Goal: Task Accomplishment & Management: Use online tool/utility

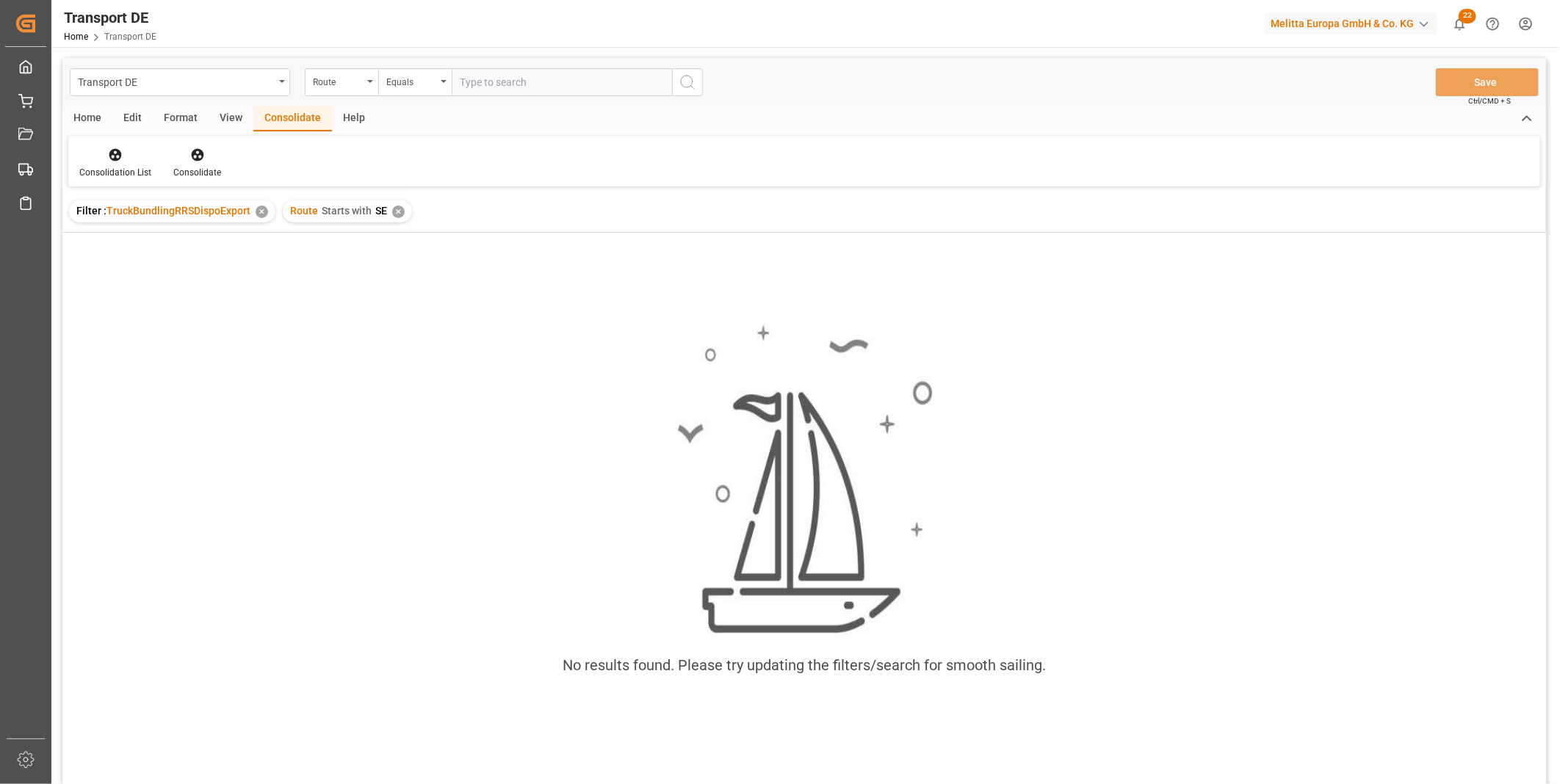
click at [387, 209] on div "Route Starts with SE ✕" at bounding box center [347, 211] width 129 height 22
click at [389, 214] on div "Route Starts with SE ✕" at bounding box center [347, 211] width 129 height 22
click at [400, 215] on div "✕" at bounding box center [398, 212] width 13 height 13
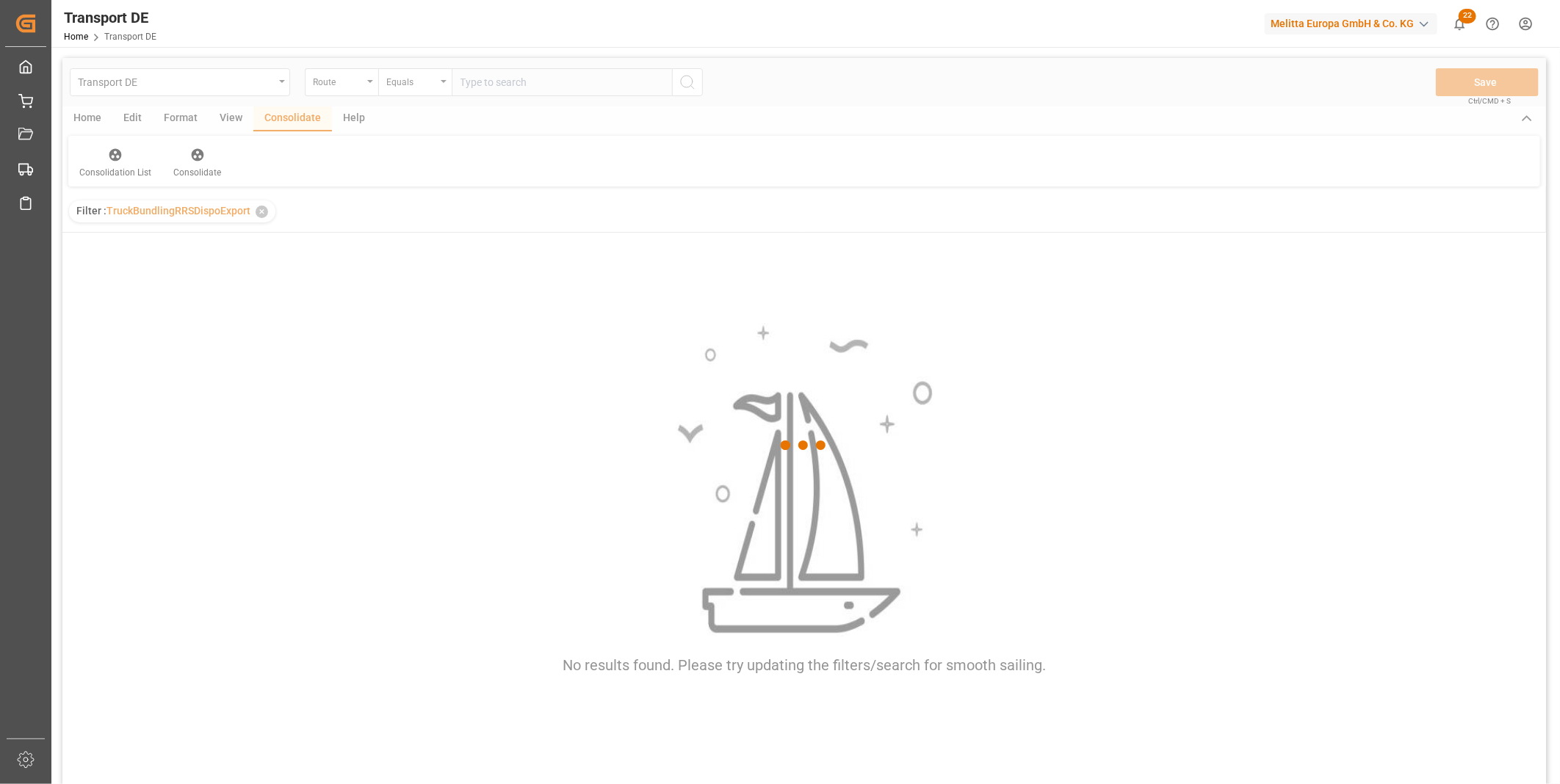
click at [318, 97] on div at bounding box center [805, 446] width 1484 height 776
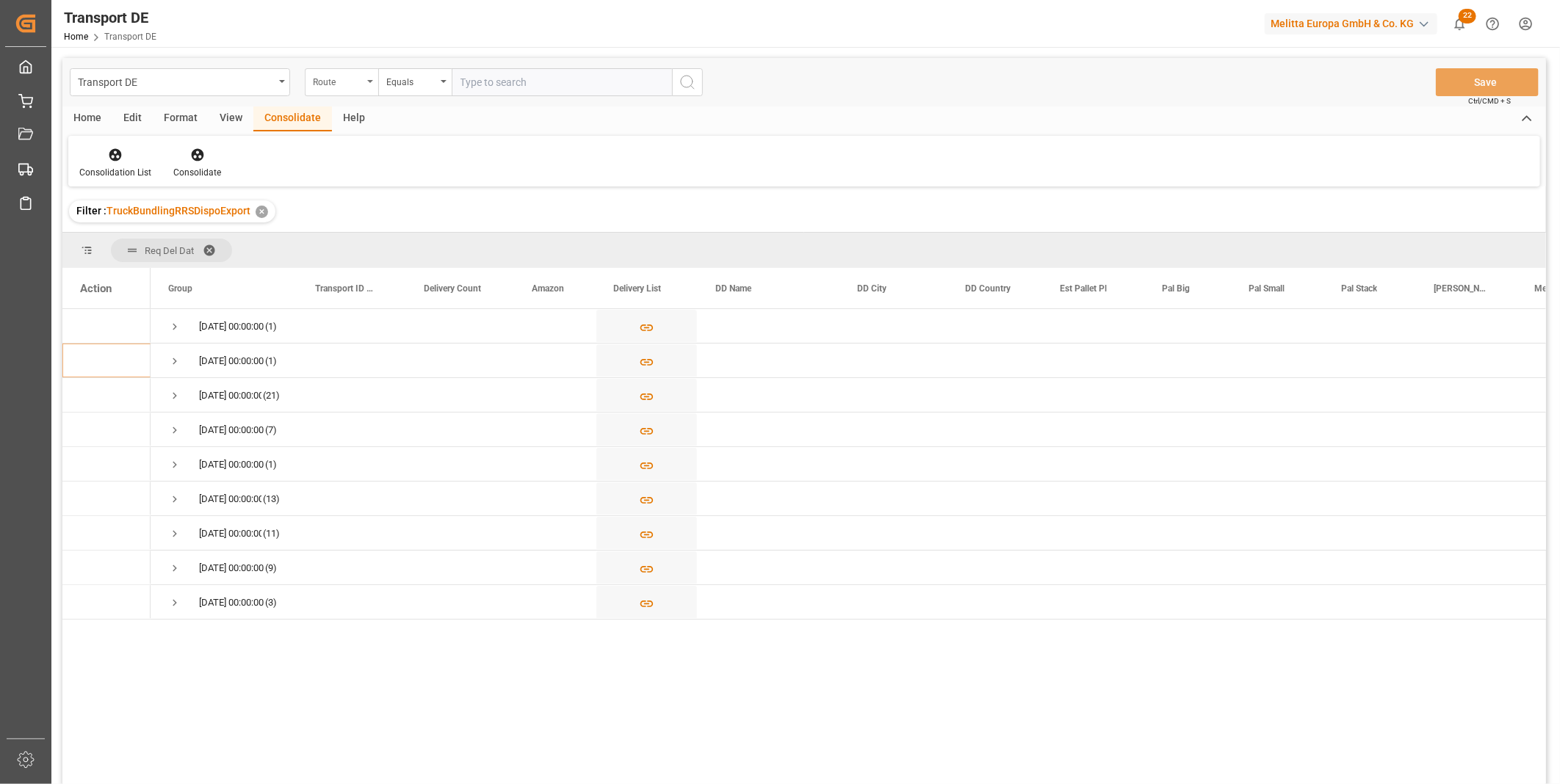
click at [338, 85] on div "Route" at bounding box center [338, 80] width 50 height 17
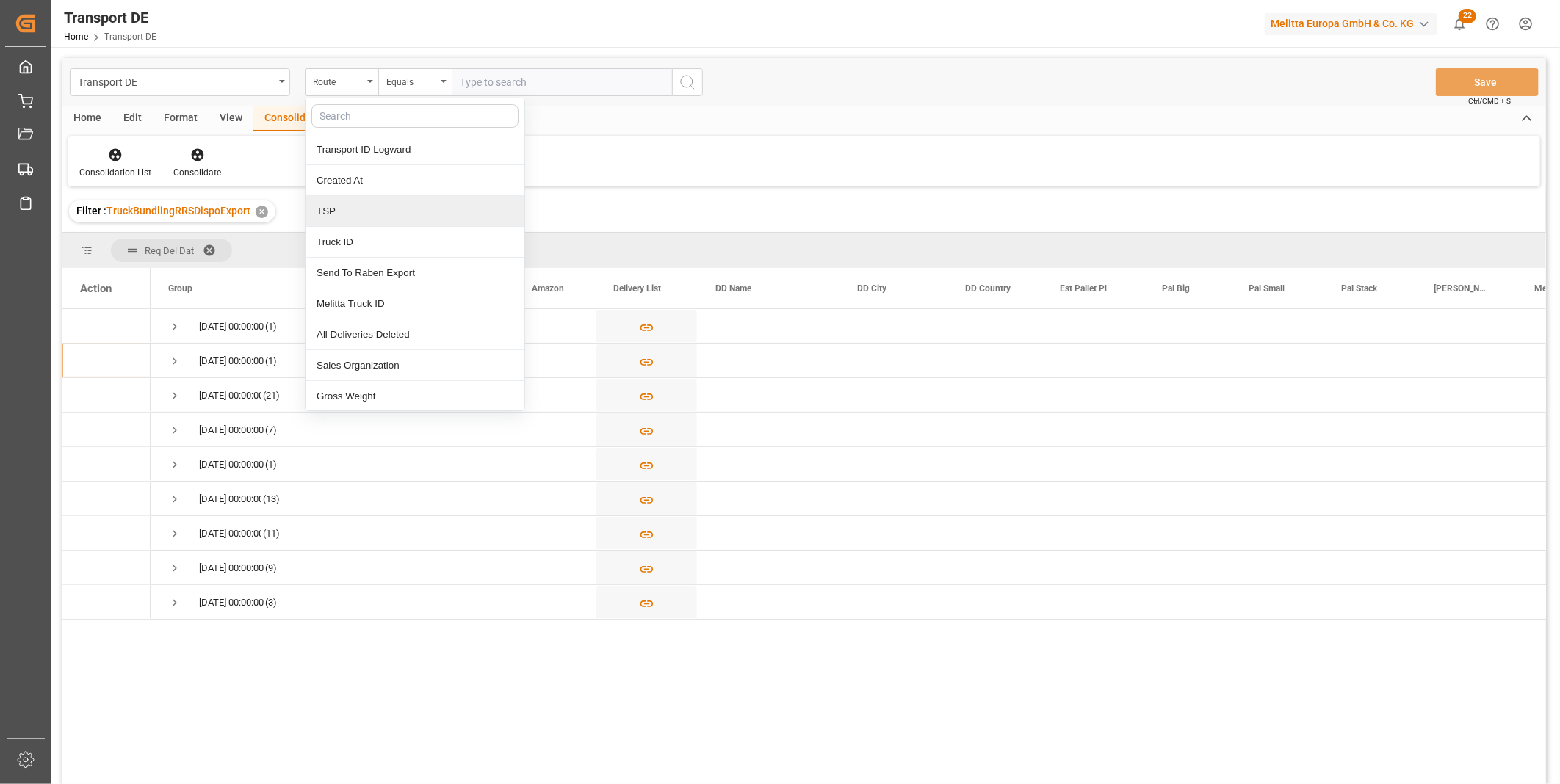
click at [364, 216] on div "TSP" at bounding box center [414, 211] width 219 height 30
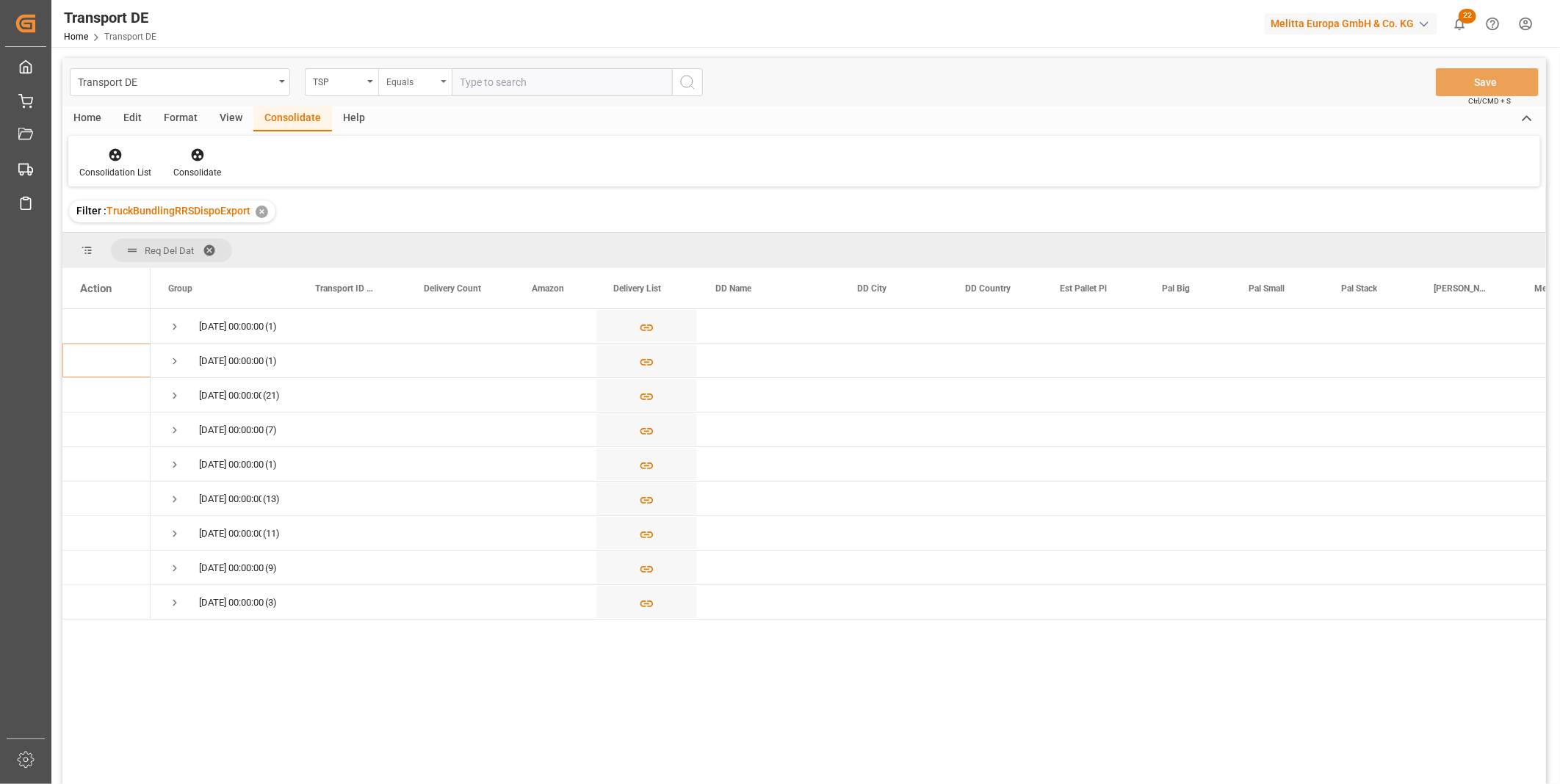
click at [394, 89] on div "Equals" at bounding box center [415, 81] width 73 height 28
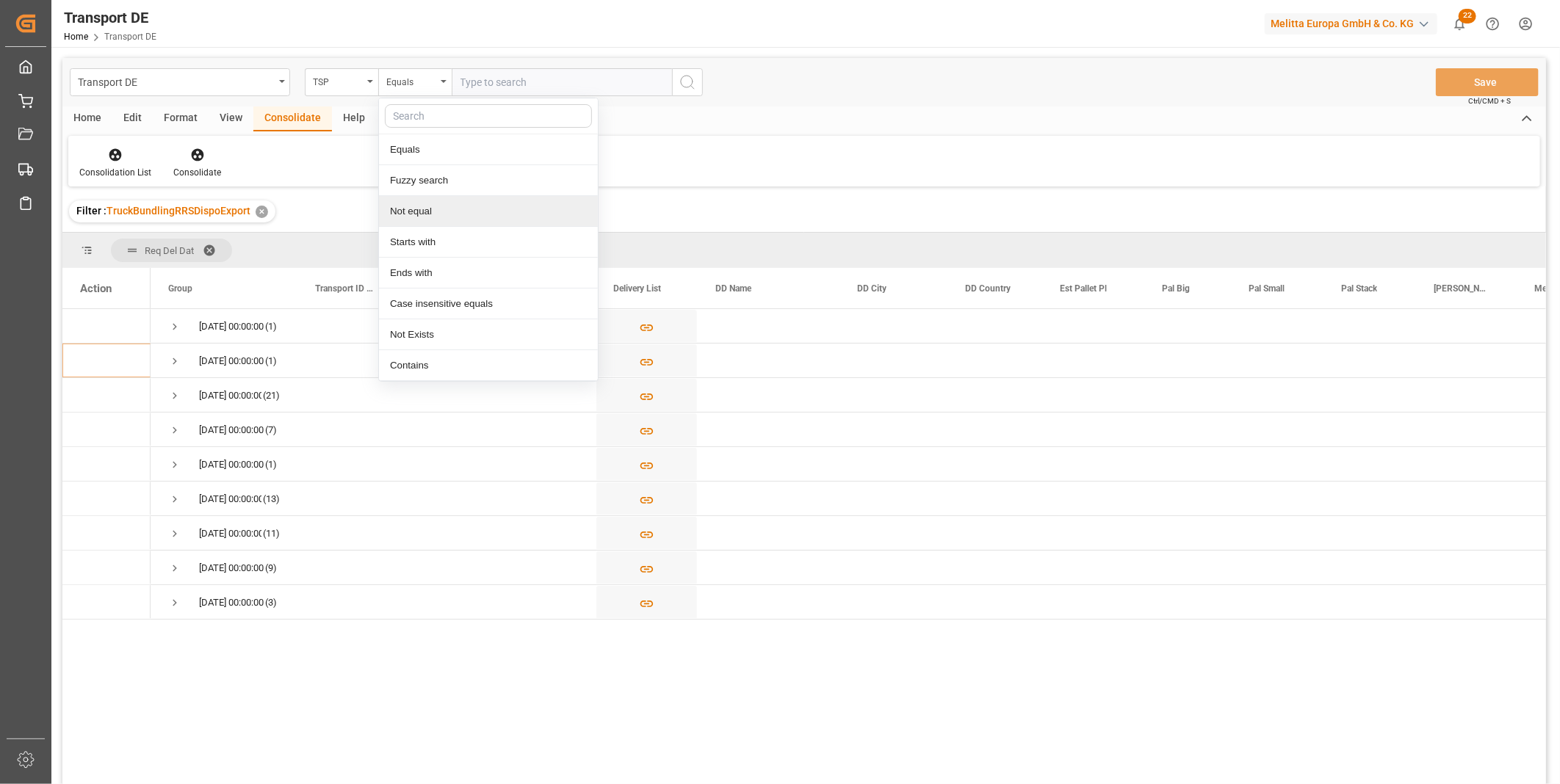
click at [439, 226] on div "Not equal" at bounding box center [488, 211] width 219 height 30
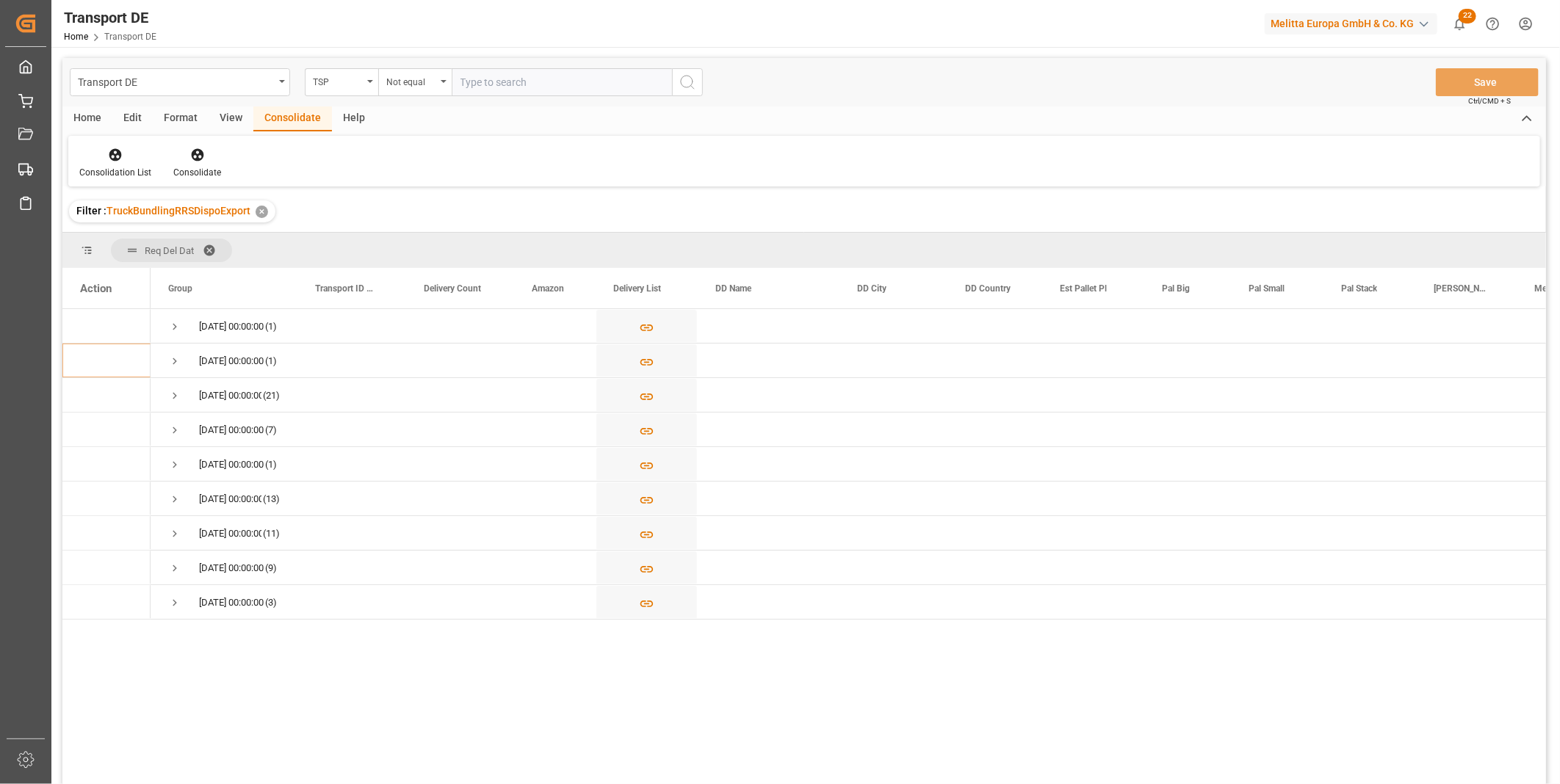
click at [397, 98] on div "Transport DE TSP Not equal Save Ctrl/CMD + S" at bounding box center [805, 82] width 1484 height 48
click at [412, 84] on div "Not equal" at bounding box center [412, 80] width 50 height 17
click at [420, 240] on div "Starts with" at bounding box center [488, 243] width 219 height 30
type input "Van R"
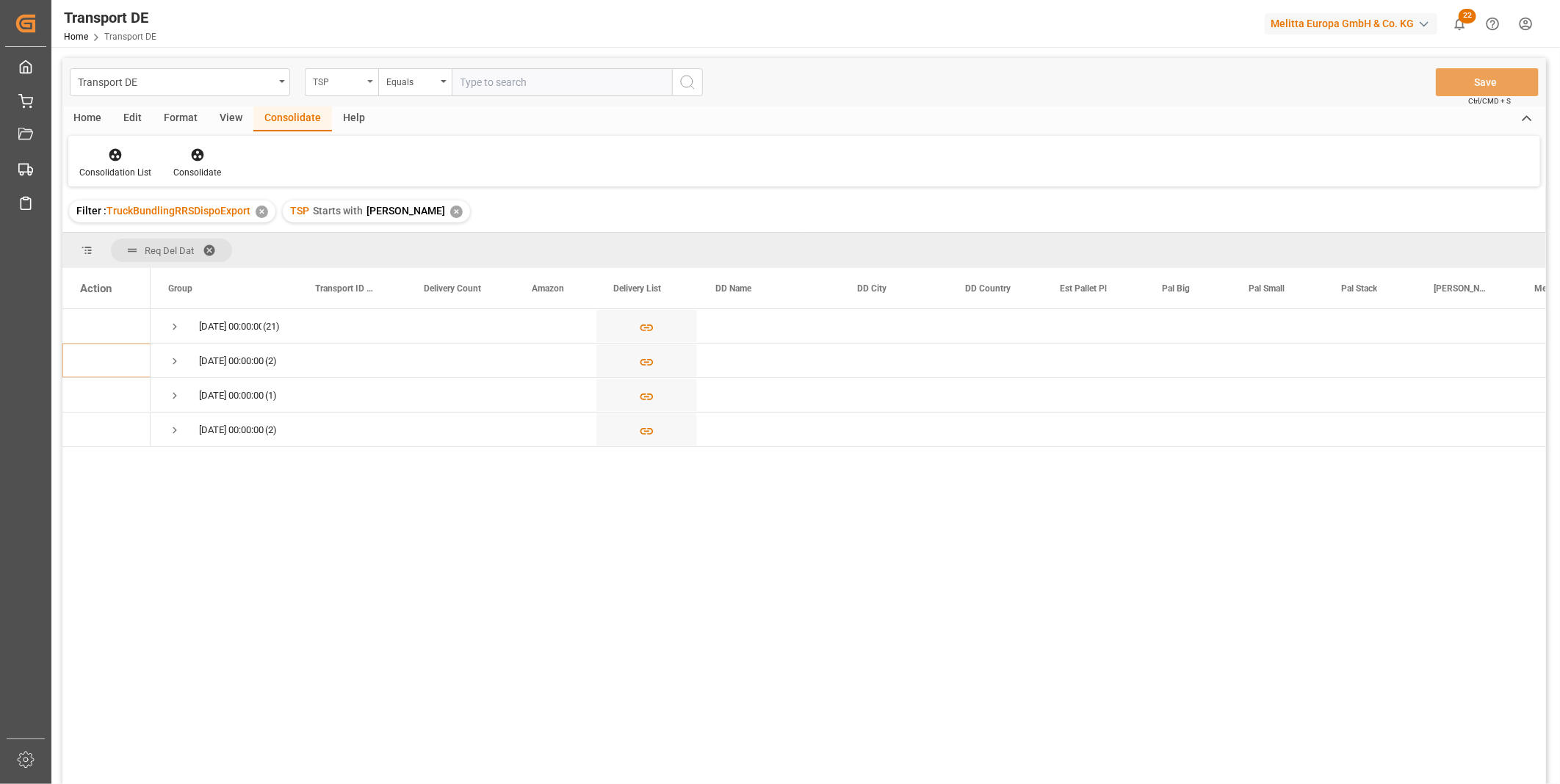
click at [358, 70] on div "TSP" at bounding box center [342, 81] width 73 height 28
type input "f"
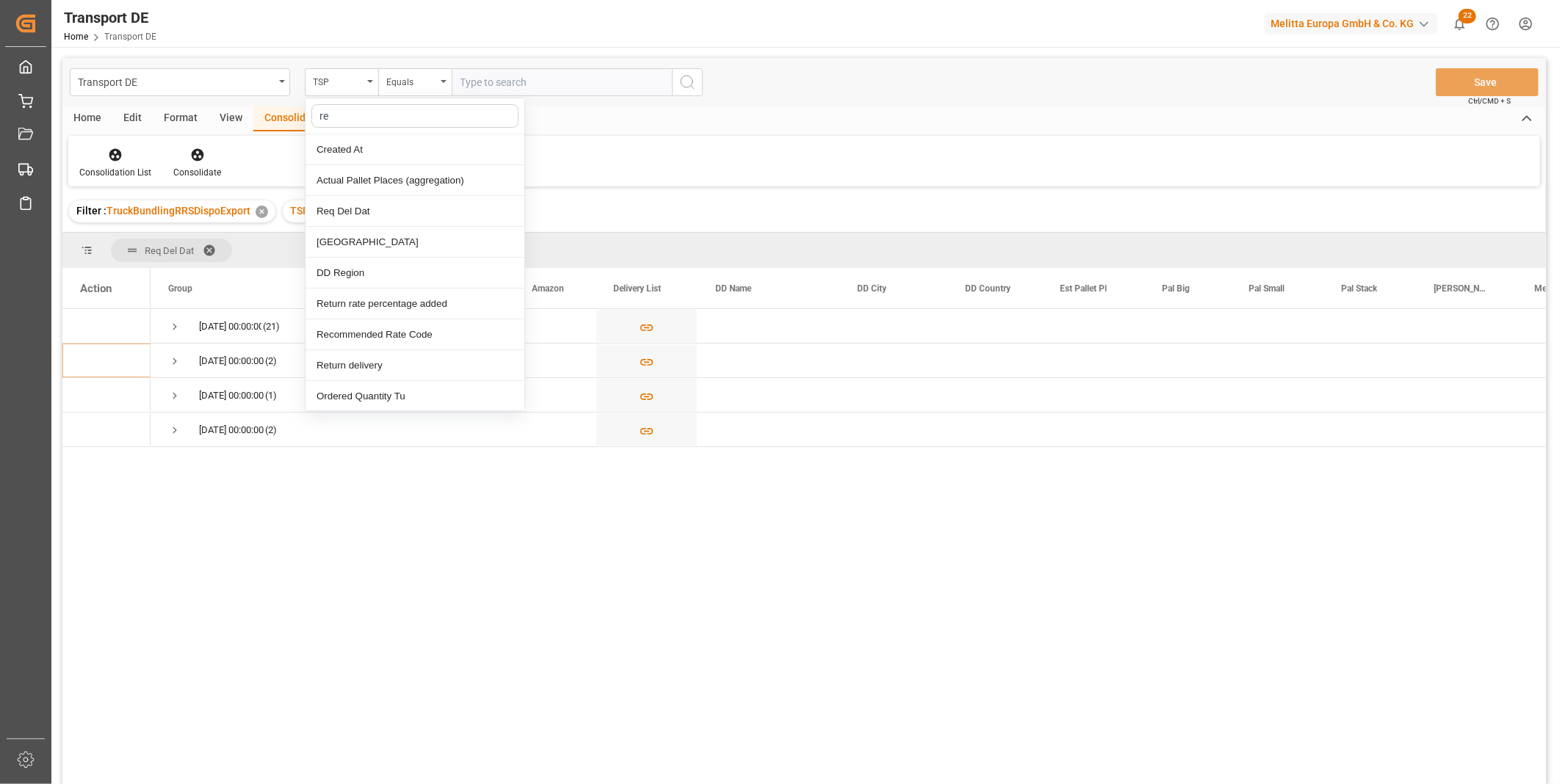
type input "req"
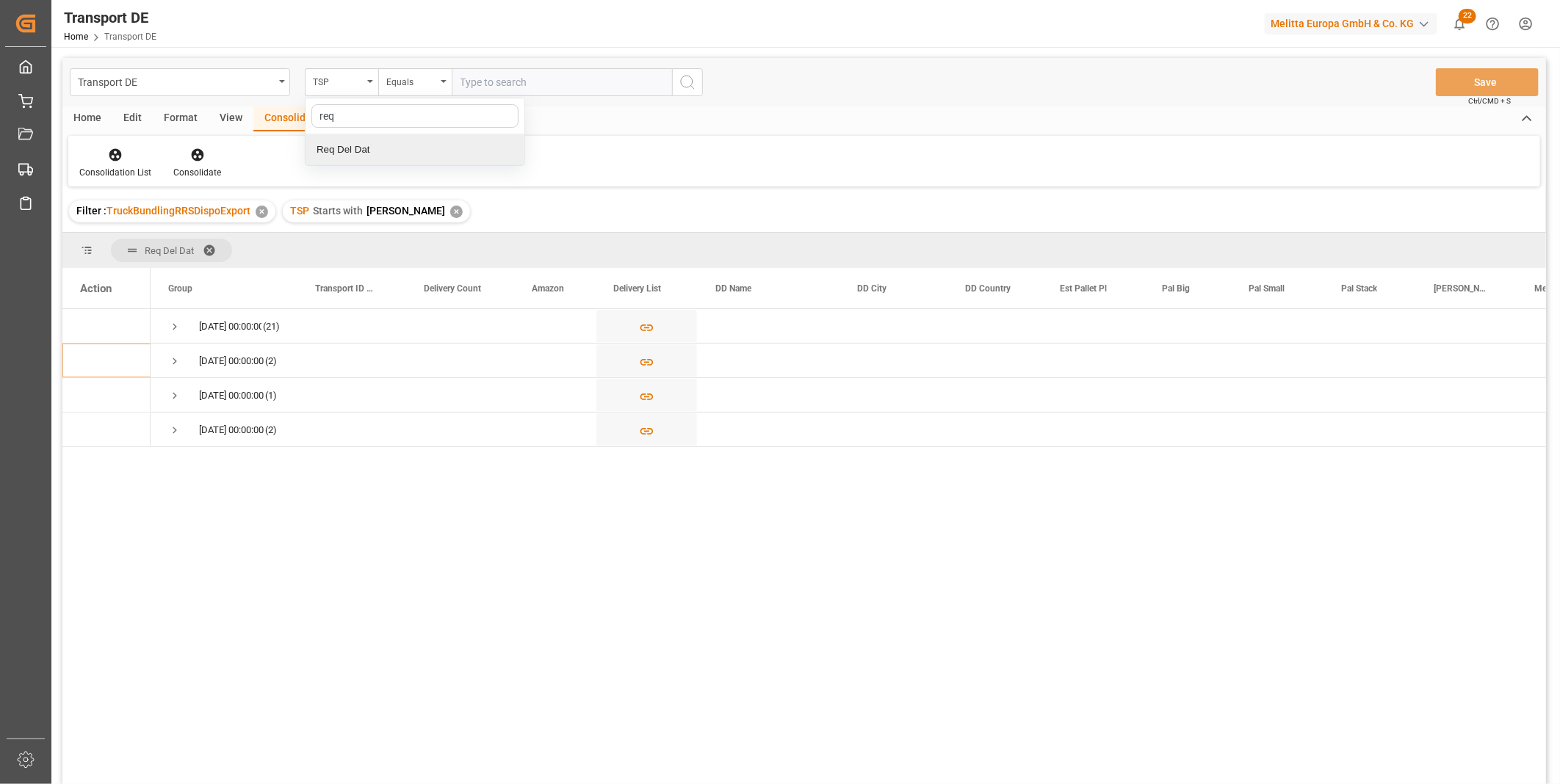
click at [384, 145] on div "Req Del Dat" at bounding box center [414, 149] width 219 height 30
click at [431, 68] on div "Equals" at bounding box center [415, 81] width 73 height 28
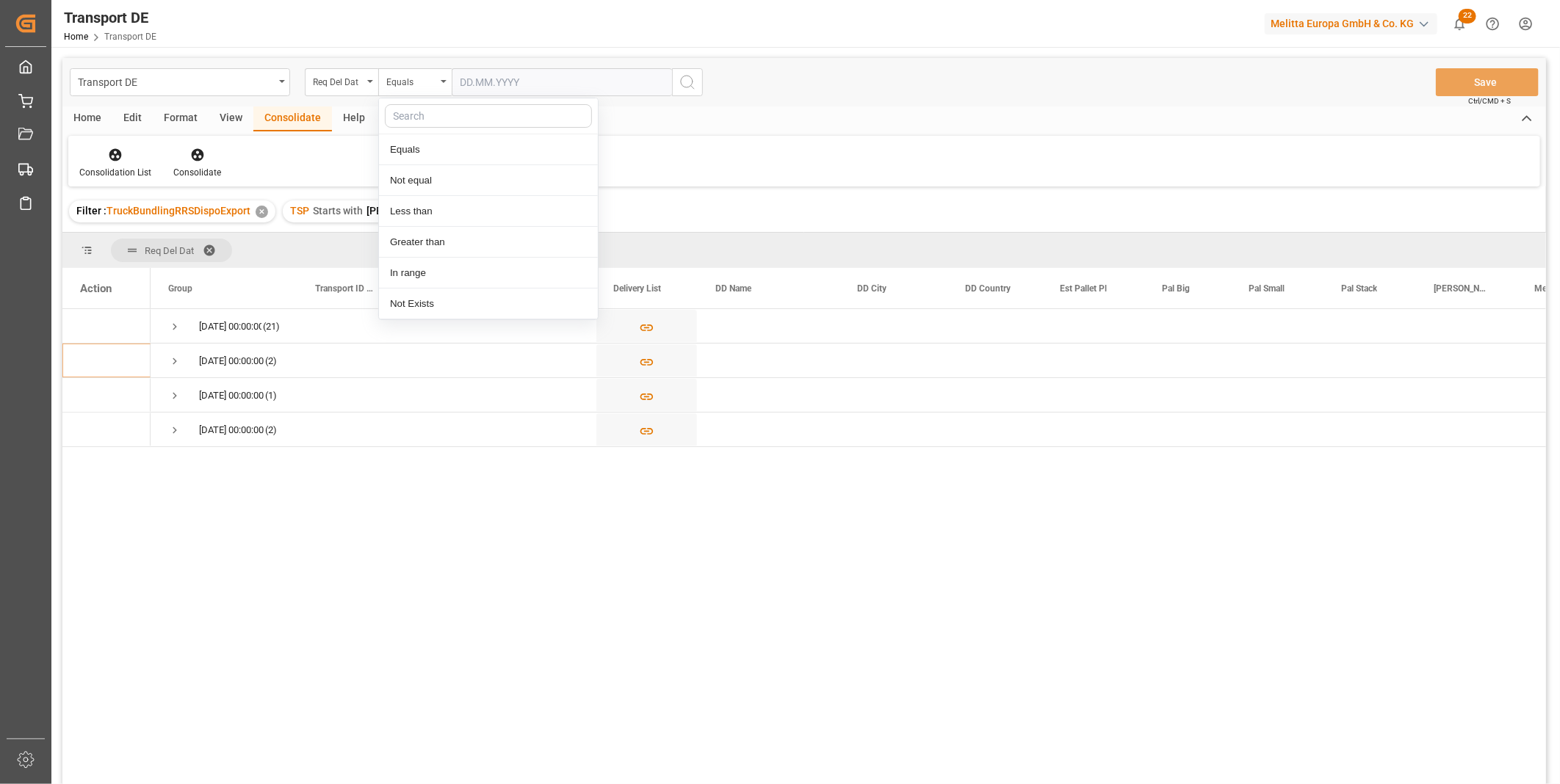
click at [507, 98] on div "Equals Not equal Less than Greater than In range Not Exists" at bounding box center [489, 209] width 220 height 223
click at [527, 81] on input "text" at bounding box center [562, 81] width 220 height 28
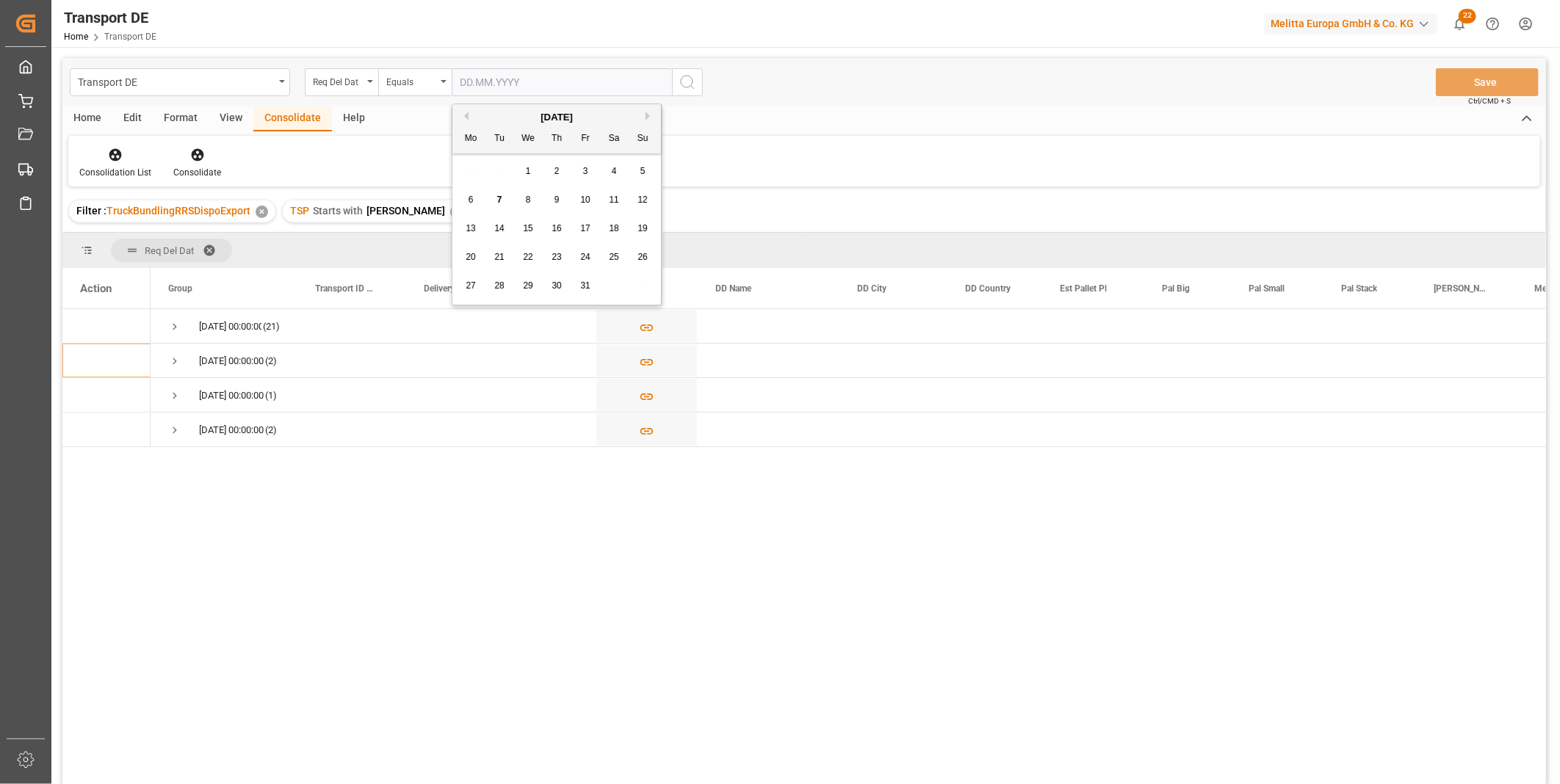
click at [555, 199] on span "9" at bounding box center [558, 199] width 5 height 10
type input "[DATE]"
click at [683, 89] on icon "search button" at bounding box center [687, 82] width 18 height 18
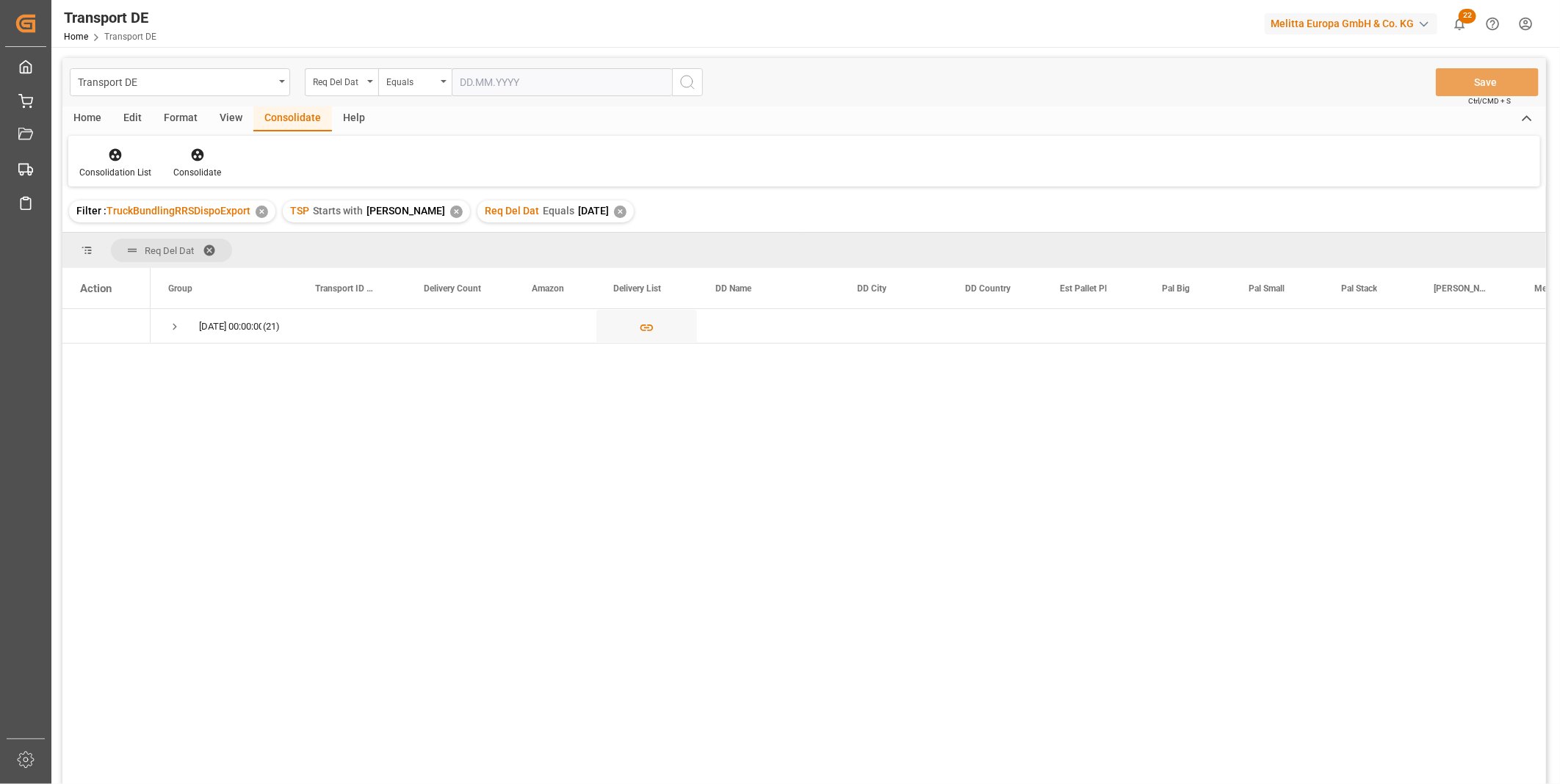
click at [93, 118] on div "Home" at bounding box center [88, 119] width 50 height 25
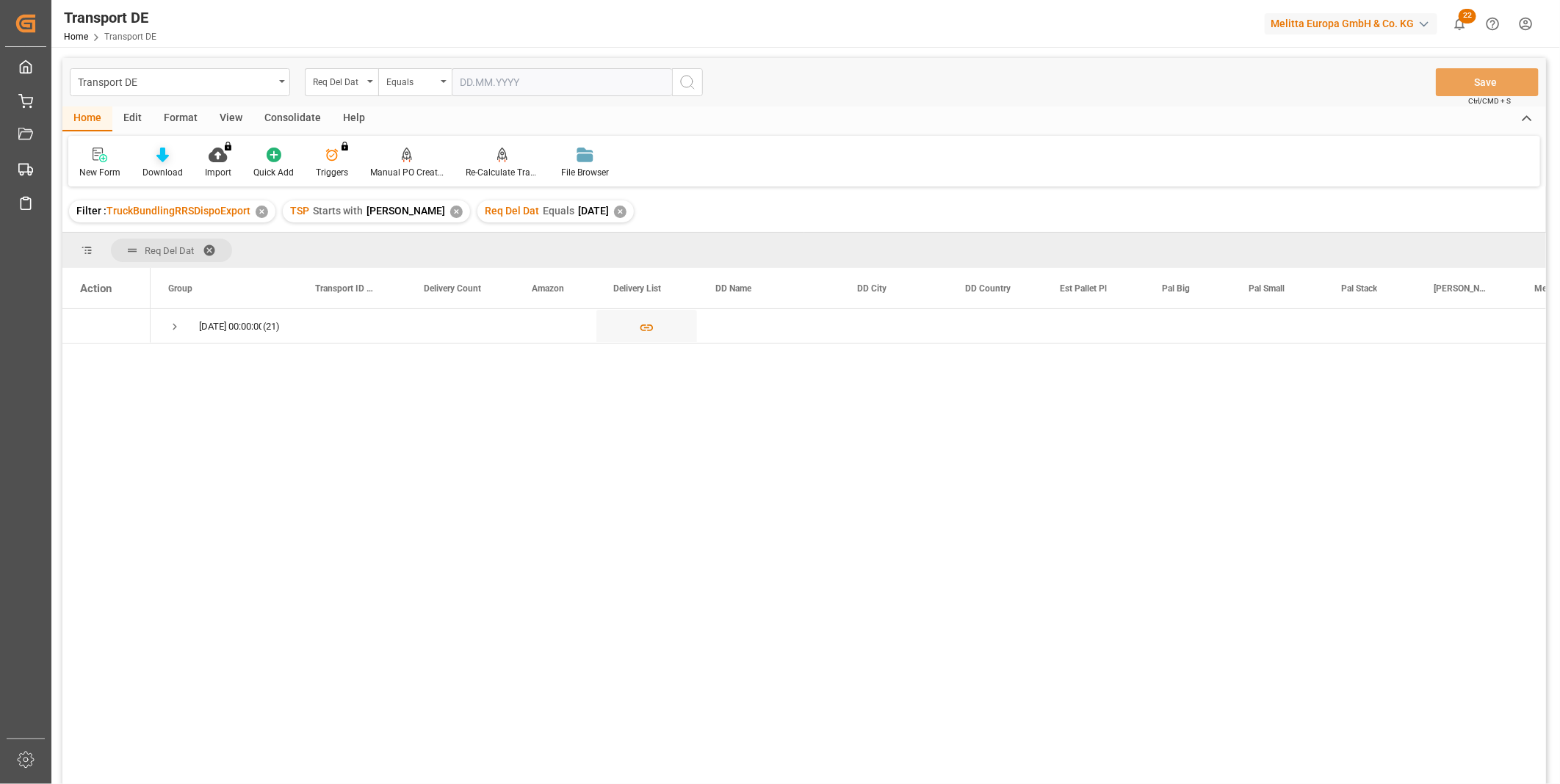
click at [158, 149] on icon at bounding box center [163, 155] width 13 height 14
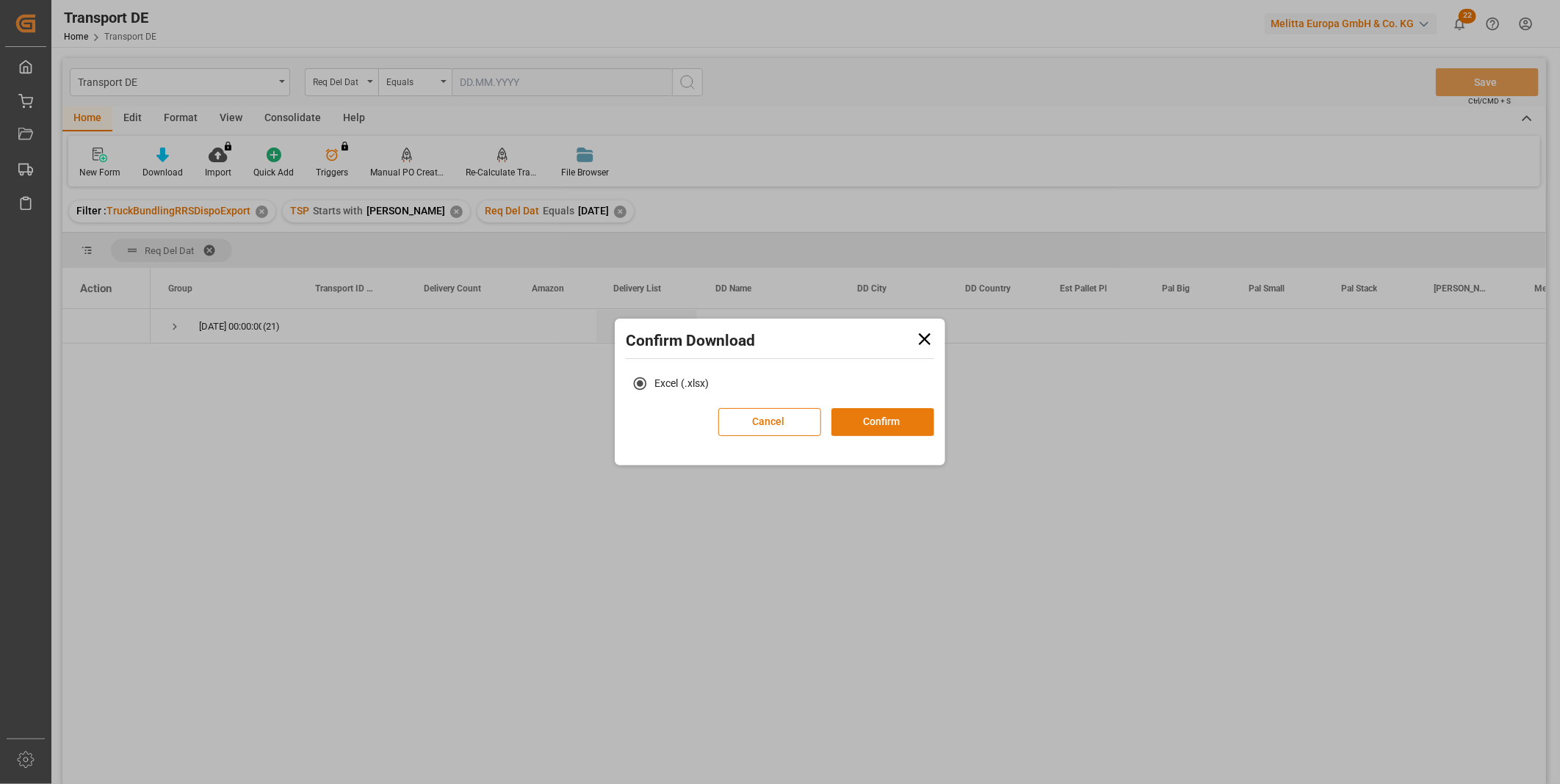
click at [850, 417] on button "Confirm" at bounding box center [882, 422] width 103 height 28
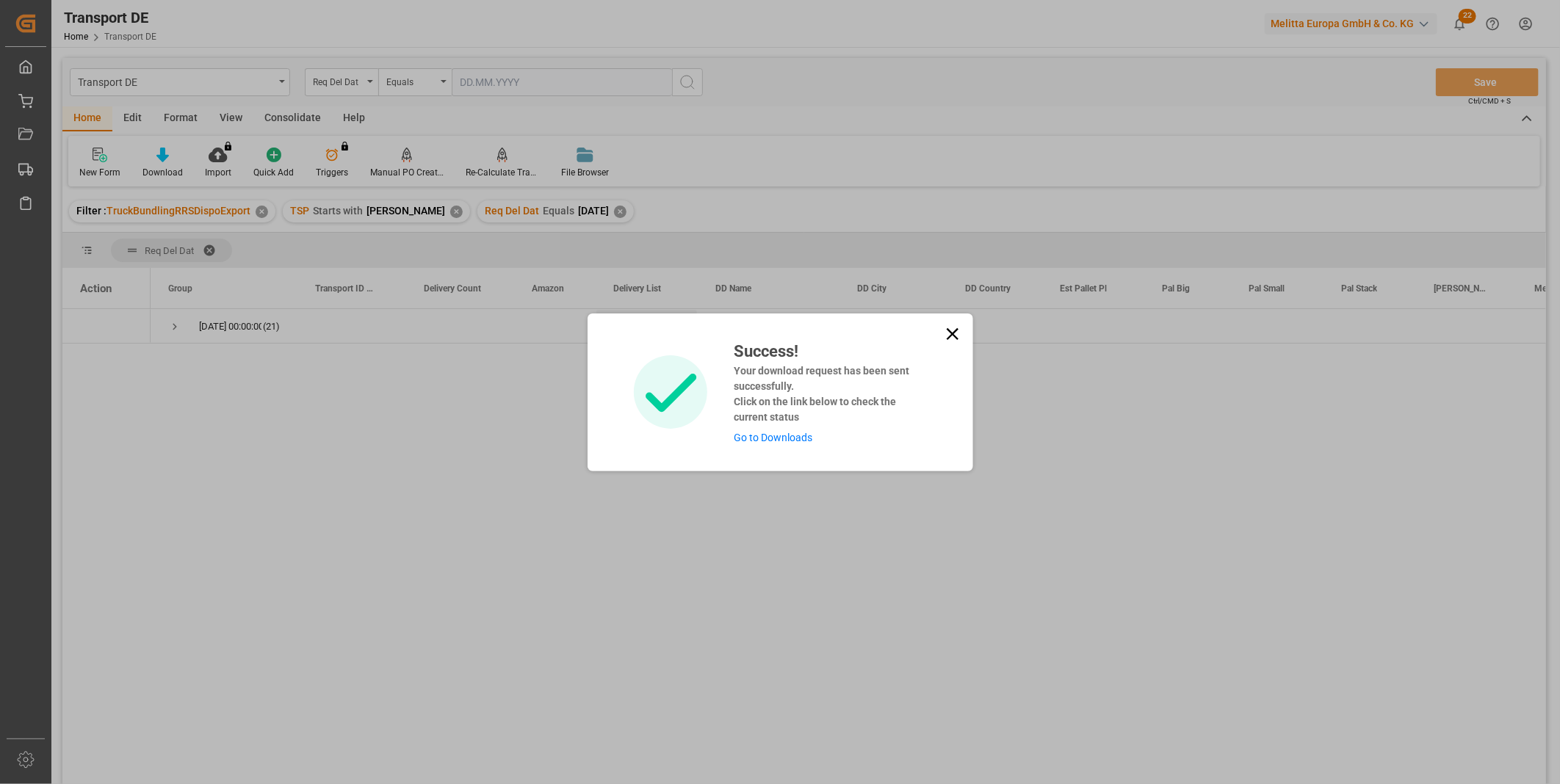
click at [949, 326] on icon at bounding box center [952, 334] width 21 height 21
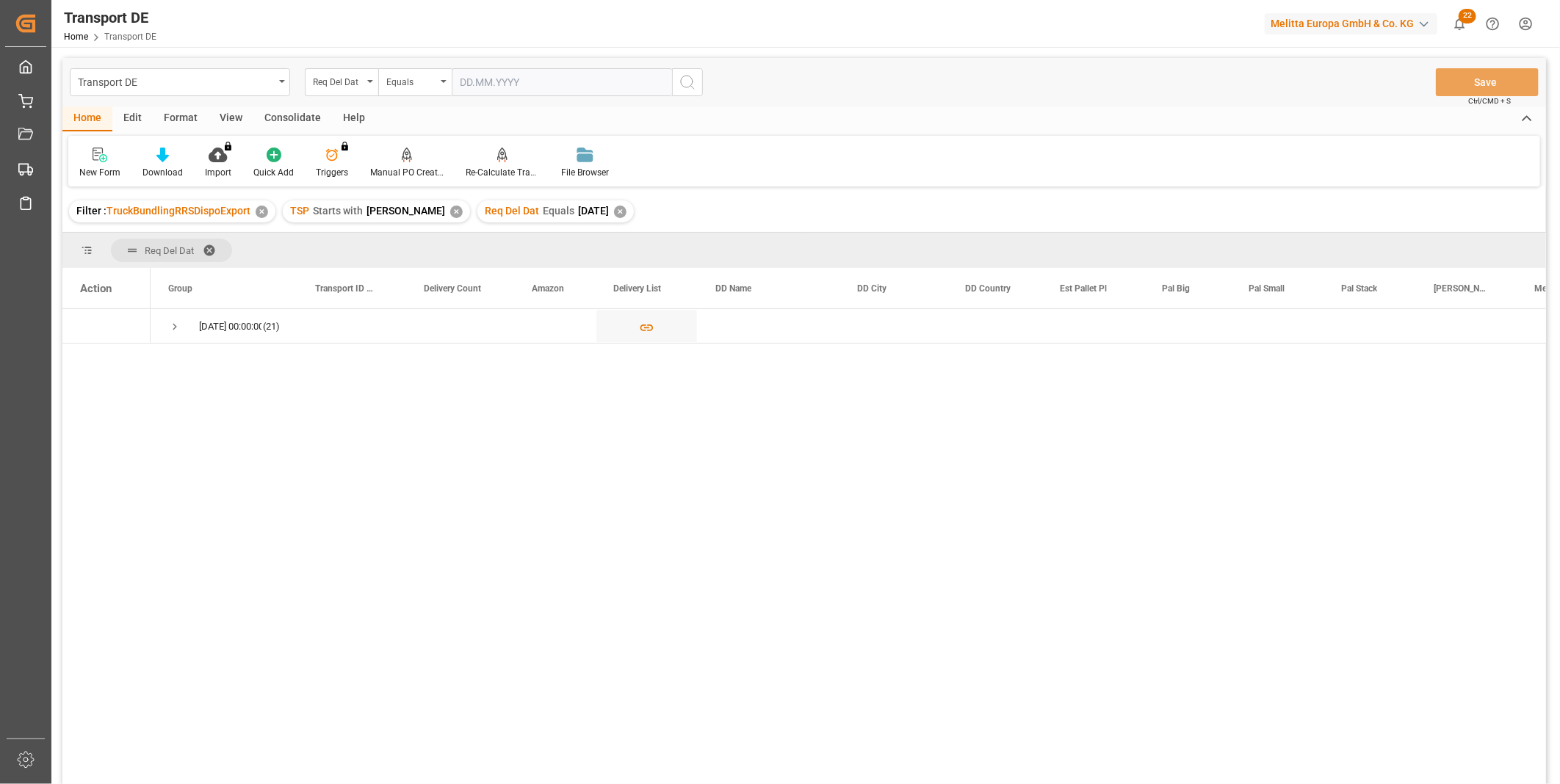
click at [290, 104] on div "Transport DE Req Del Dat Equals Save Ctrl/CMD + S" at bounding box center [805, 82] width 1484 height 48
click at [292, 108] on div "Consolidate" at bounding box center [293, 119] width 79 height 25
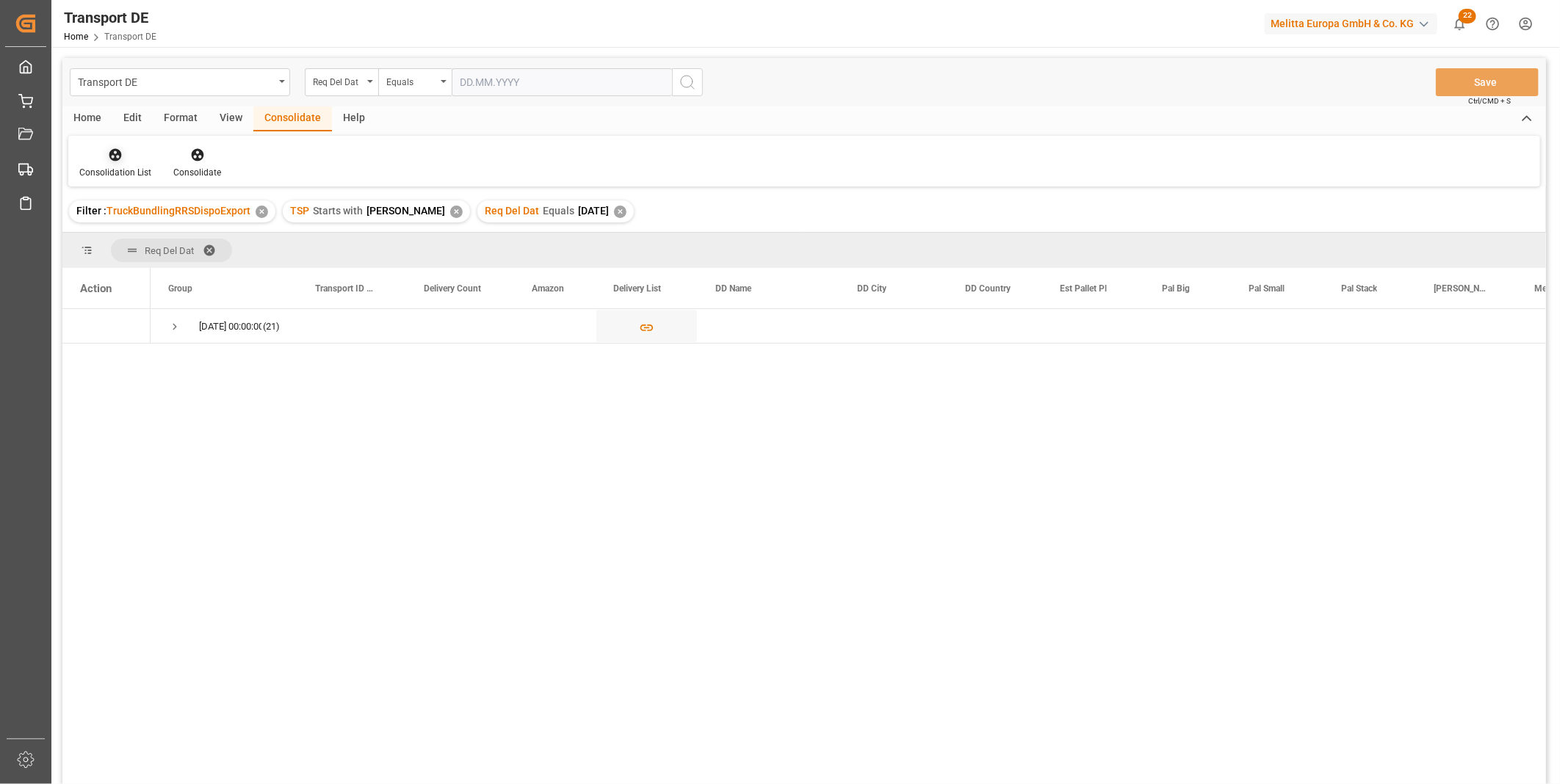
click at [120, 152] on icon at bounding box center [115, 156] width 13 height 13
click at [222, 283] on div "Truck Bundling Truck Bundling RRS Dispo National Truck Bundling RRS Dispo Export" at bounding box center [195, 237] width 234 height 102
click at [129, 152] on div at bounding box center [115, 154] width 72 height 15
click at [207, 269] on div "Transport DE Req Del Dat Equals Save Ctrl/CMD + S Home Edit Format View Consoli…" at bounding box center [805, 440] width 1484 height 765
click at [175, 334] on span "Press SPACE to select this row." at bounding box center [175, 327] width 13 height 34
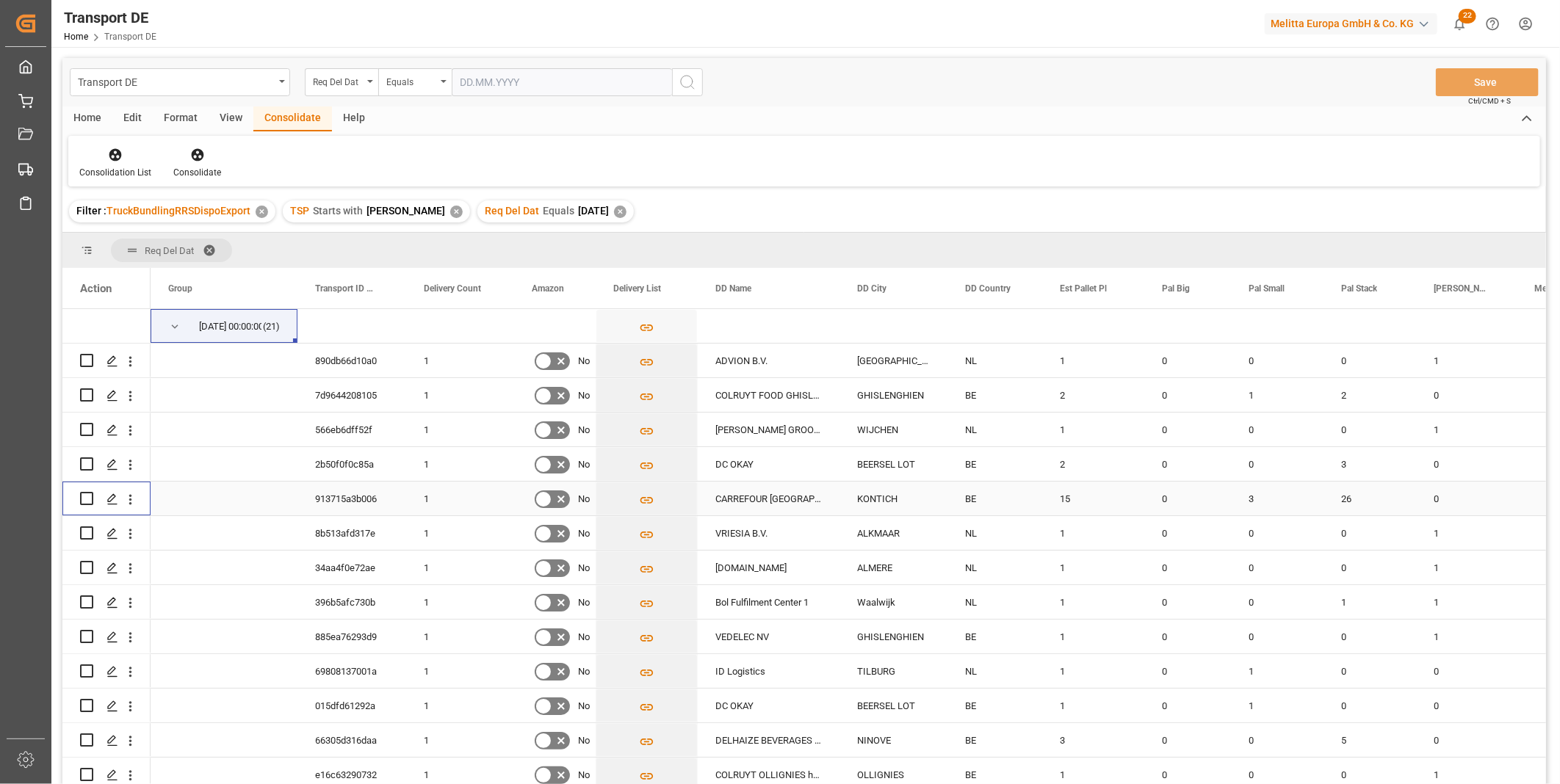
click at [90, 498] on input "Press Space to toggle row selection (unchecked)" at bounding box center [86, 499] width 13 height 13
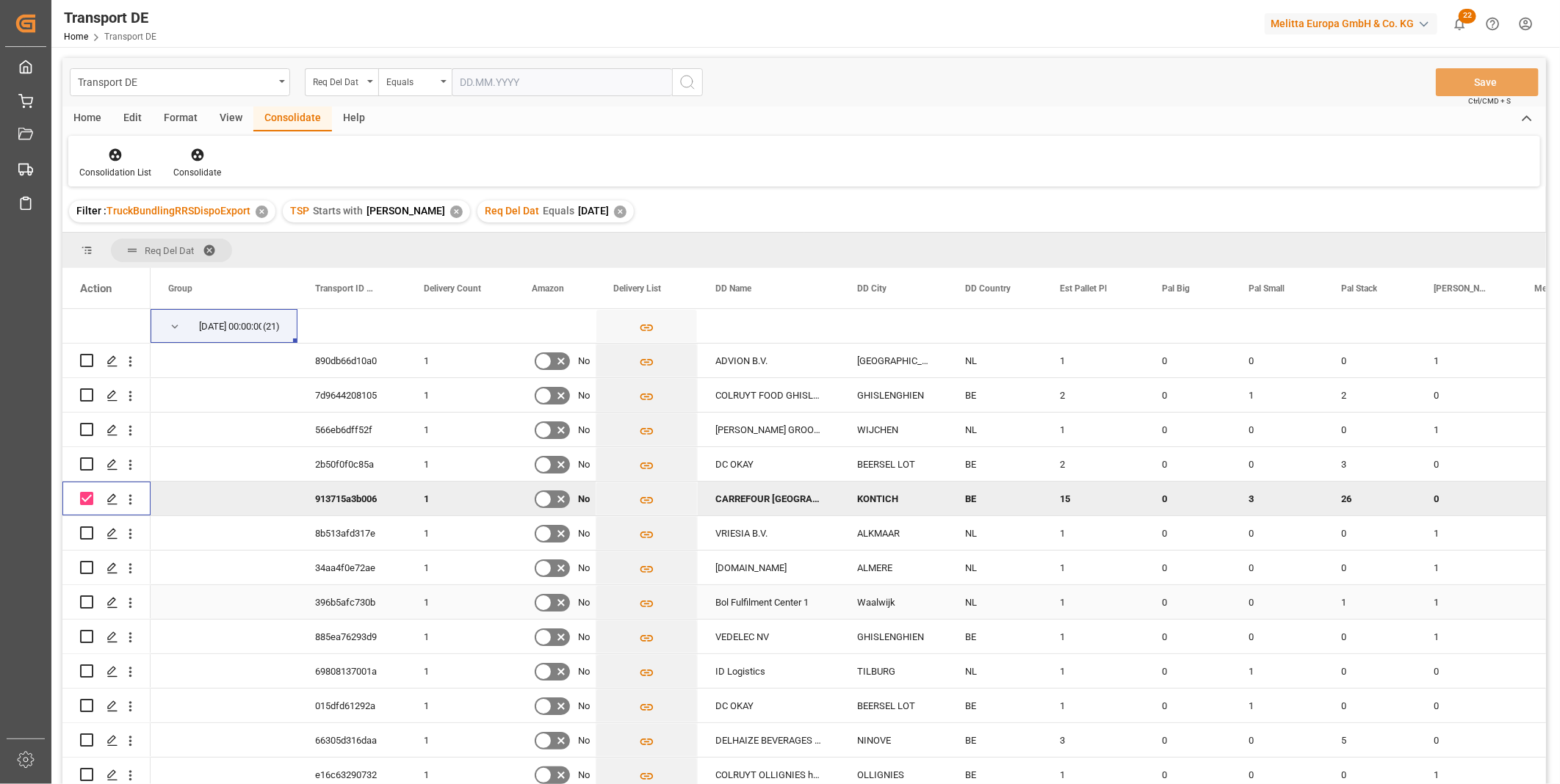
scroll to position [81, 0]
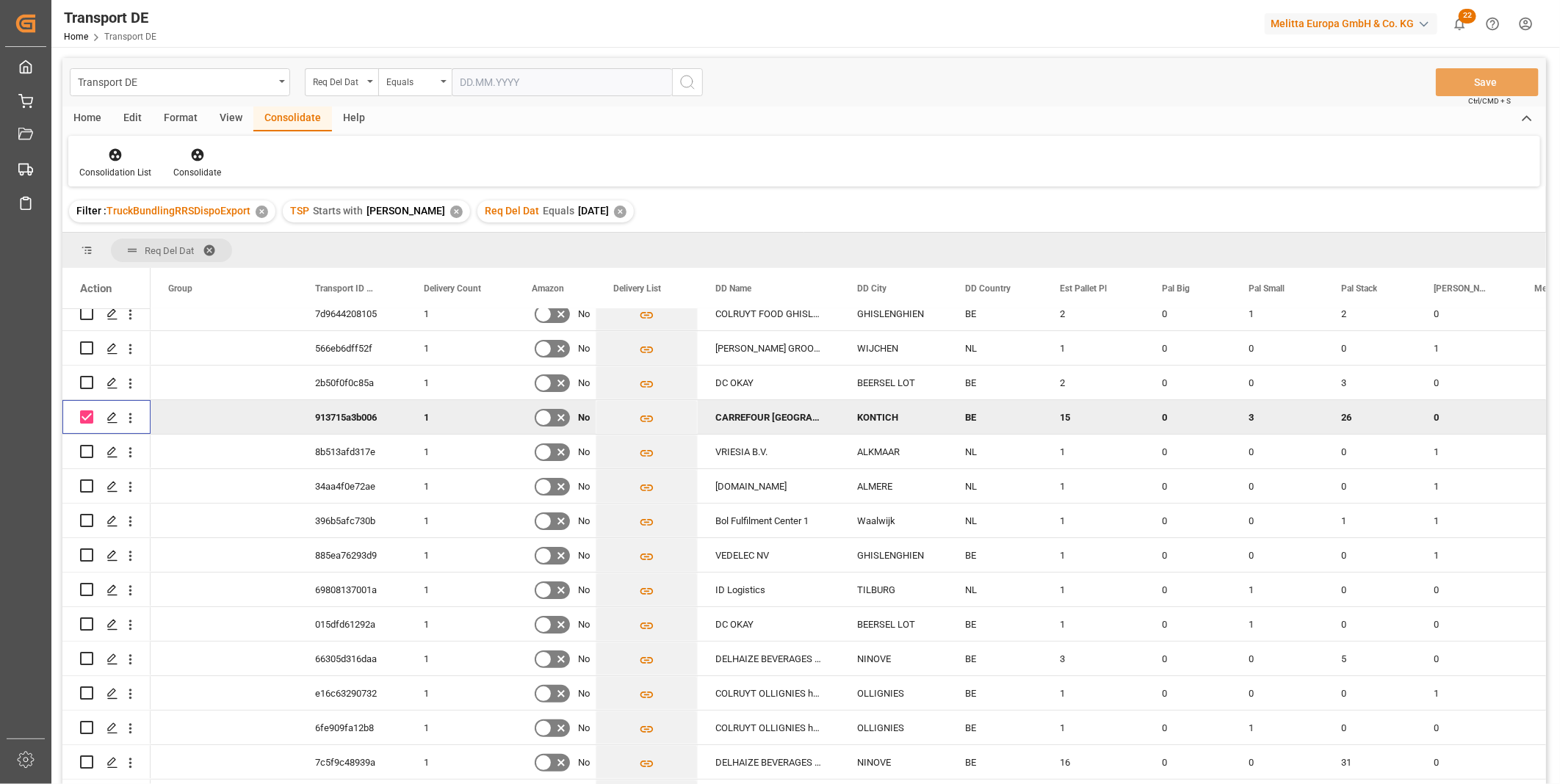
click at [81, 413] on input "Press Space to toggle row selection (checked)" at bounding box center [86, 417] width 13 height 13
checkbox input "false"
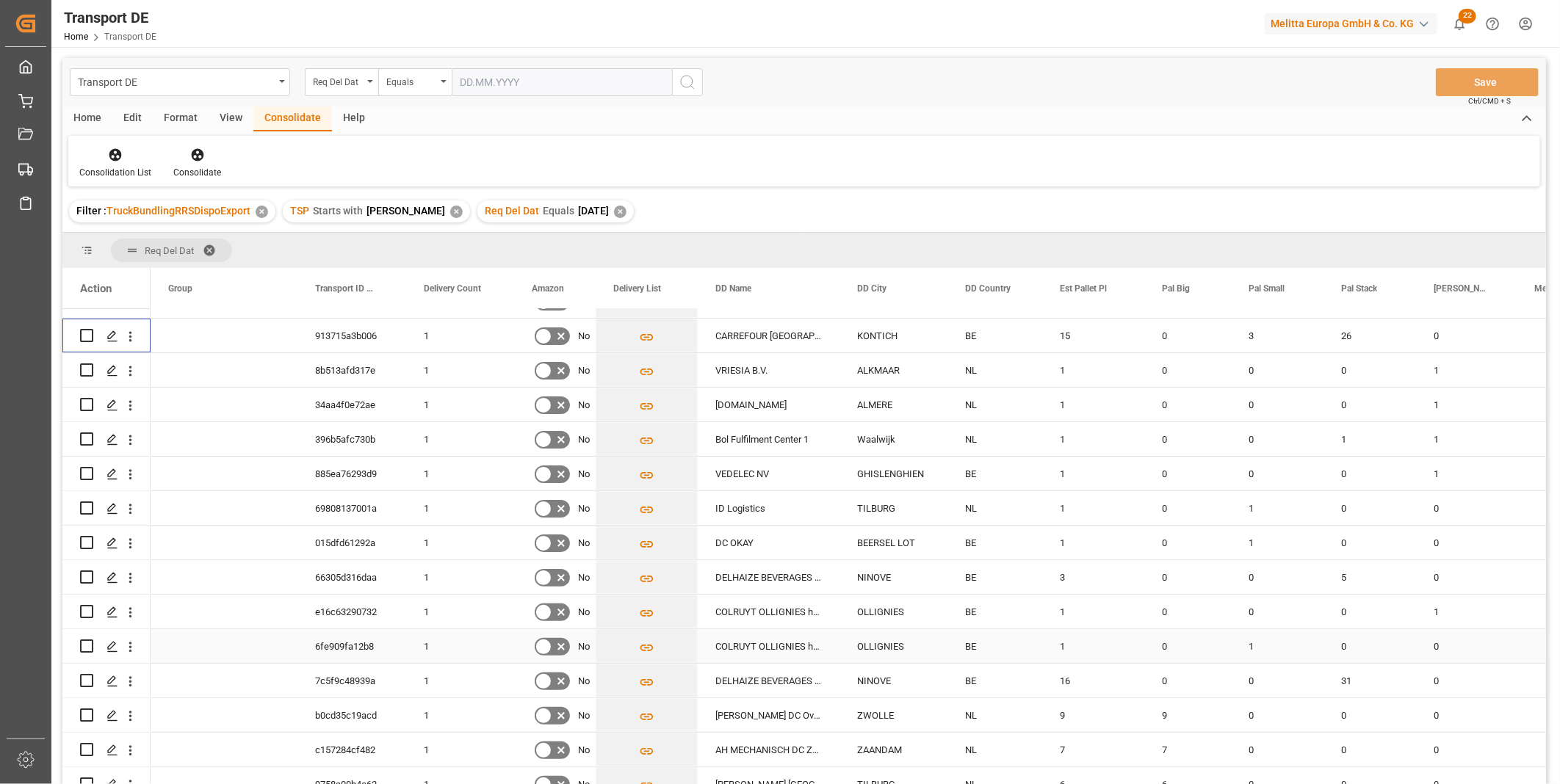
scroll to position [244, 0]
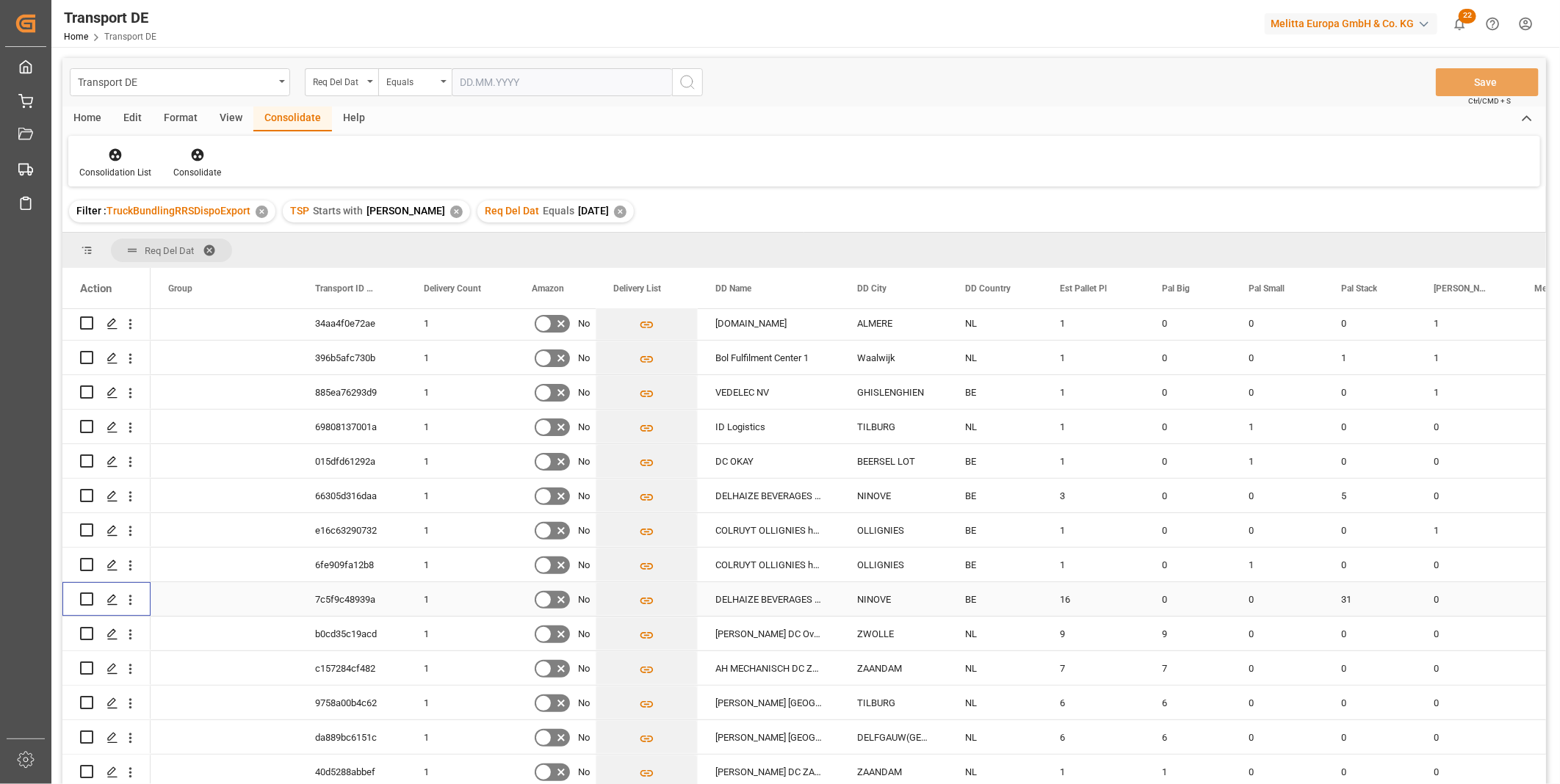
click at [85, 593] on input "Press Space to toggle row selection (unchecked)" at bounding box center [86, 599] width 13 height 13
checkbox input "true"
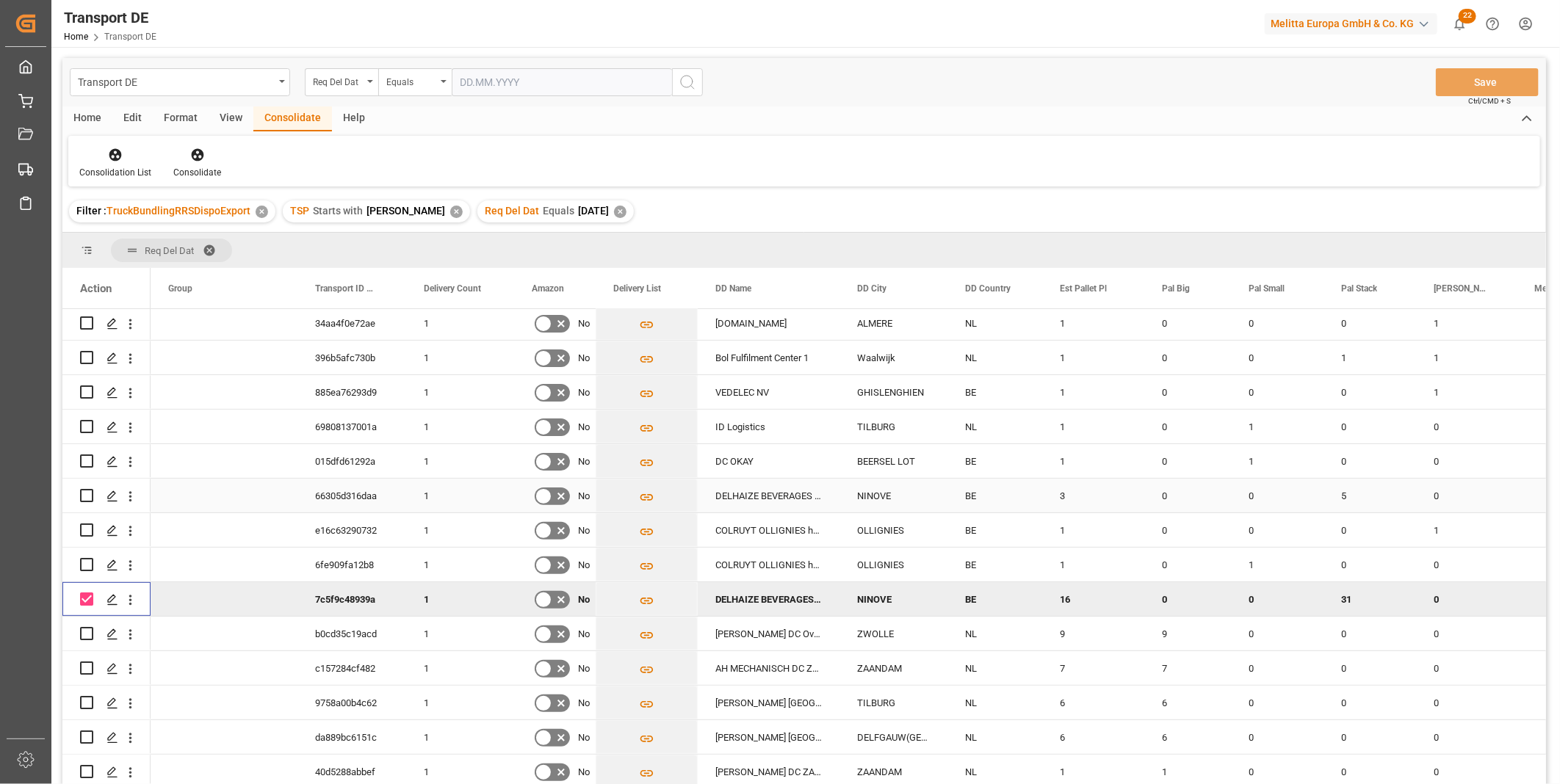
click at [87, 494] on input "Press Space to toggle row selection (unchecked)" at bounding box center [86, 496] width 13 height 13
checkbox input "true"
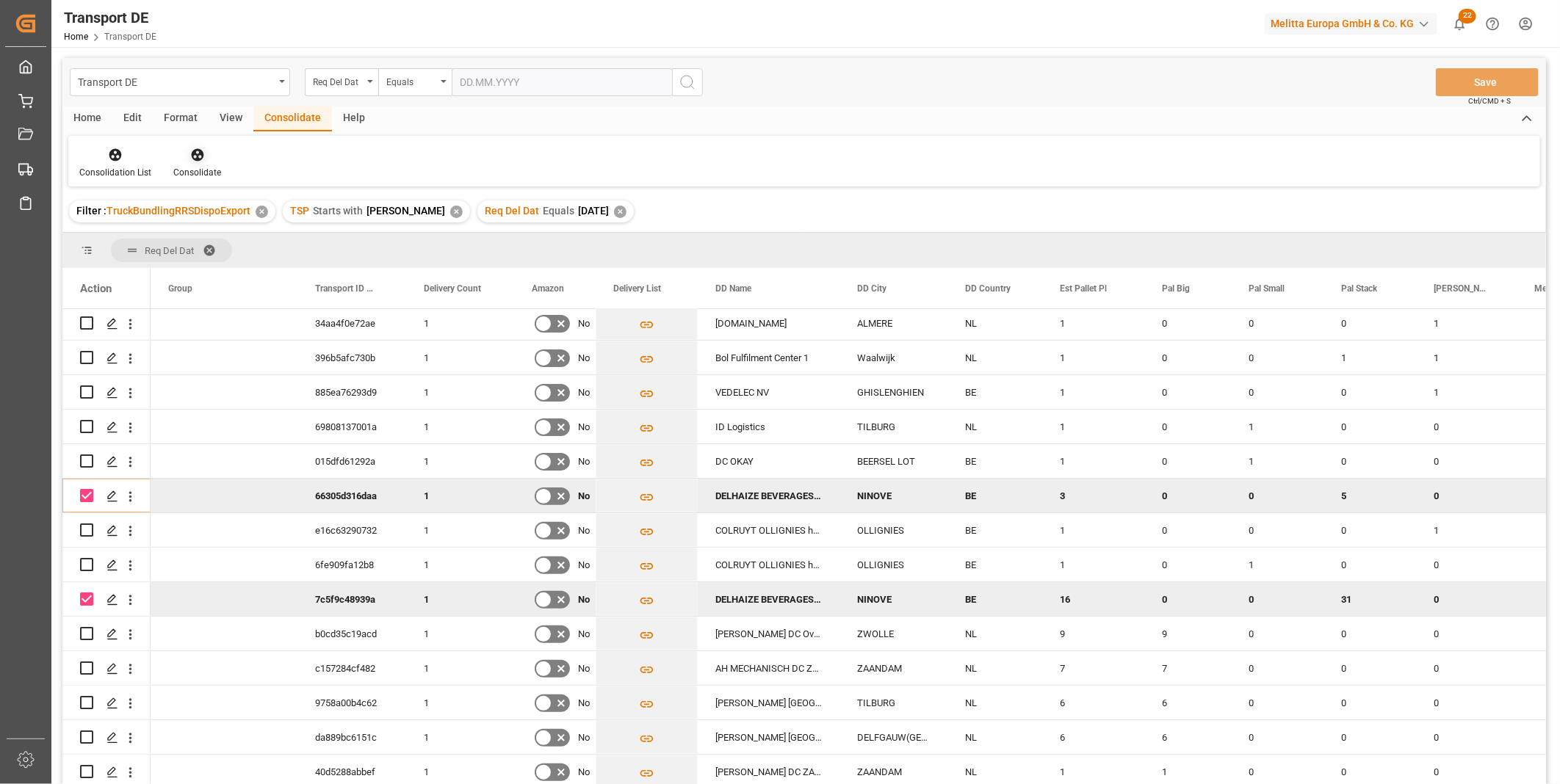
click at [203, 154] on div at bounding box center [197, 154] width 47 height 15
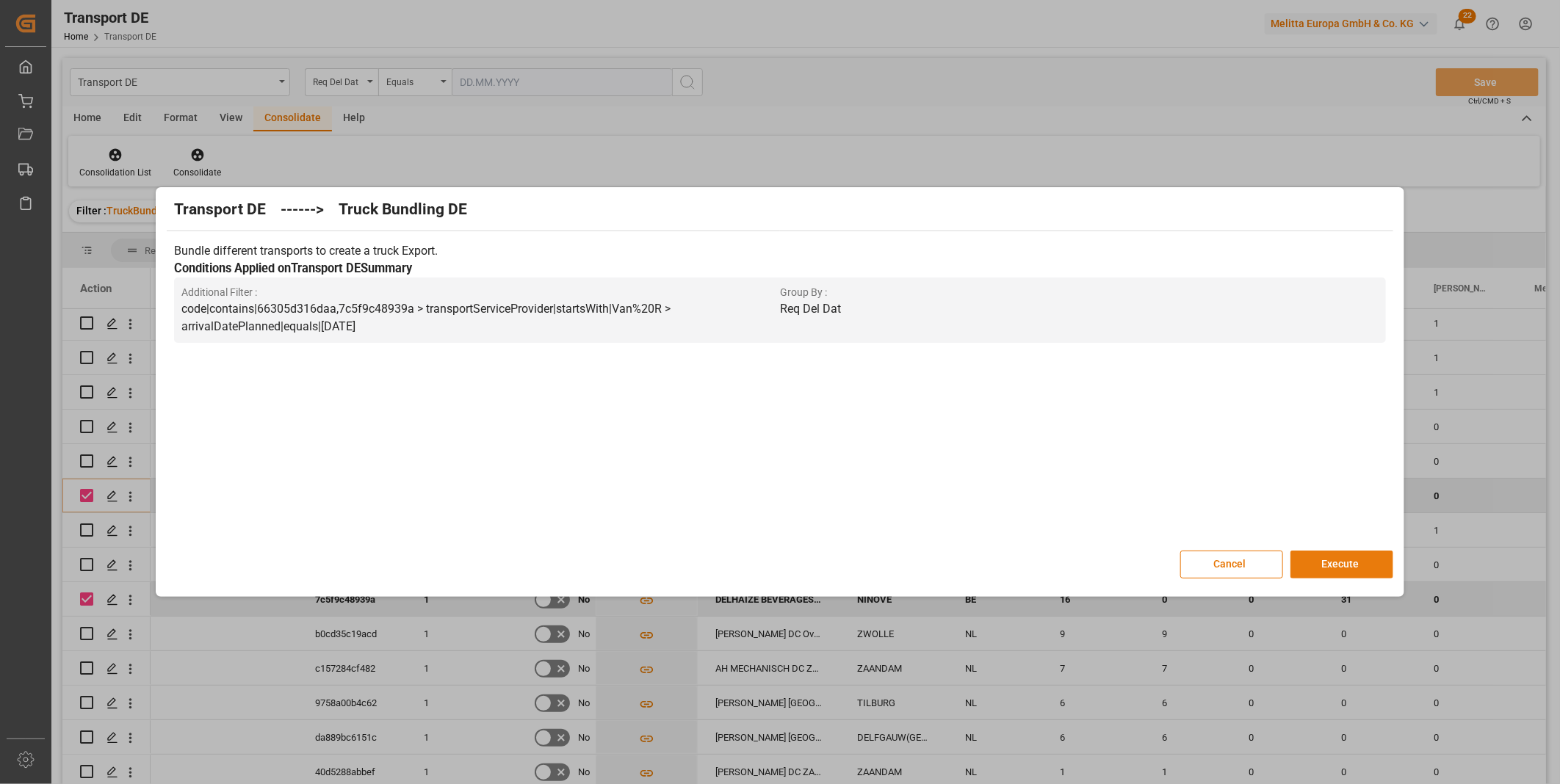
click at [1360, 556] on button "Execute" at bounding box center [1342, 565] width 103 height 28
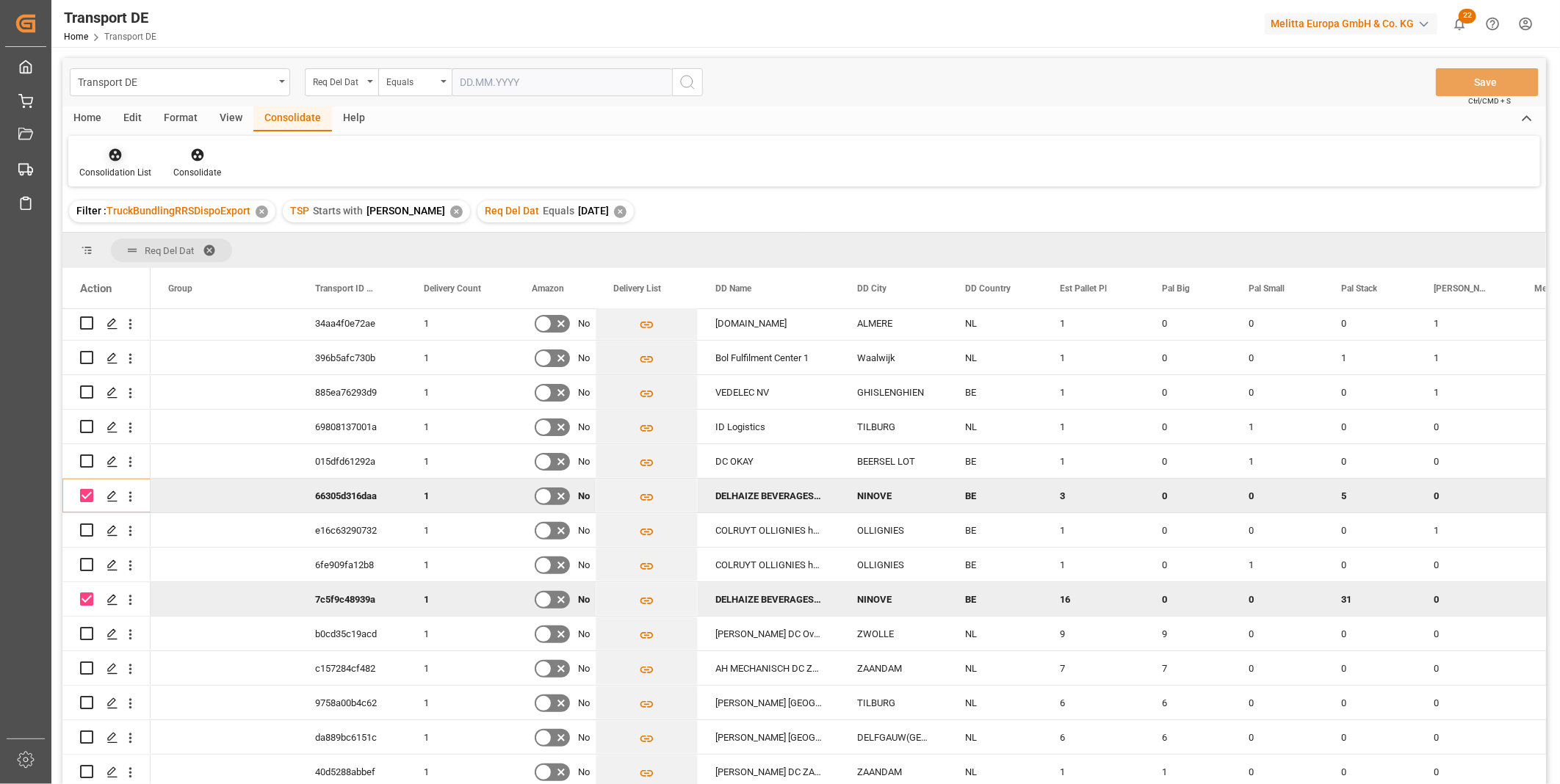
click at [129, 151] on div at bounding box center [115, 154] width 72 height 15
click at [163, 267] on div "Transport DE Req Del Dat Equals Save Ctrl/CMD + S Home Edit Format View Consoli…" at bounding box center [805, 440] width 1484 height 765
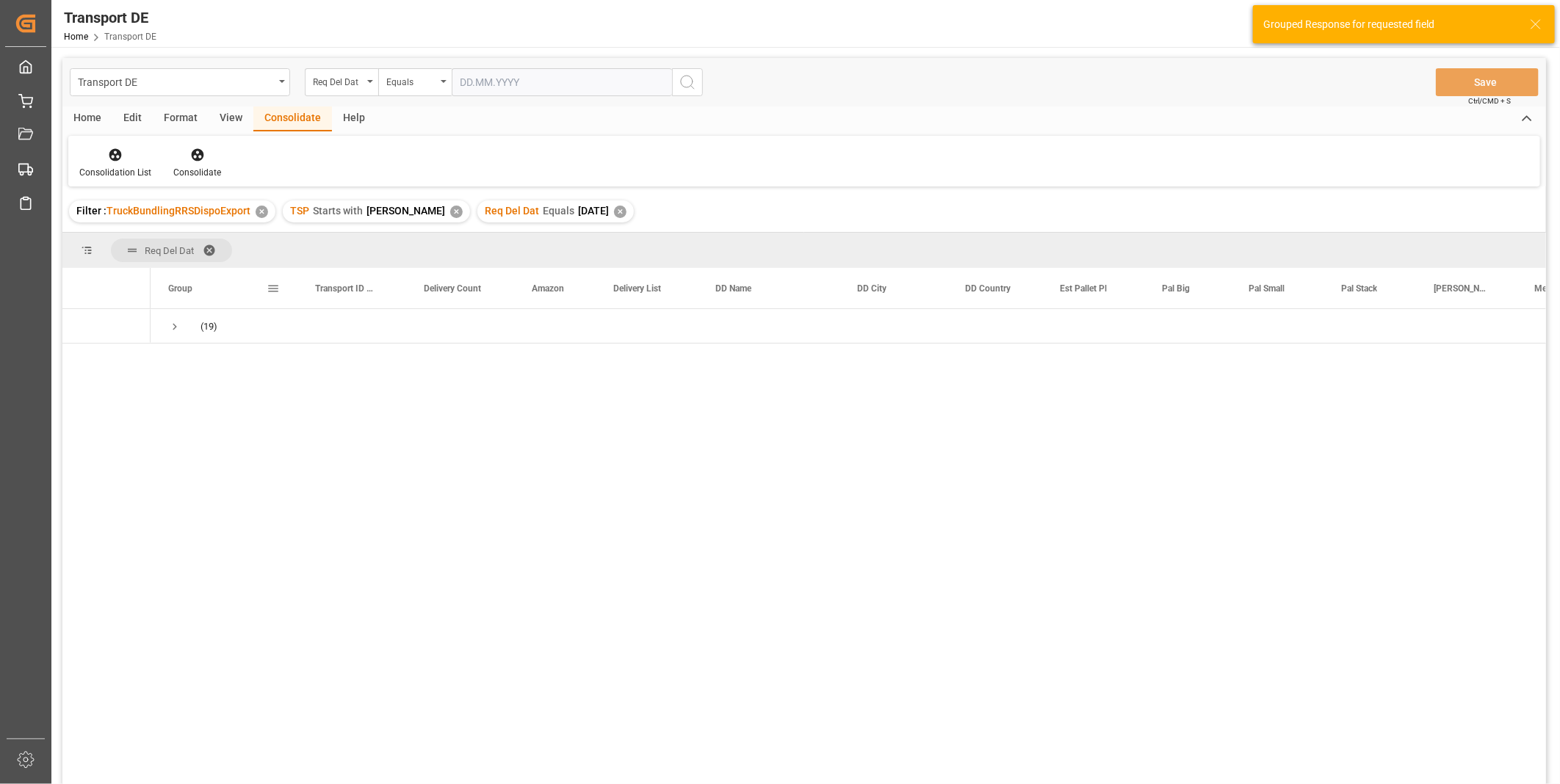
scroll to position [0, 0]
click at [175, 329] on span "Press SPACE to select this row." at bounding box center [175, 327] width 13 height 13
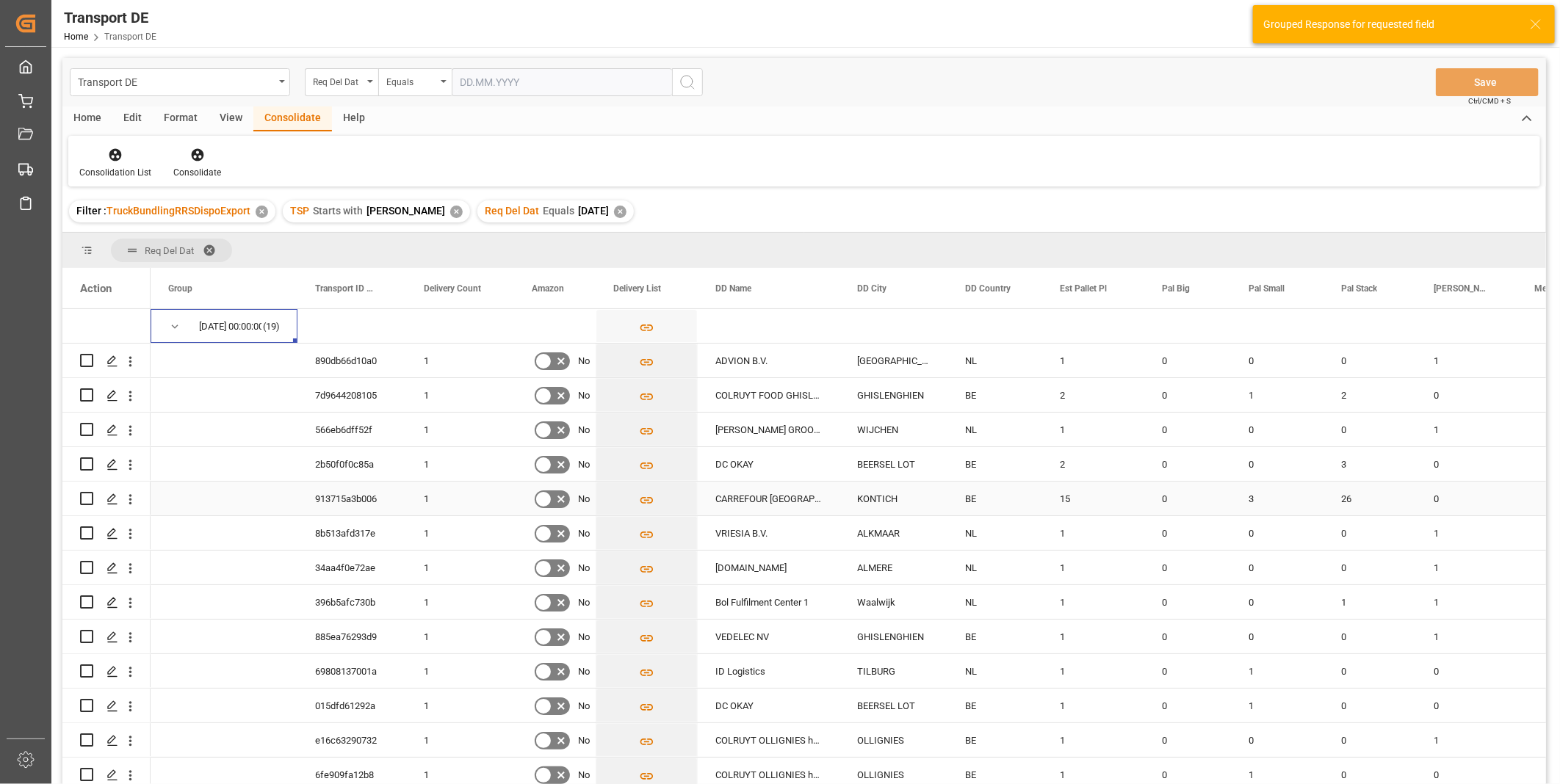
click at [88, 494] on input "Press Space to toggle row selection (unchecked)" at bounding box center [86, 499] width 13 height 13
checkbox input "true"
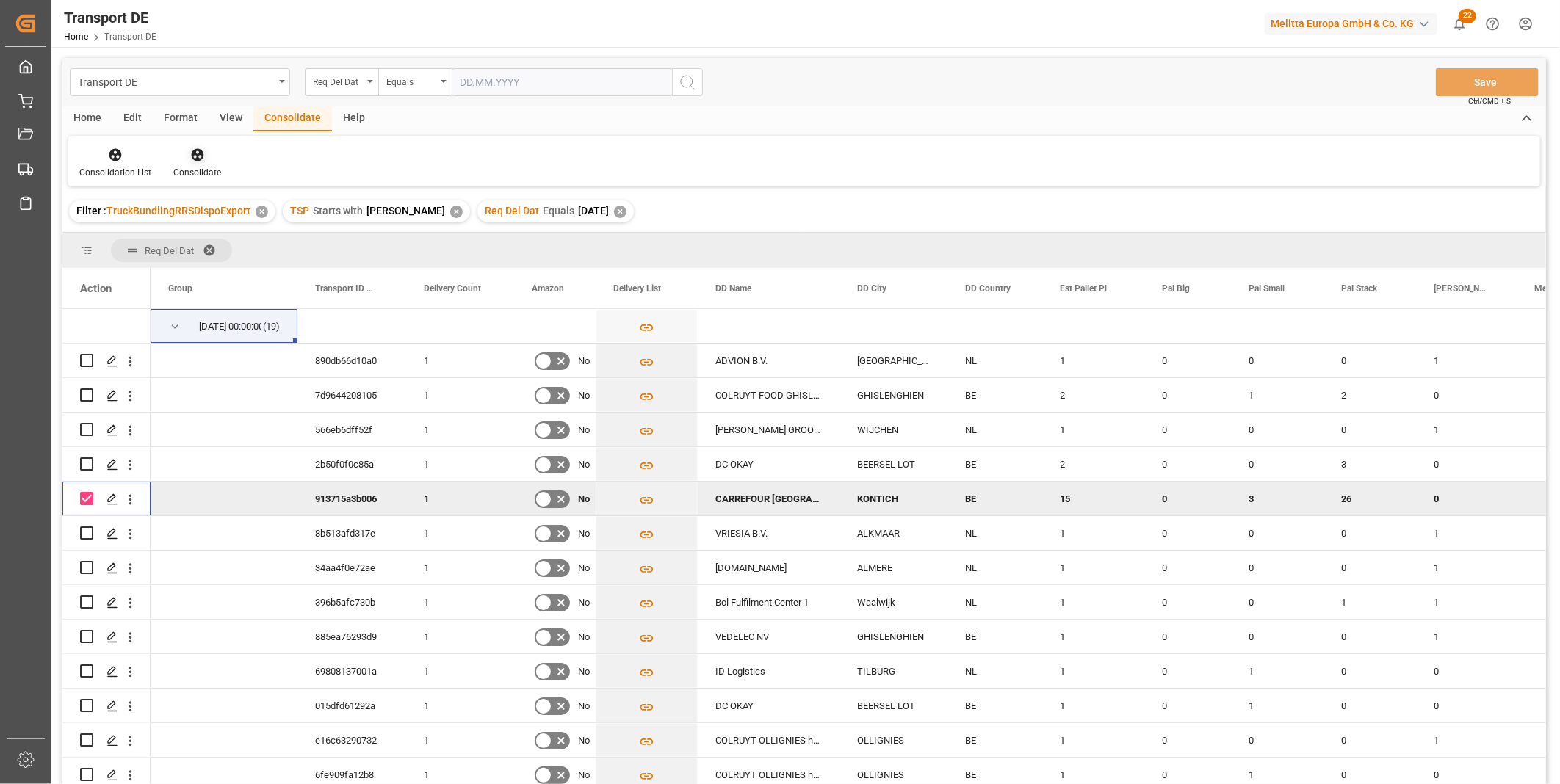
click at [204, 150] on div at bounding box center [197, 154] width 47 height 15
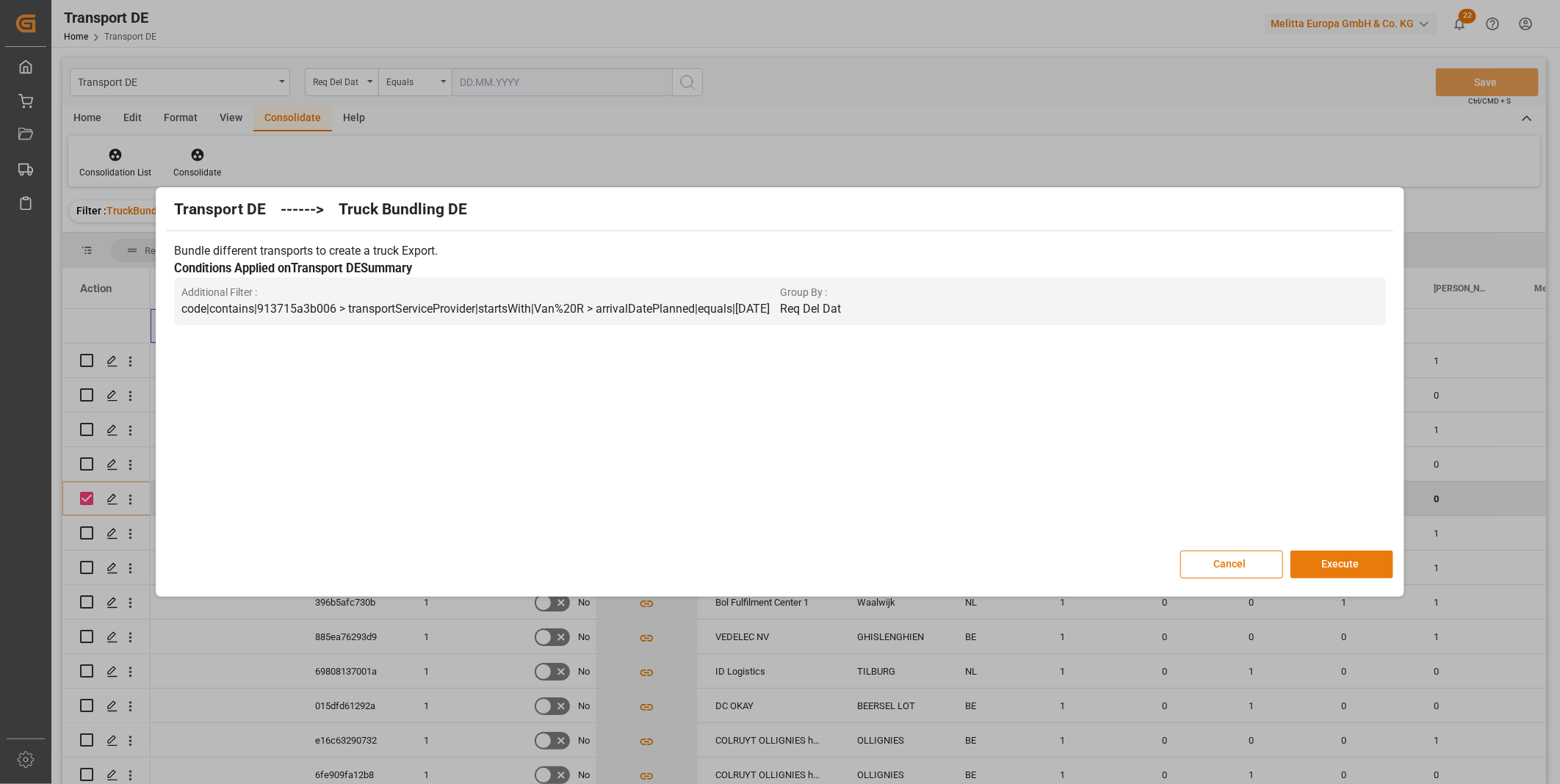
click at [1329, 567] on button "Execute" at bounding box center [1342, 565] width 103 height 28
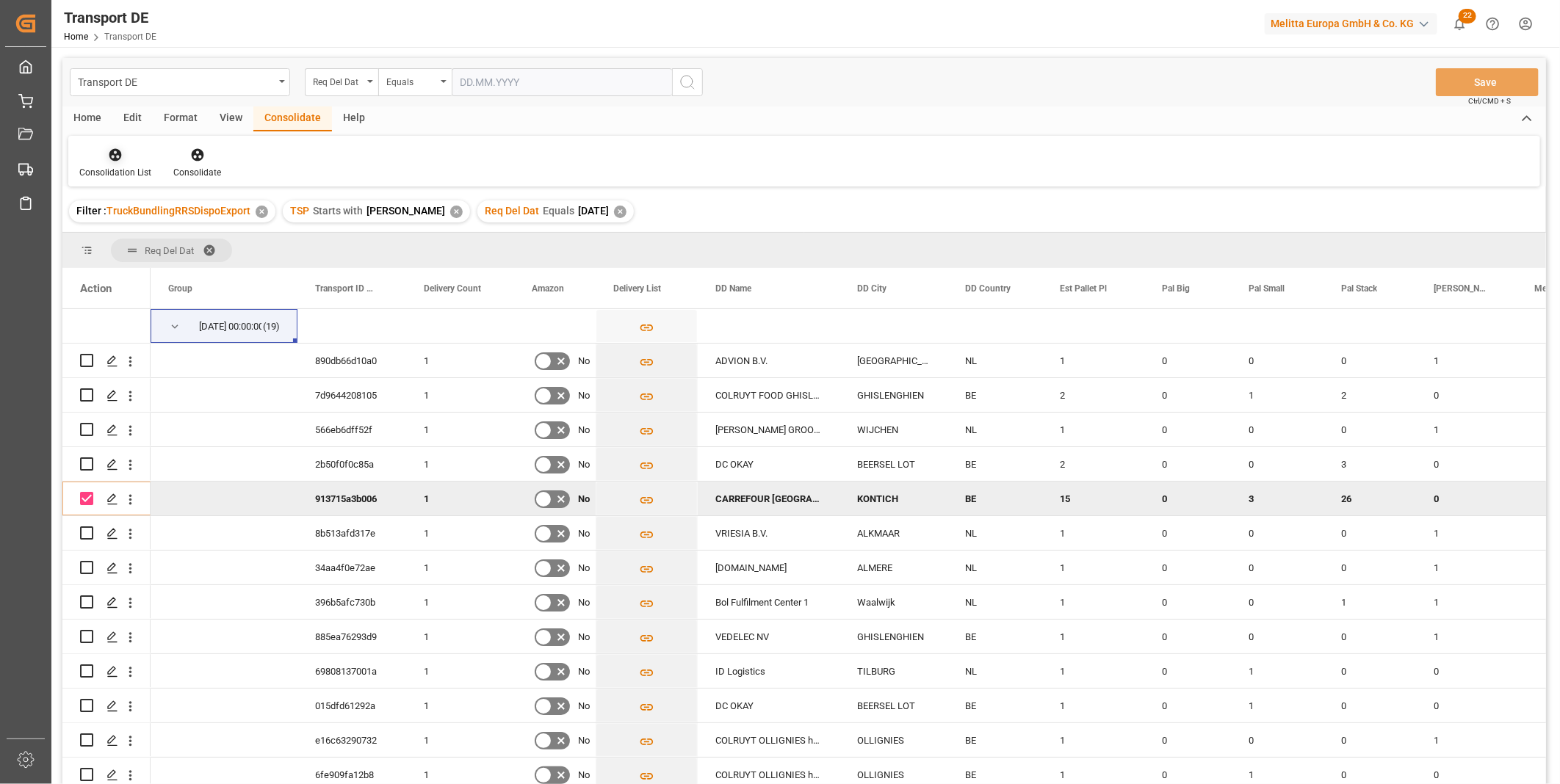
click at [108, 158] on icon at bounding box center [115, 155] width 14 height 14
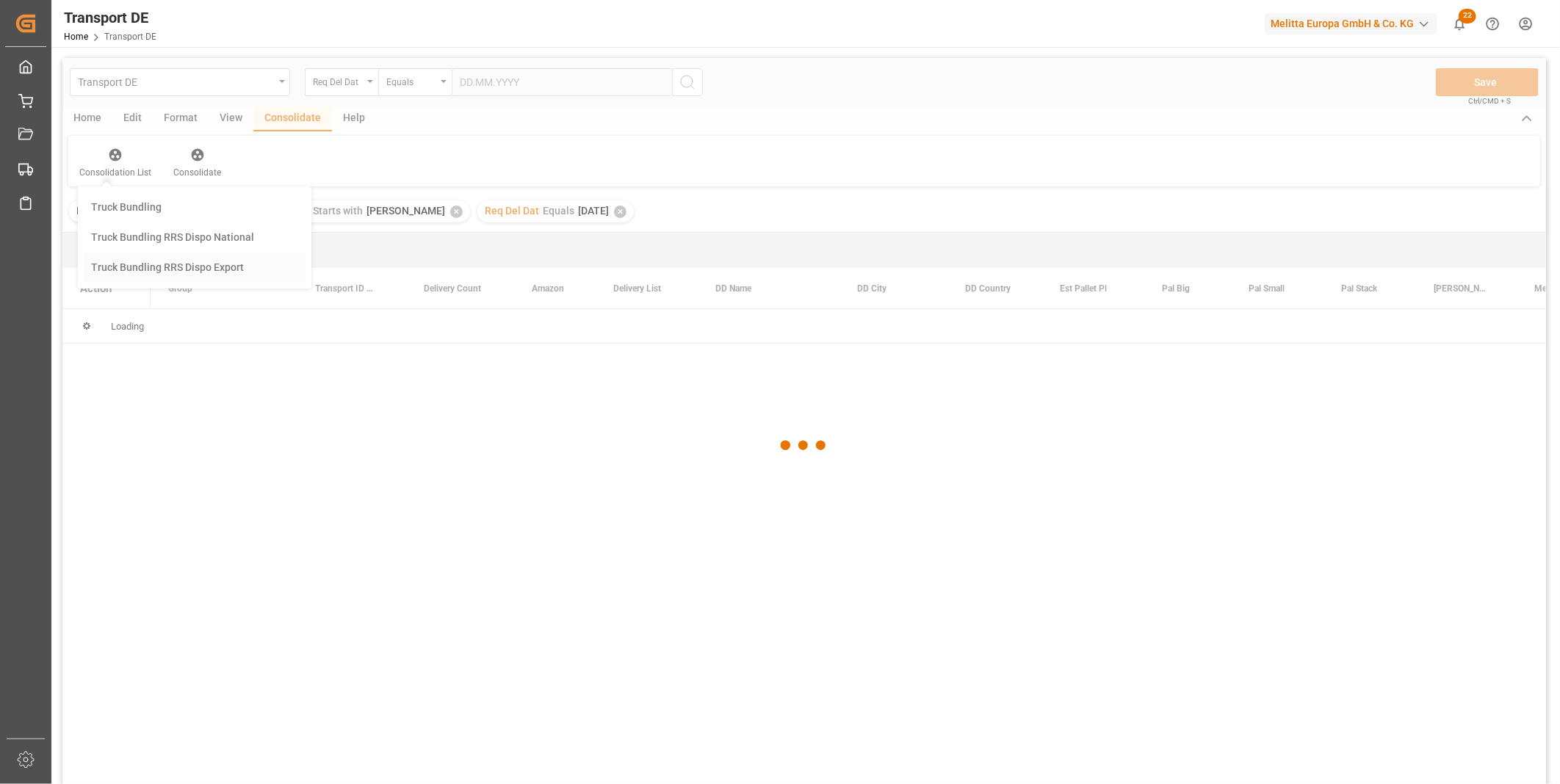
click at [171, 277] on div "Truck Bundling RRS Dispo Export" at bounding box center [195, 268] width 223 height 30
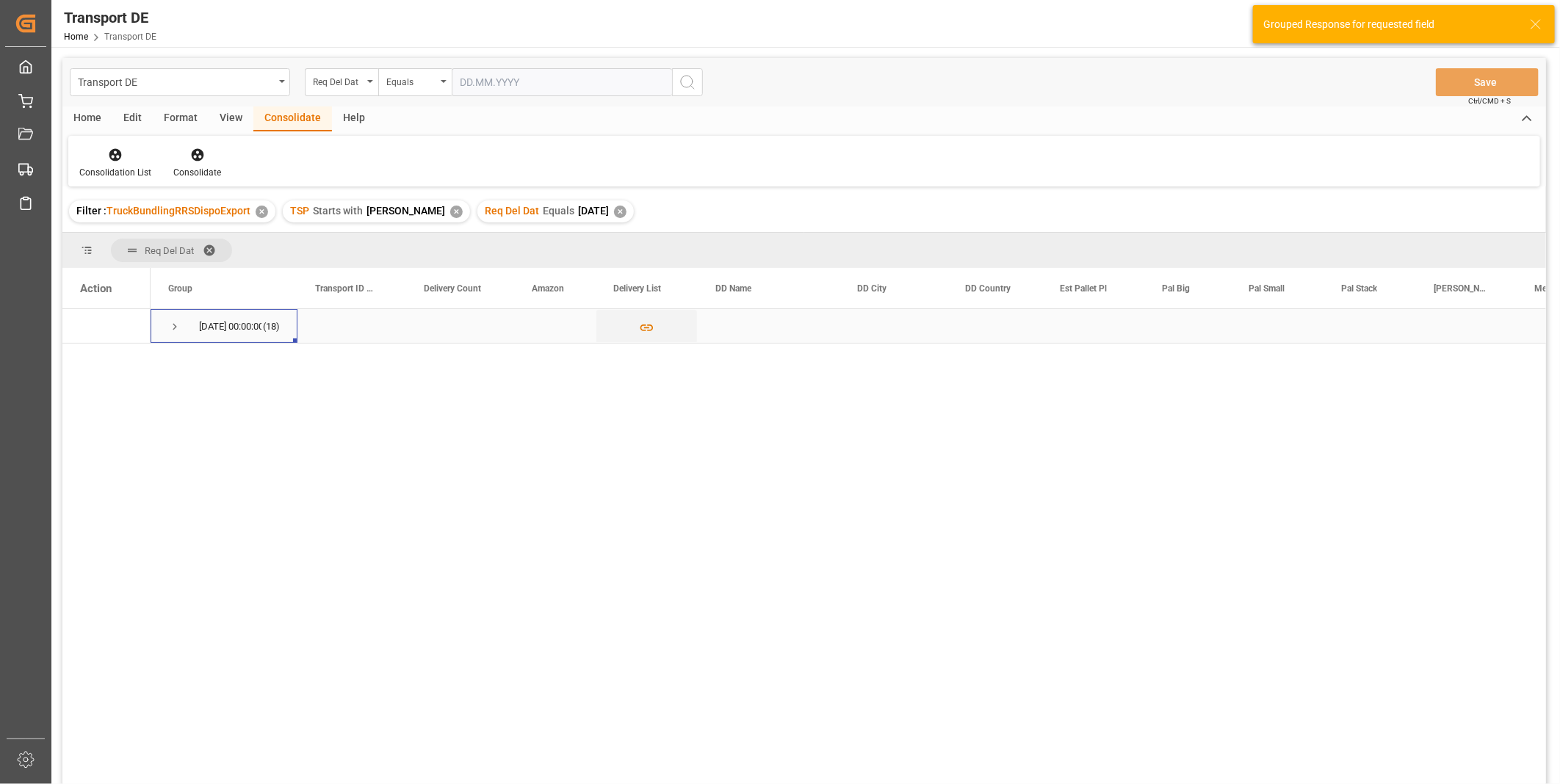
click at [175, 316] on span "Press SPACE to select this row." at bounding box center [175, 327] width 13 height 34
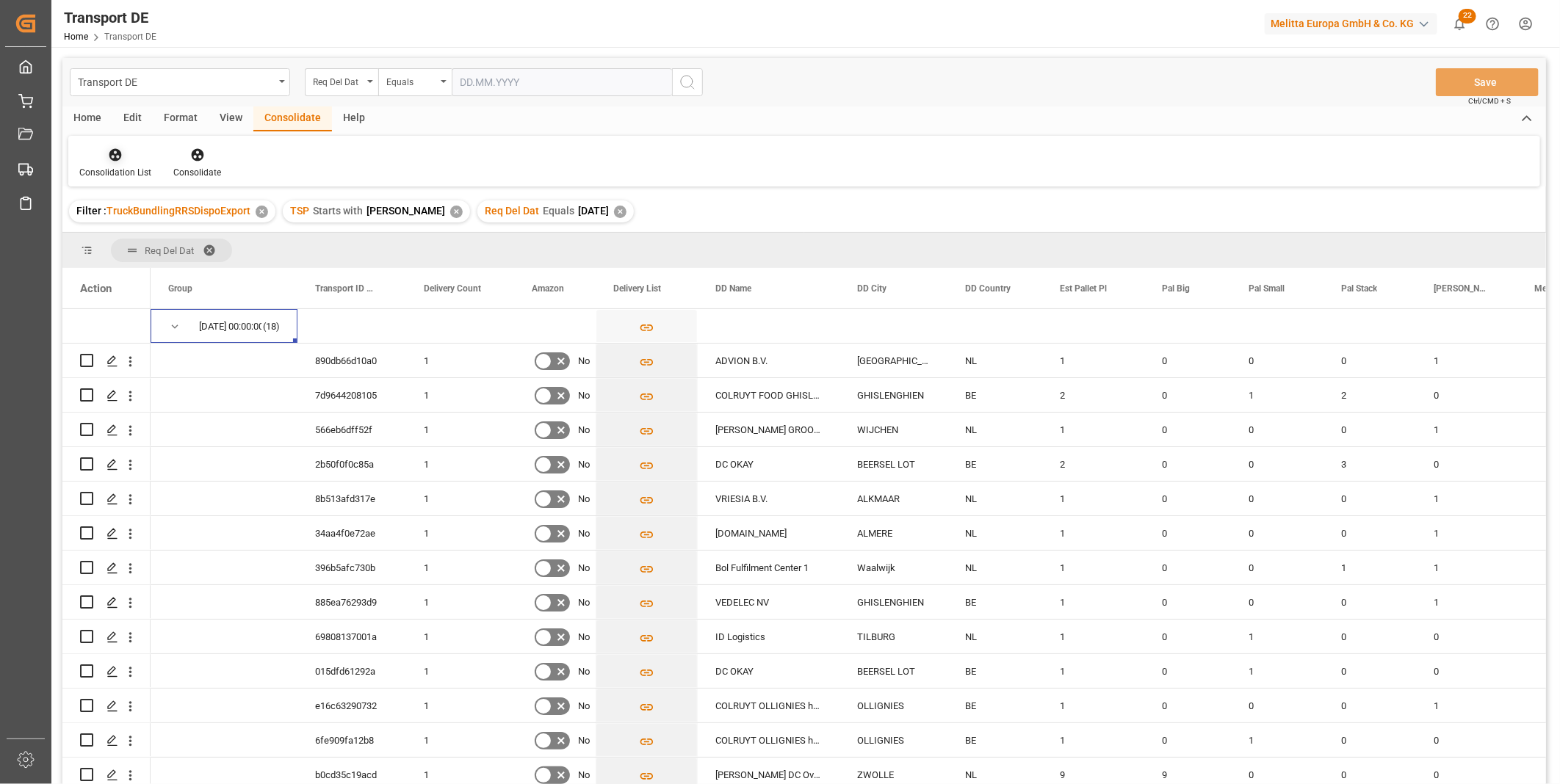
click at [97, 166] on div "Consolidation List" at bounding box center [115, 172] width 72 height 13
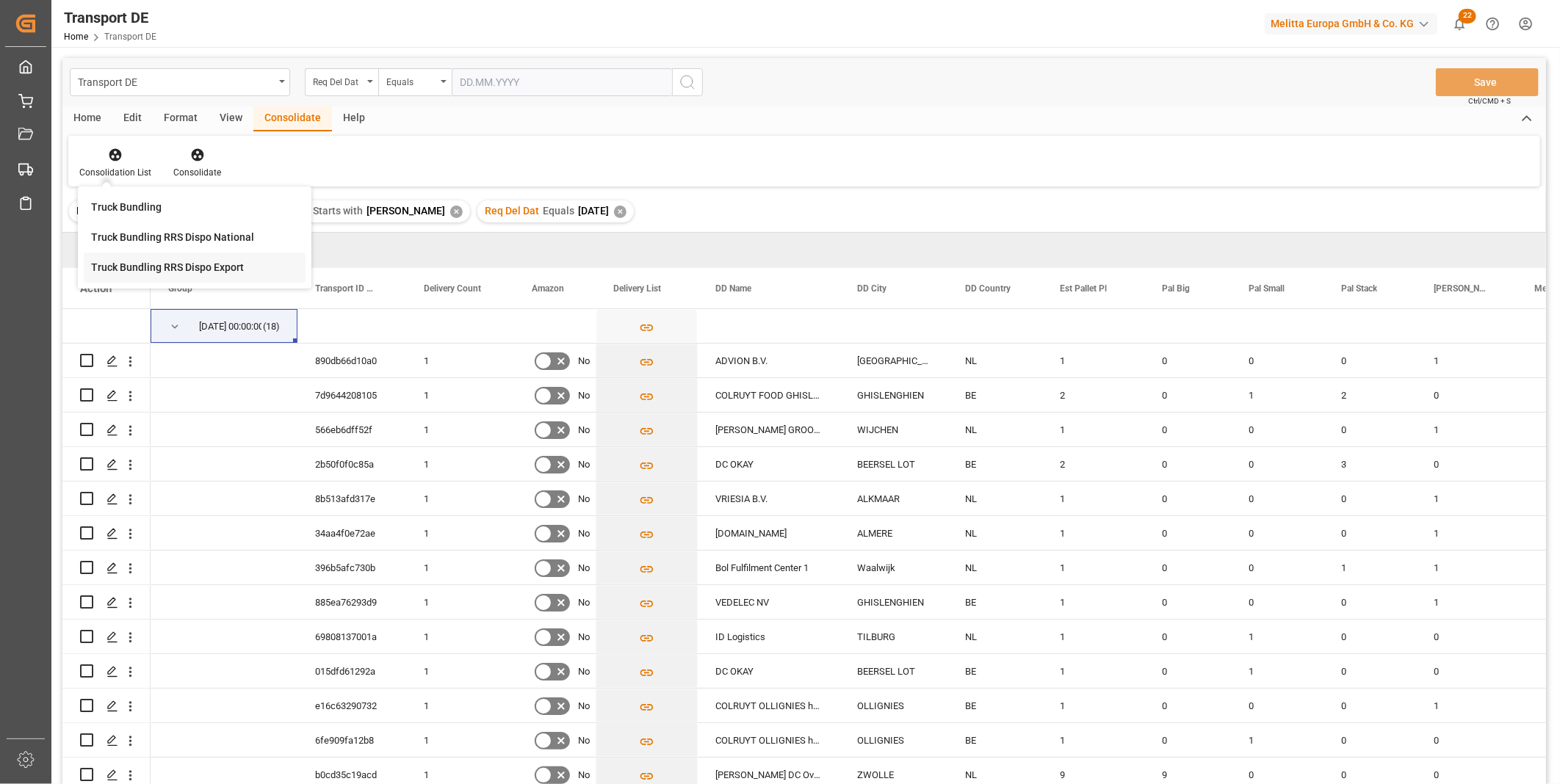
click at [184, 263] on div "Truck Bundling RRS Dispo Export" at bounding box center [167, 268] width 153 height 15
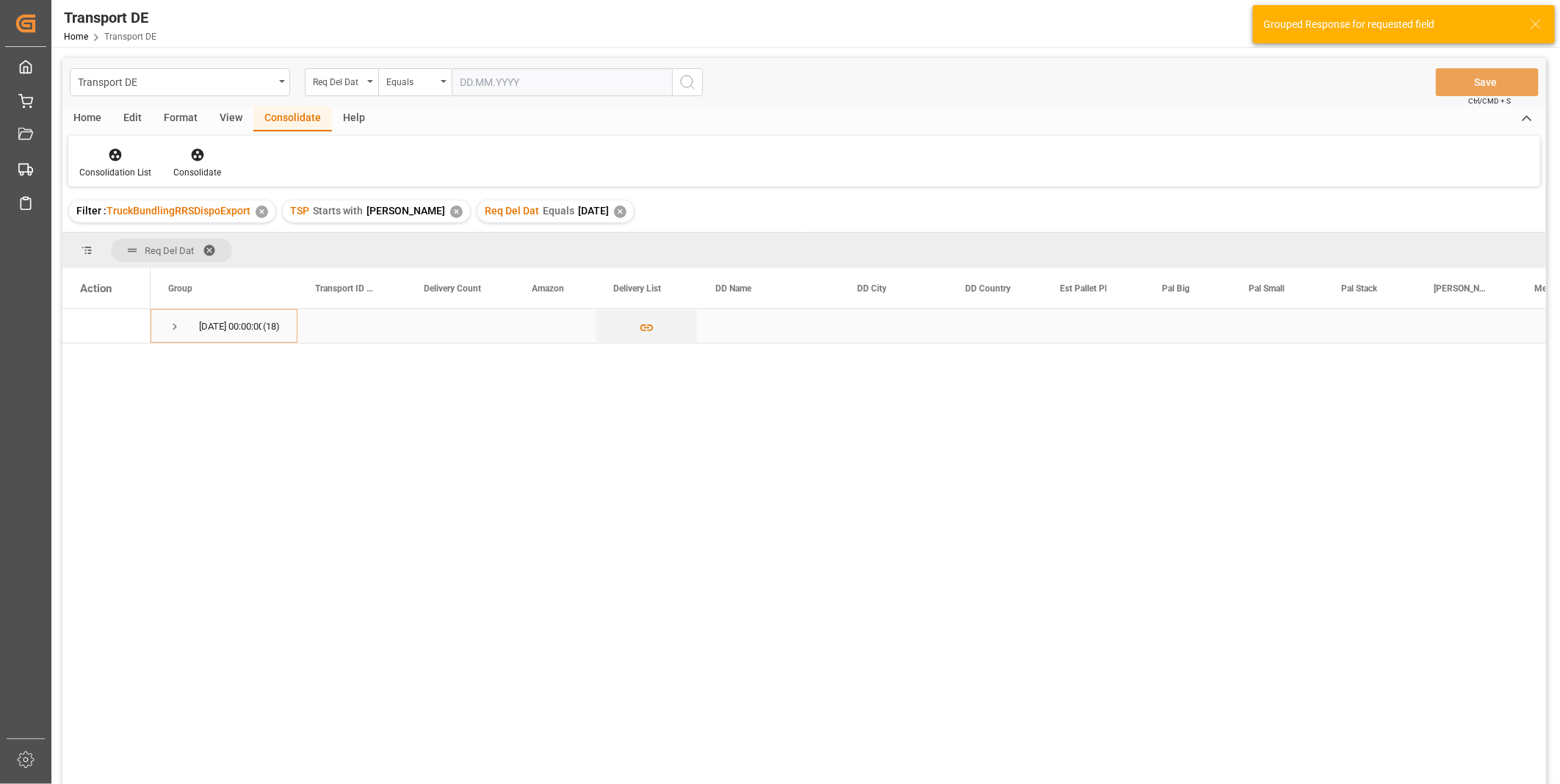
click at [166, 331] on div "09.10.2025 00:00:00 (18)" at bounding box center [224, 327] width 147 height 34
click at [169, 329] on span "Press SPACE to select this row." at bounding box center [175, 327] width 13 height 13
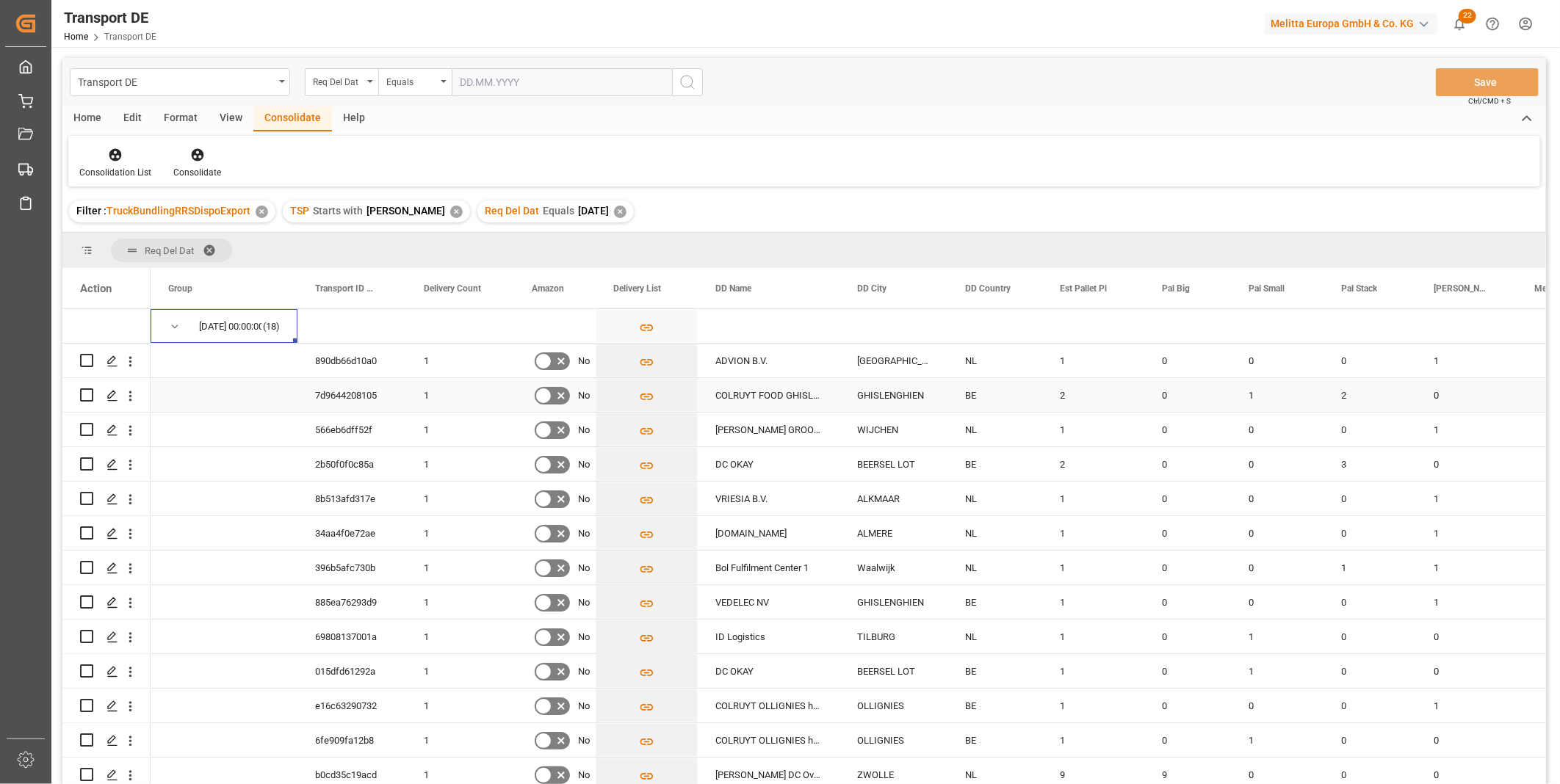
click at [87, 395] on input "Press Space to toggle row selection (unchecked)" at bounding box center [86, 395] width 13 height 13
checkbox input "true"
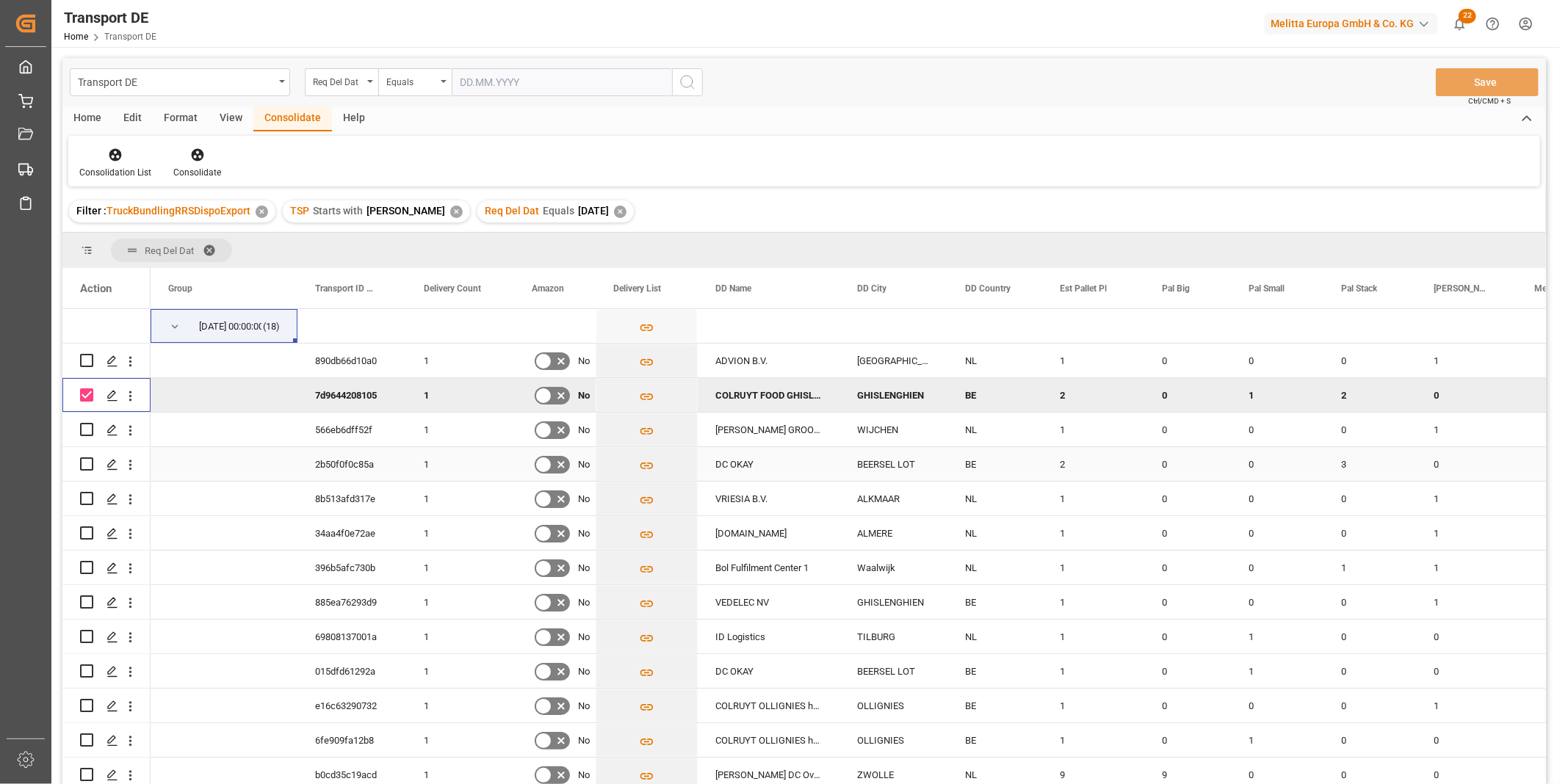
click at [84, 464] on input "Press Space to toggle row selection (unchecked)" at bounding box center [86, 464] width 13 height 13
checkbox input "true"
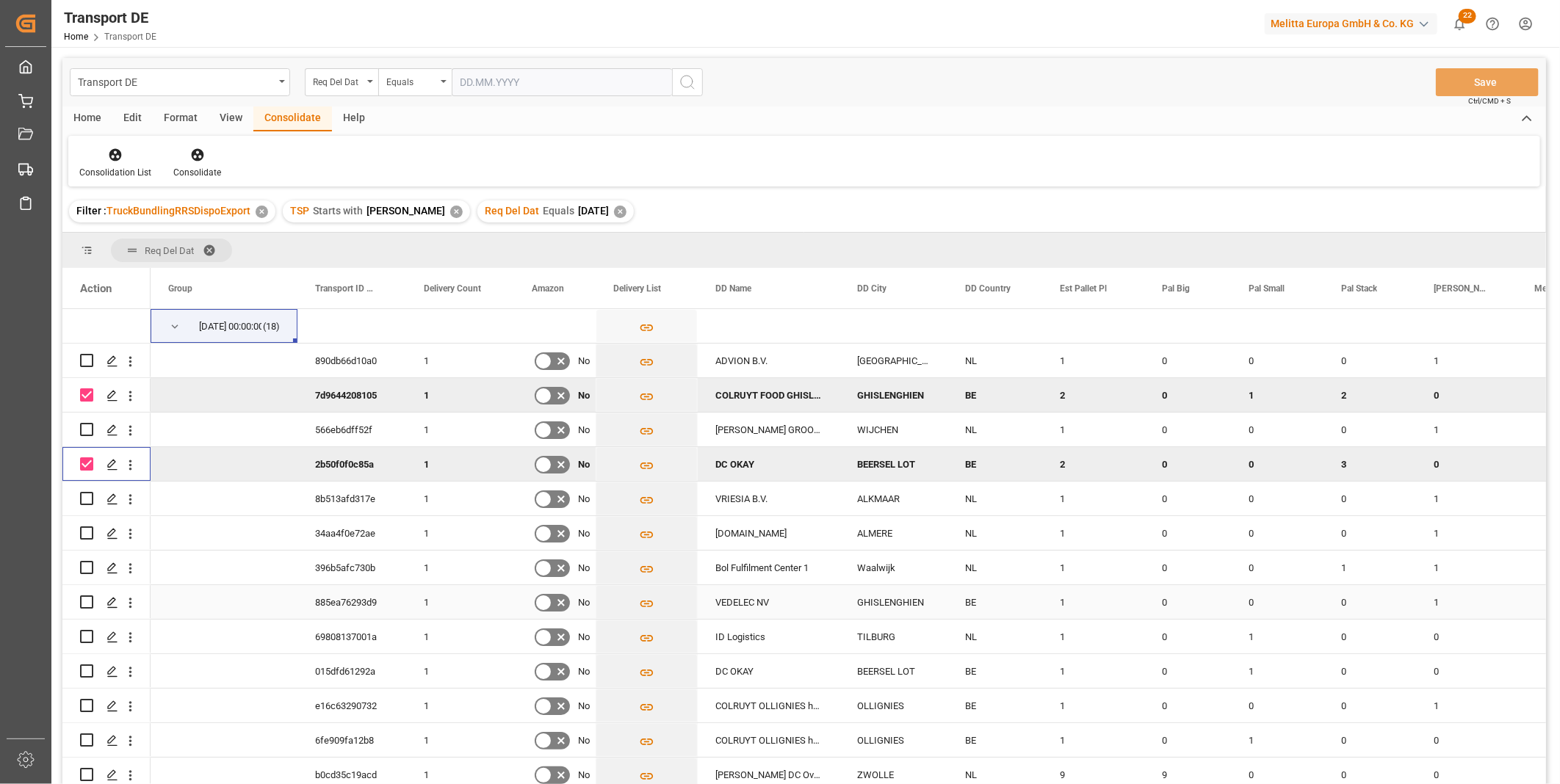
click at [90, 597] on input "Press Space to toggle row selection (unchecked)" at bounding box center [86, 602] width 13 height 13
checkbox input "true"
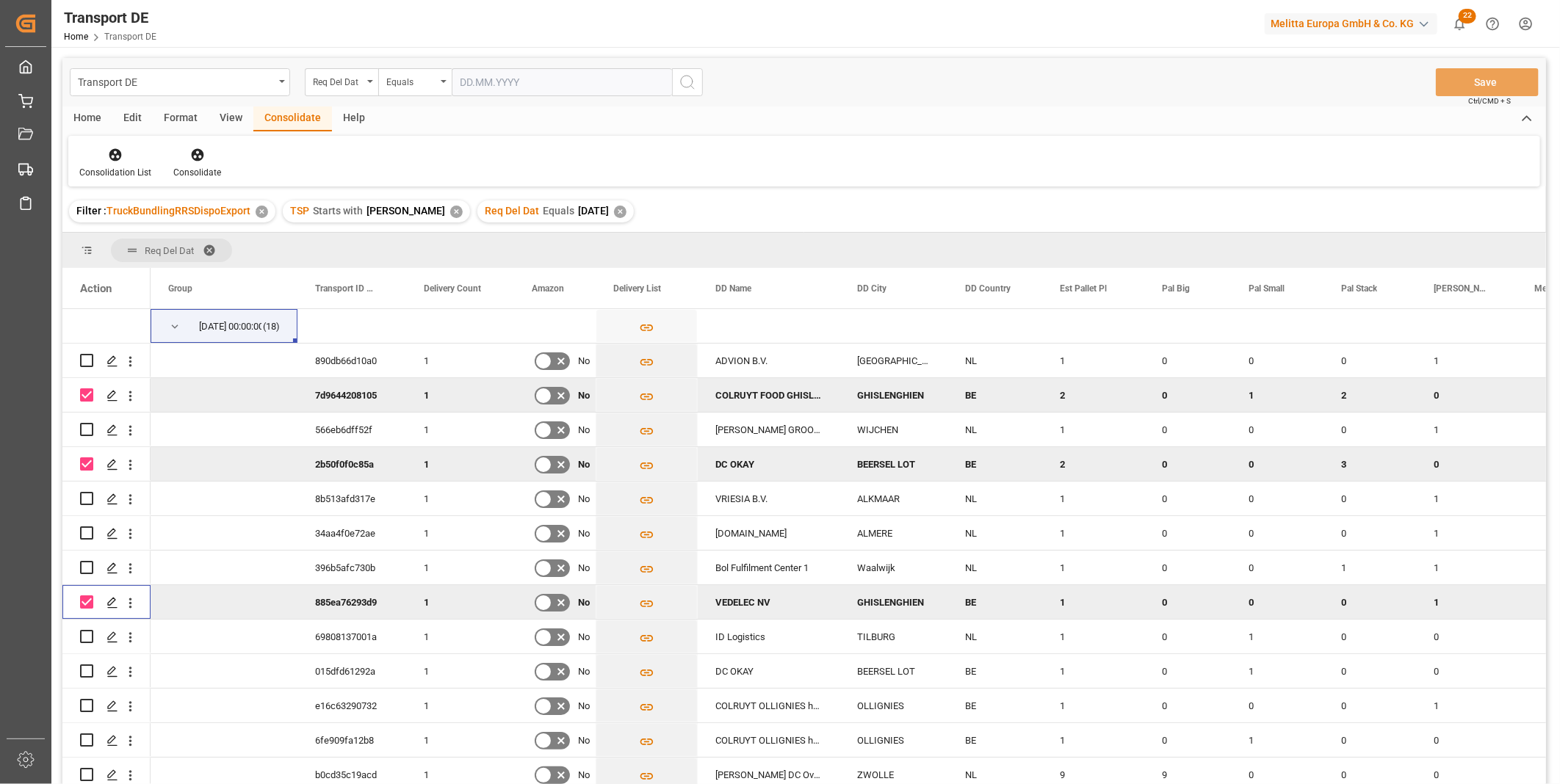
scroll to position [180, 0]
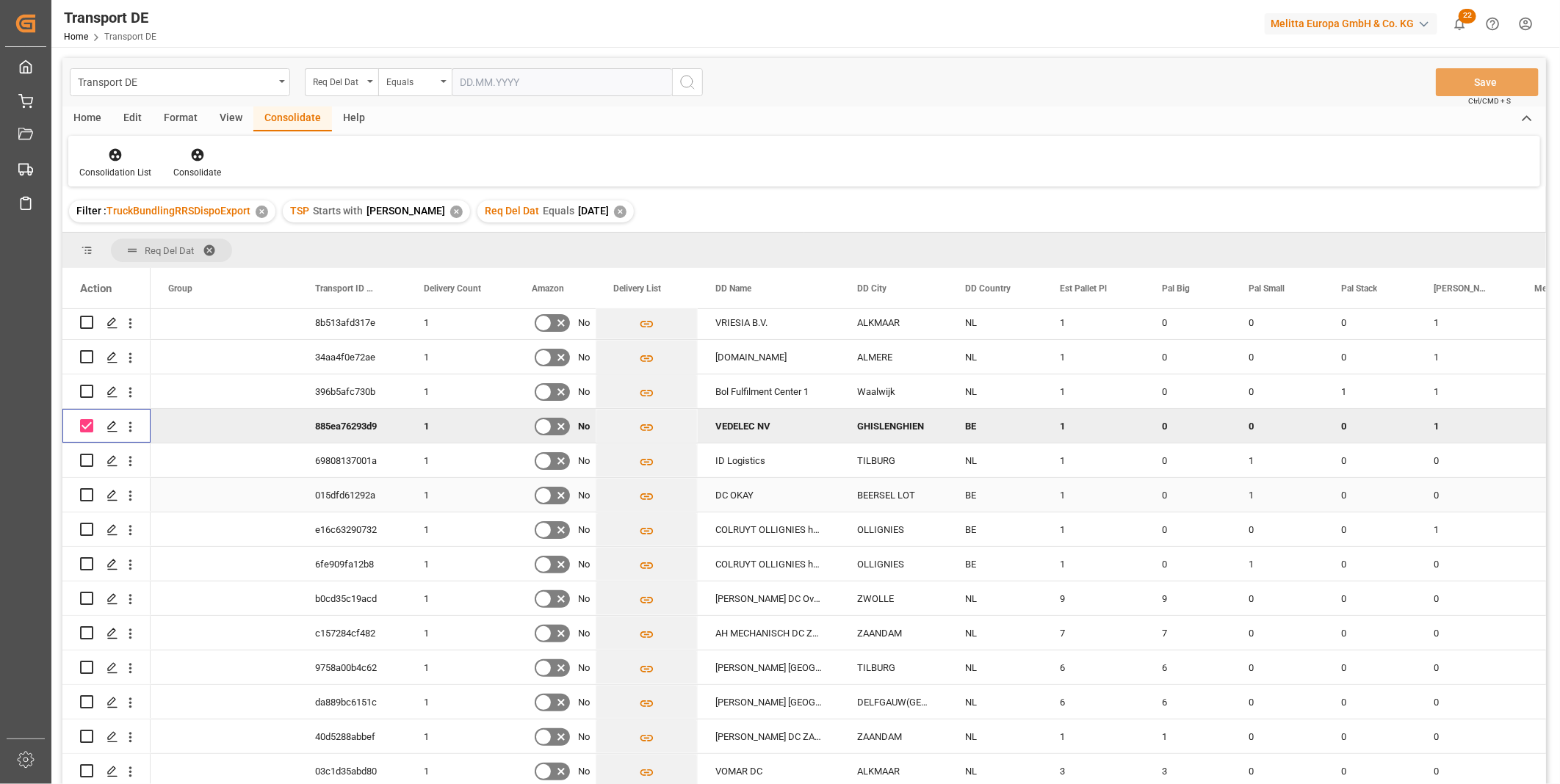
click at [88, 489] on input "Press Space to toggle row selection (unchecked)" at bounding box center [86, 495] width 13 height 13
checkbox input "true"
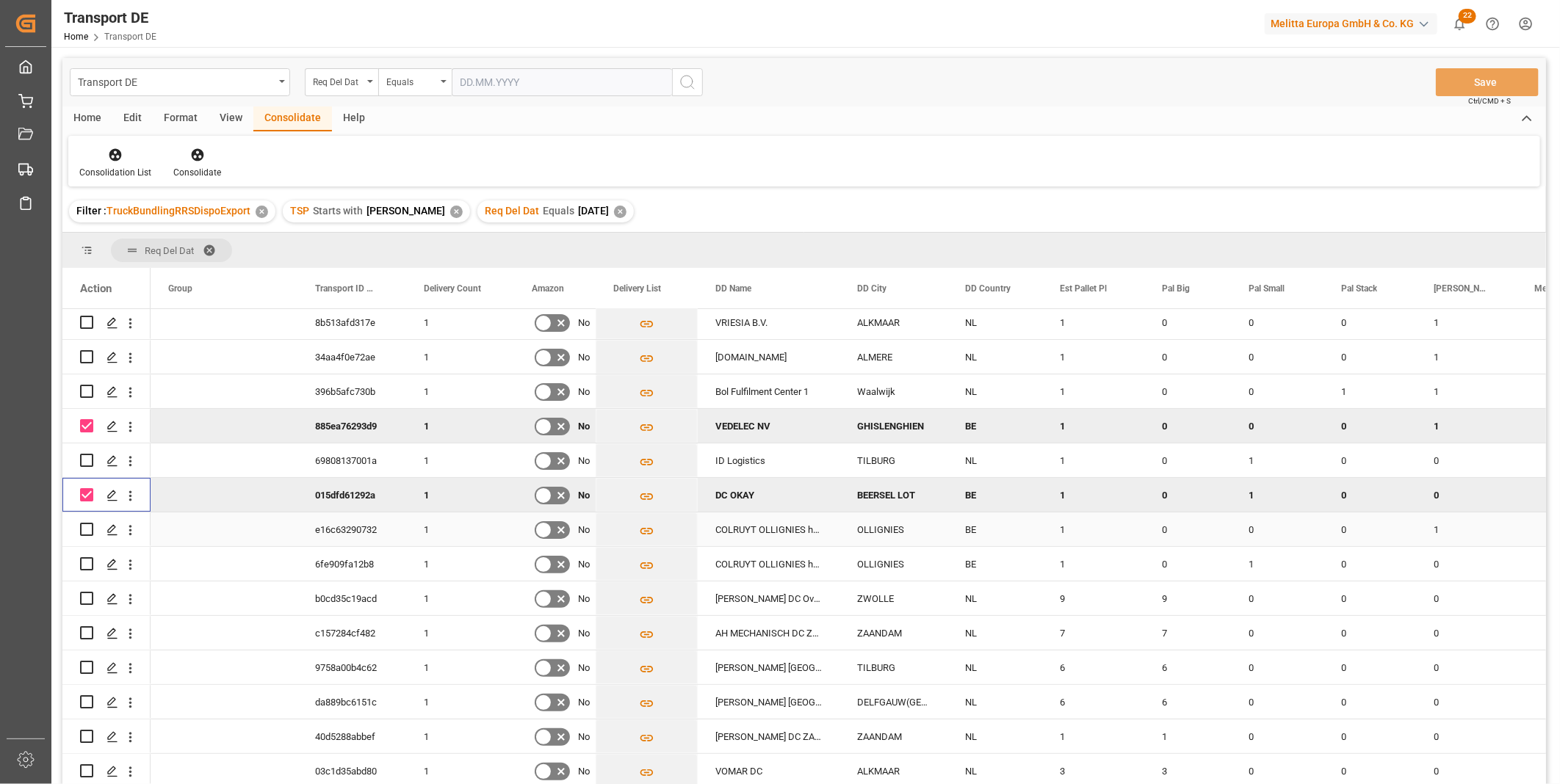
click at [90, 523] on input "Press Space to toggle row selection (unchecked)" at bounding box center [86, 529] width 13 height 13
checkbox input "true"
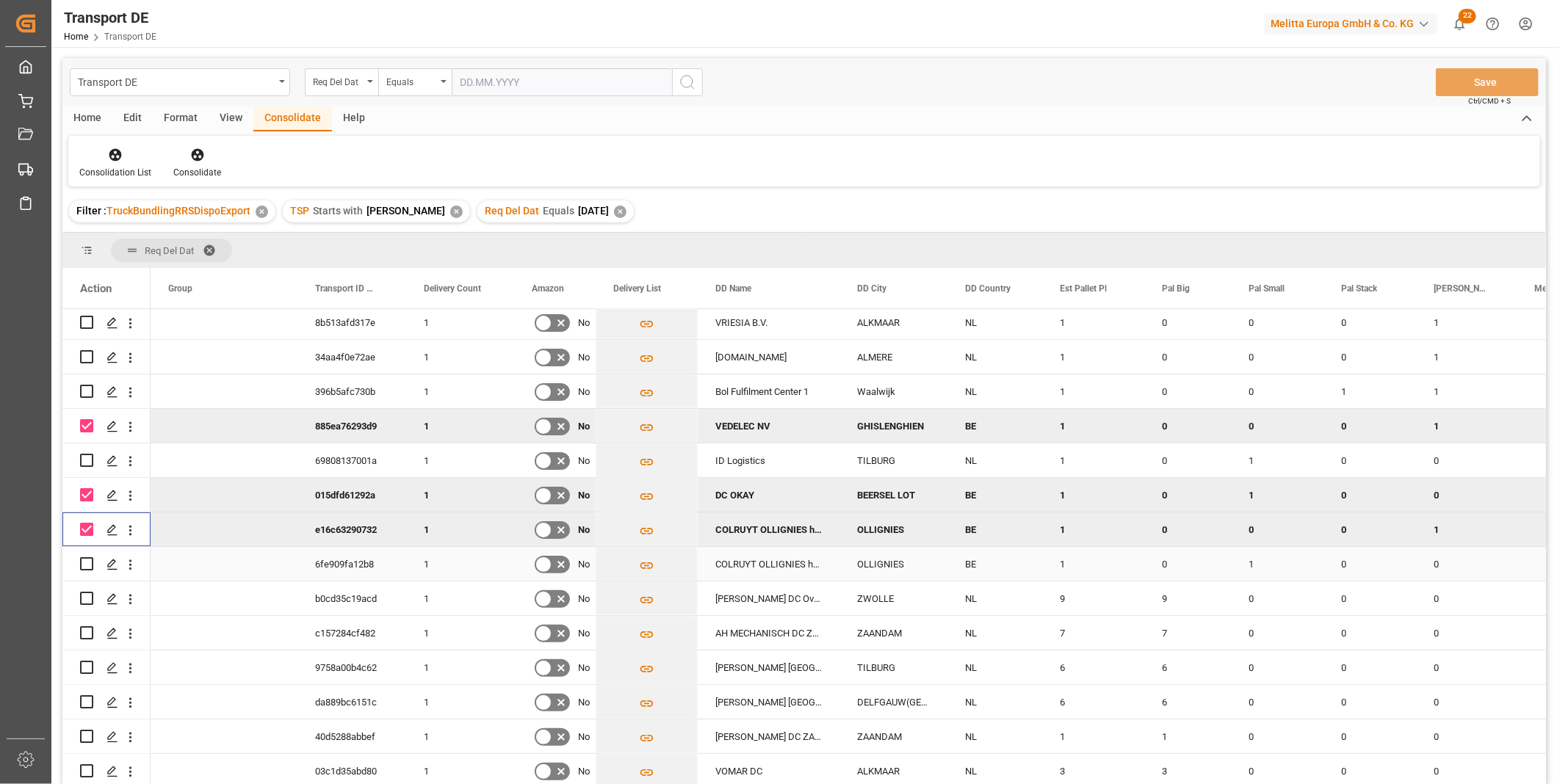
click at [83, 559] on input "Press Space to toggle row selection (unchecked)" at bounding box center [86, 564] width 13 height 13
checkbox input "true"
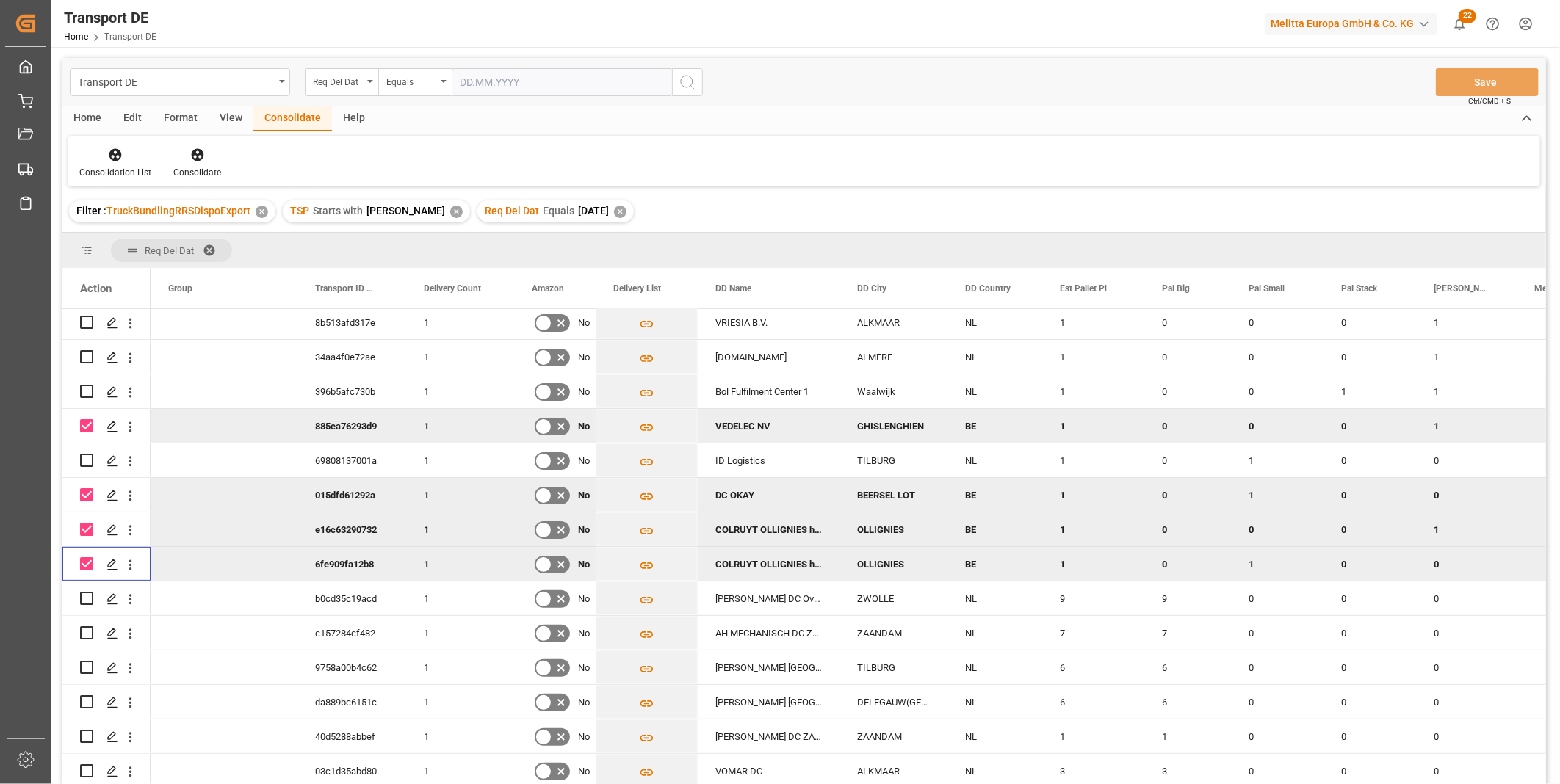
scroll to position [0, 0]
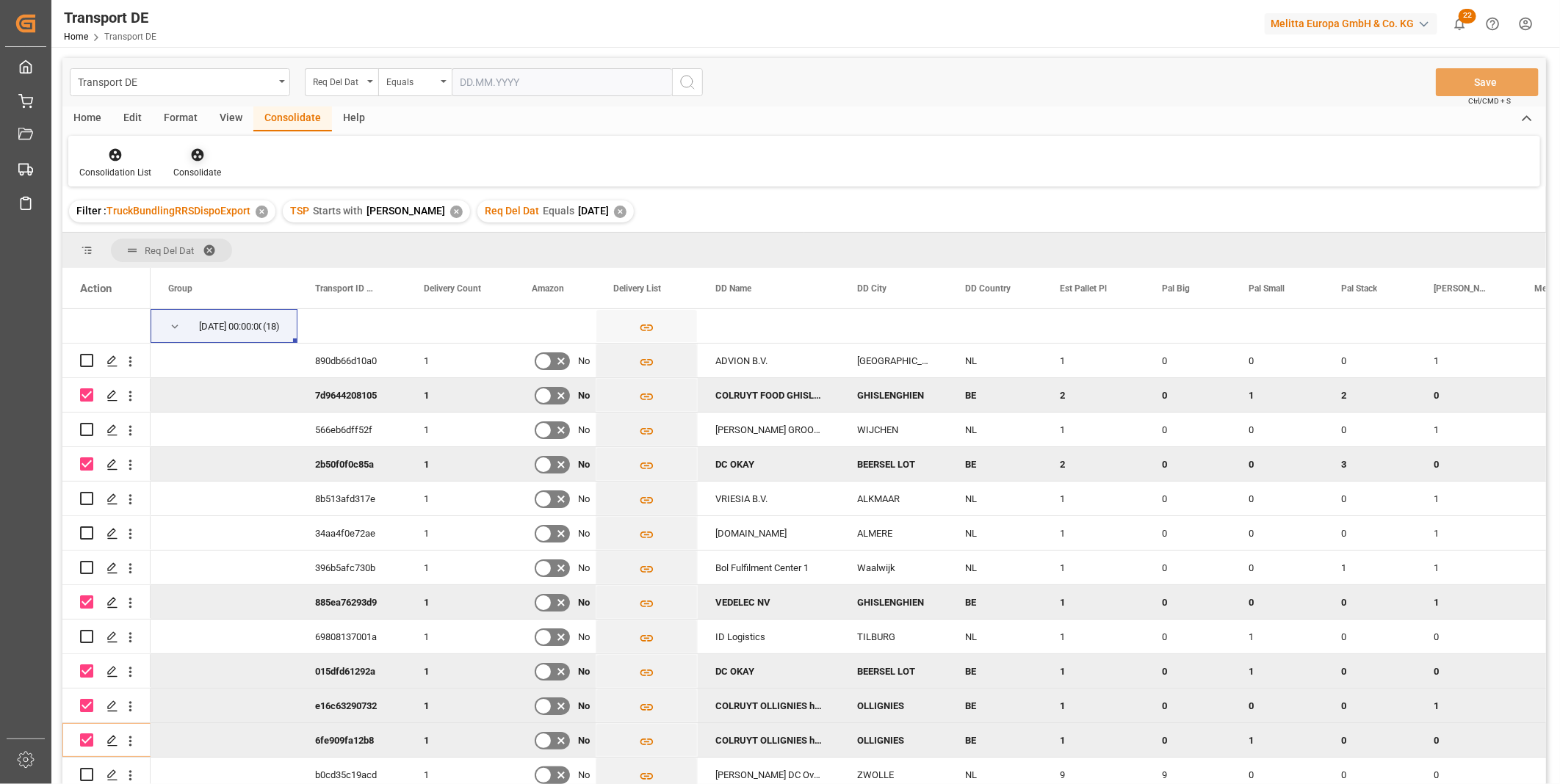
click at [199, 158] on icon at bounding box center [197, 156] width 13 height 13
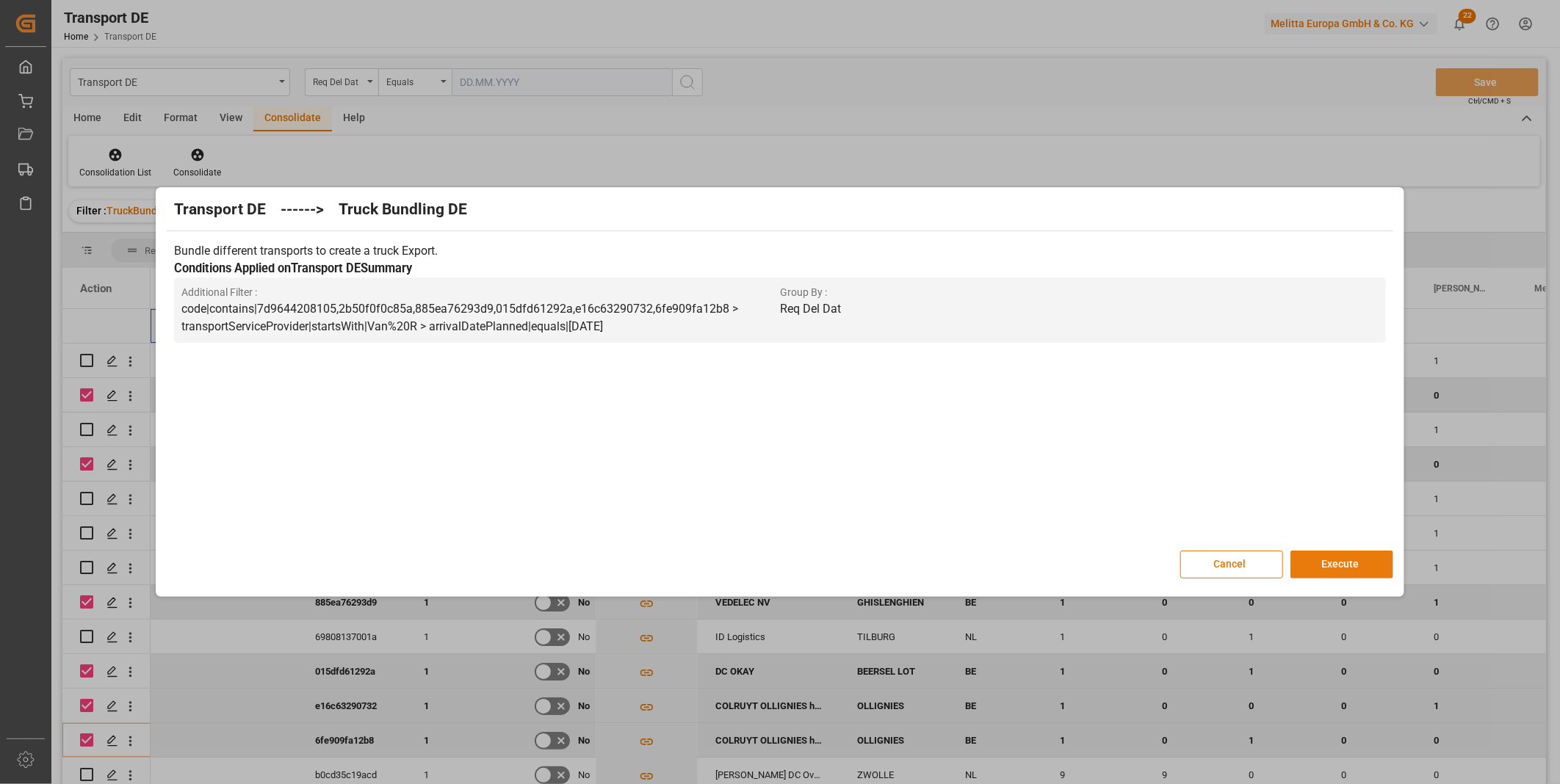
drag, startPoint x: 1357, startPoint y: 582, endPoint x: 1359, endPoint y: 575, distance: 7.3
click at [1359, 575] on div "Transport DE ------> Truck Bundling DE Bundle different transports to create a …" at bounding box center [780, 392] width 1240 height 403
click at [1351, 568] on button "Execute" at bounding box center [1342, 565] width 103 height 28
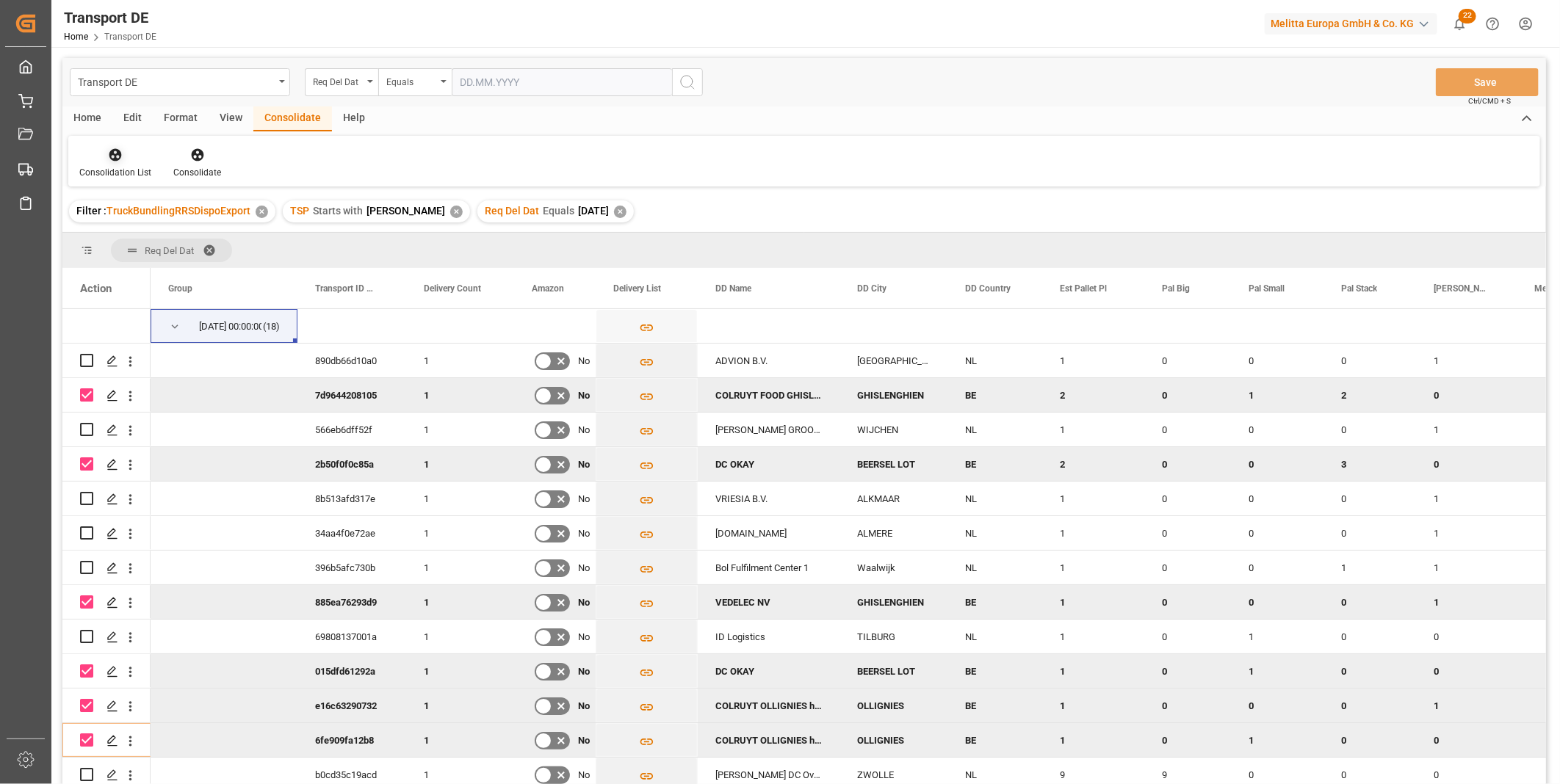
click at [113, 157] on icon at bounding box center [115, 155] width 14 height 14
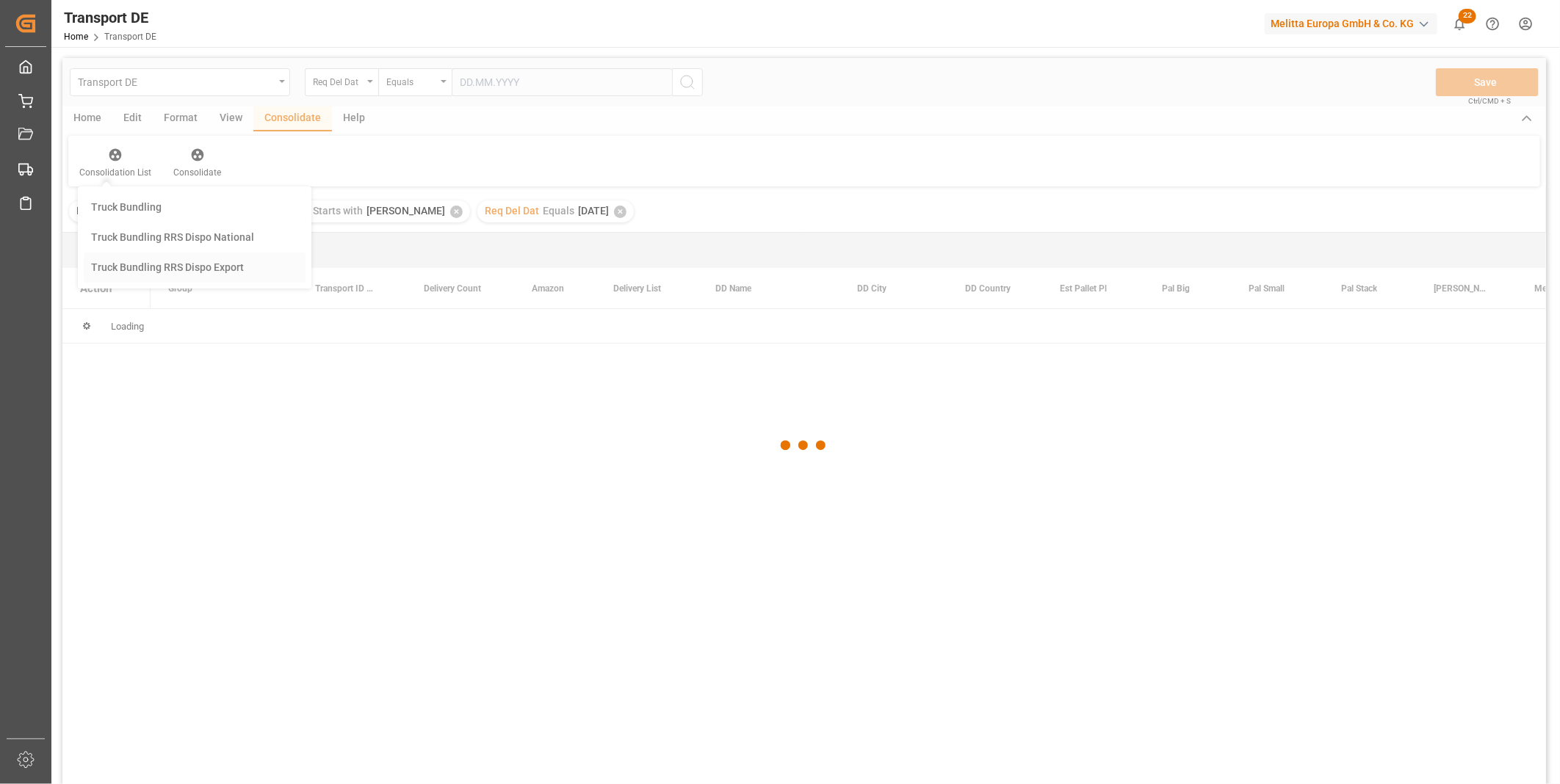
click at [185, 258] on div "Transport DE Req Del Dat Equals Save Ctrl/CMD + S Home Edit Format View Consoli…" at bounding box center [805, 440] width 1484 height 765
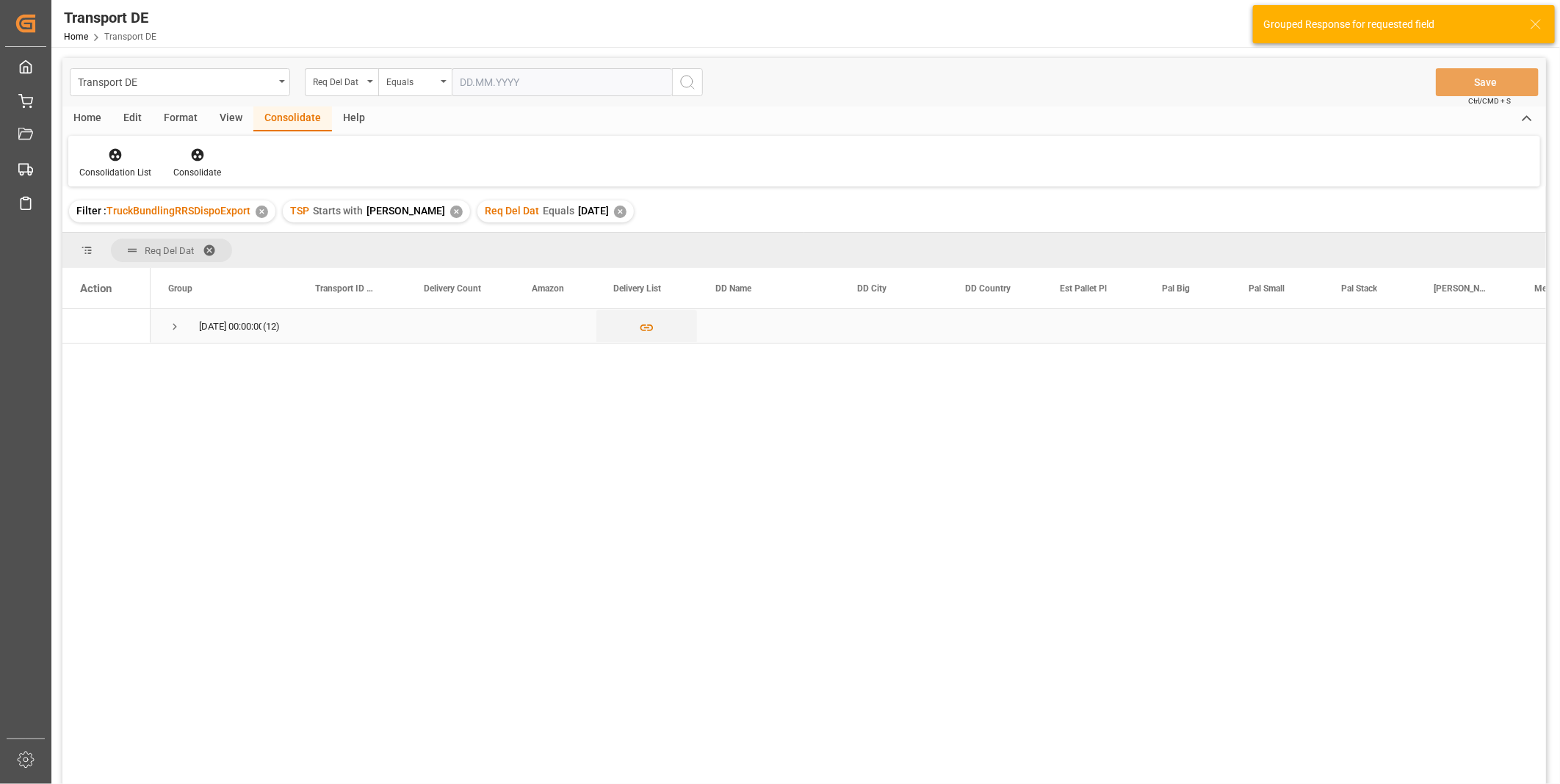
click at [164, 327] on div "09.10.2025 00:00:00 (12)" at bounding box center [224, 327] width 147 height 34
click at [183, 323] on span "09.10.2025 00:00:00 (12)" at bounding box center [224, 326] width 112 height 32
click at [178, 316] on span "Press SPACE to select this row." at bounding box center [175, 327] width 13 height 34
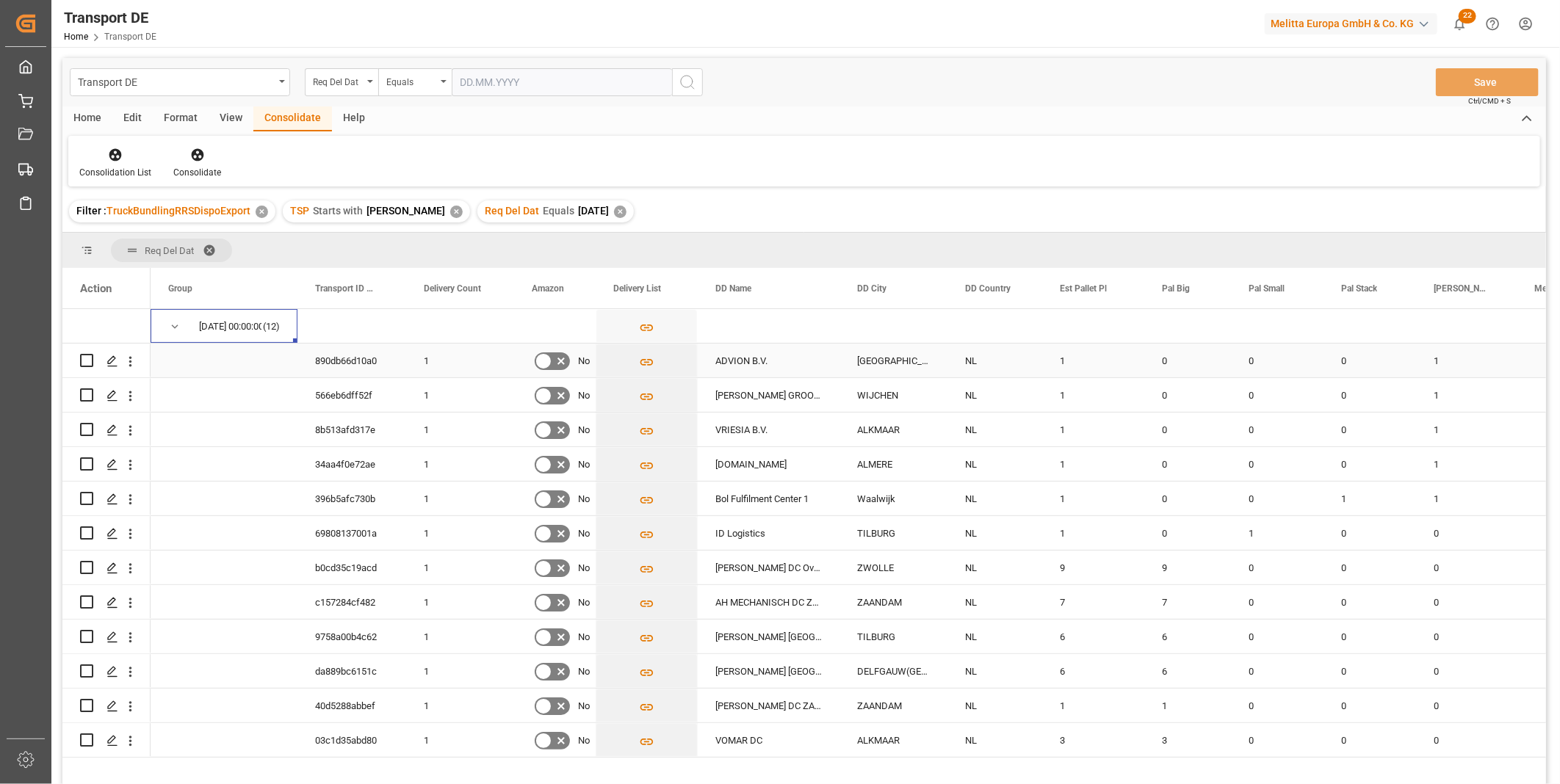
click at [93, 358] on div "Press SPACE to select this row." at bounding box center [106, 361] width 53 height 32
click at [87, 392] on input "Press Space to toggle row selection (unchecked)" at bounding box center [86, 395] width 13 height 13
checkbox input "true"
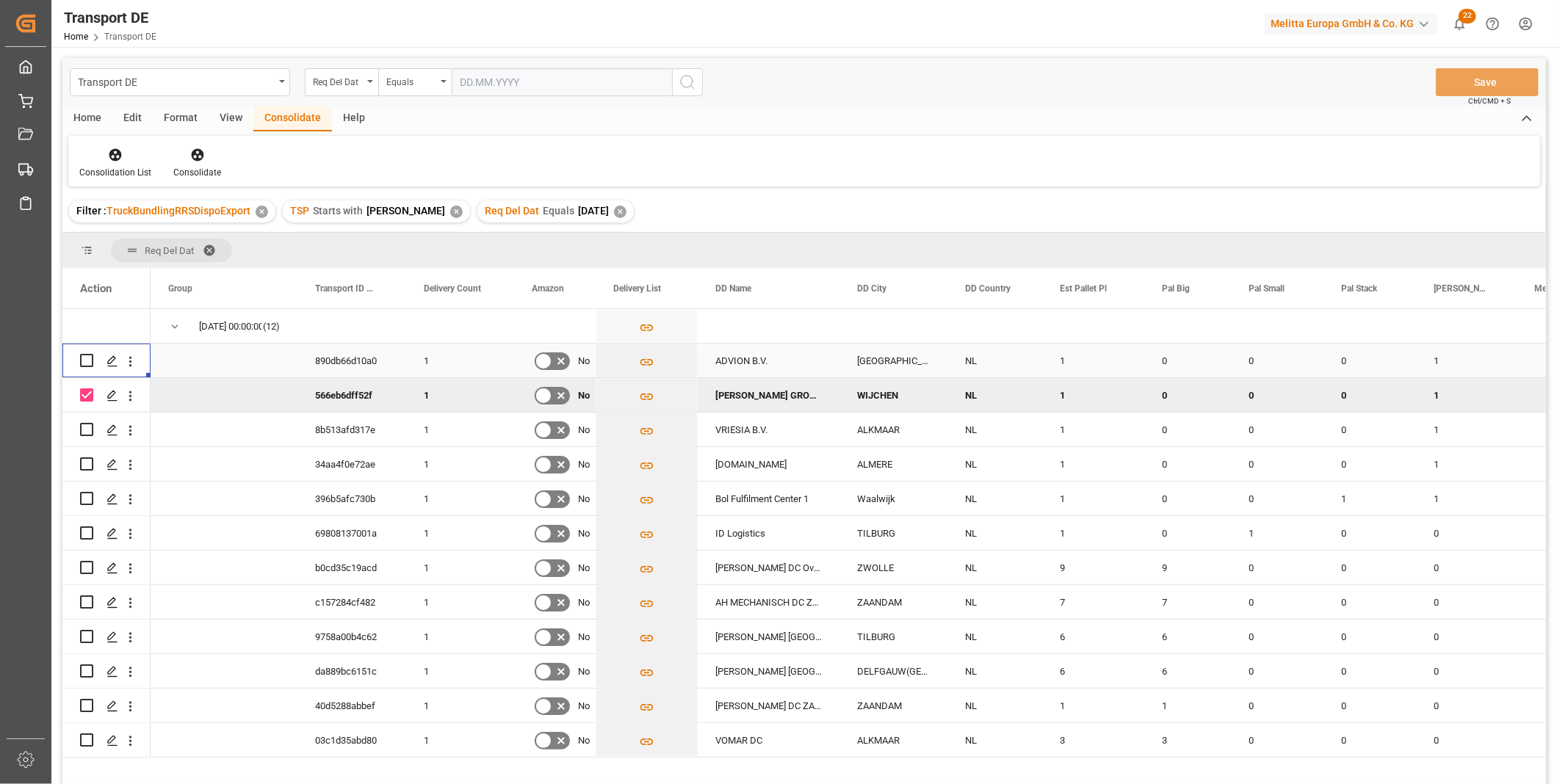
click at [81, 354] on input "Press Space to toggle row selection (unchecked)" at bounding box center [86, 361] width 13 height 13
checkbox input "true"
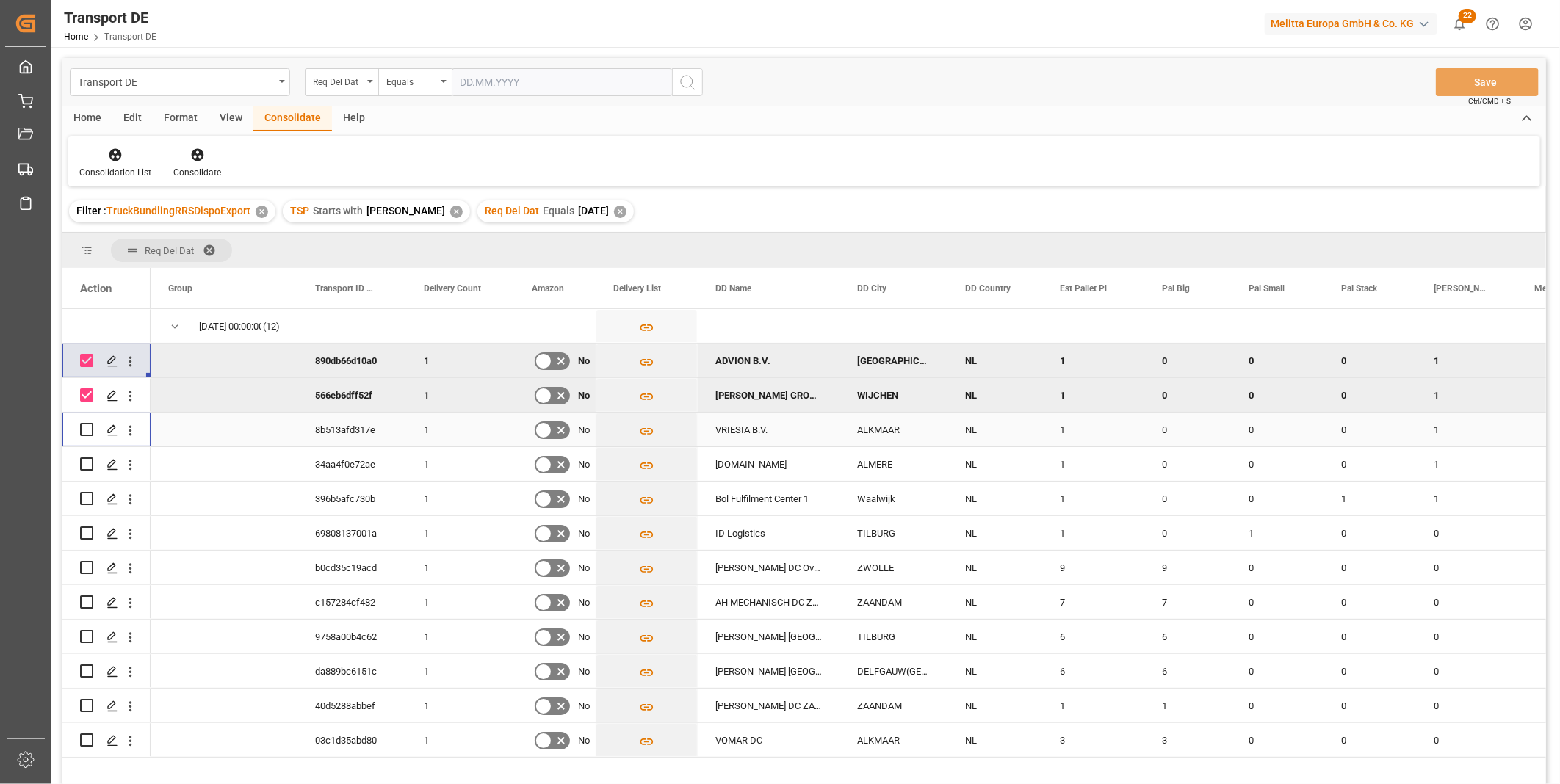
click at [82, 424] on input "Press Space to toggle row selection (unchecked)" at bounding box center [86, 430] width 13 height 13
checkbox input "true"
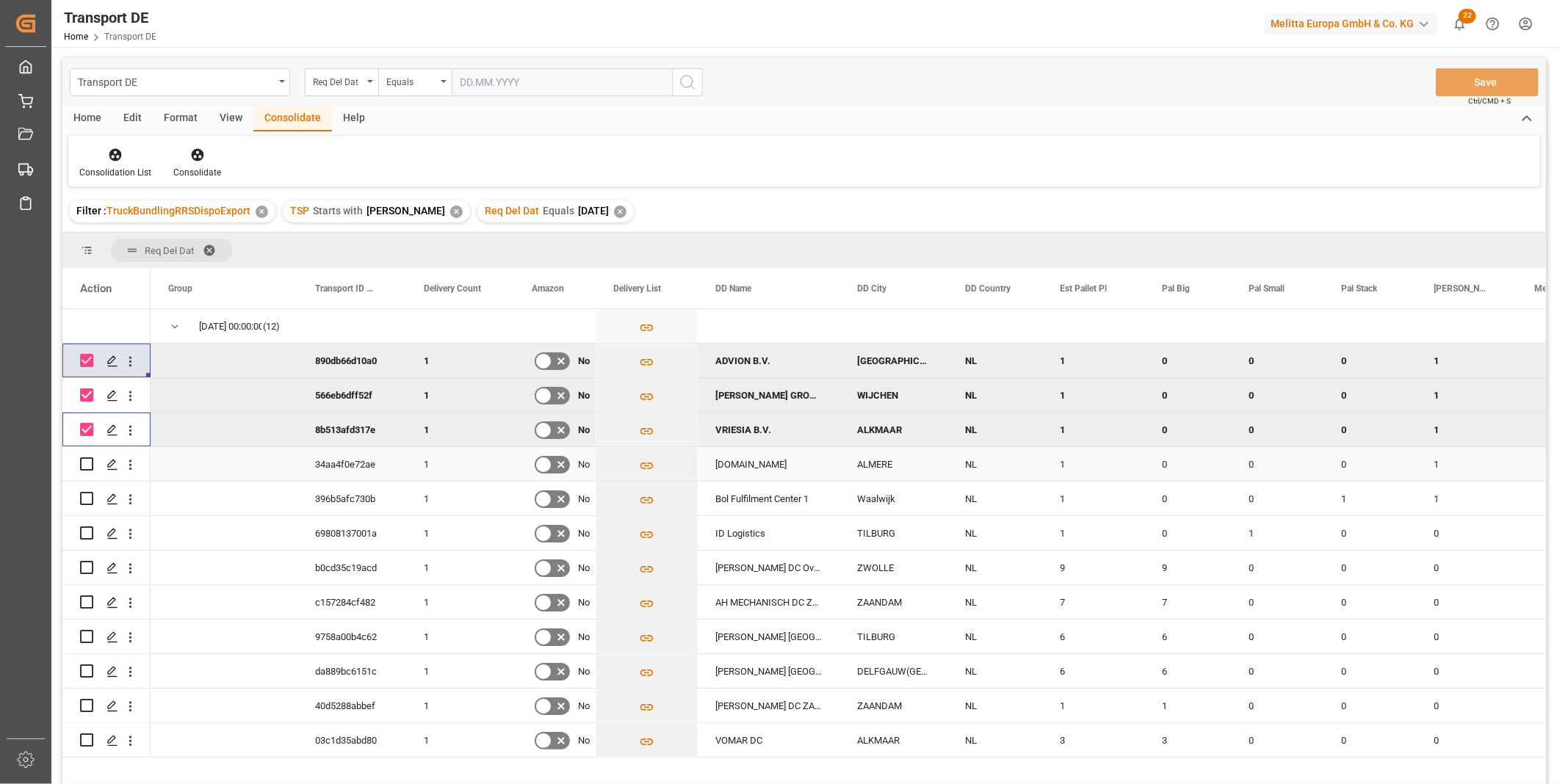
click at [88, 460] on input "Press Space to toggle row selection (unchecked)" at bounding box center [86, 464] width 13 height 13
checkbox input "true"
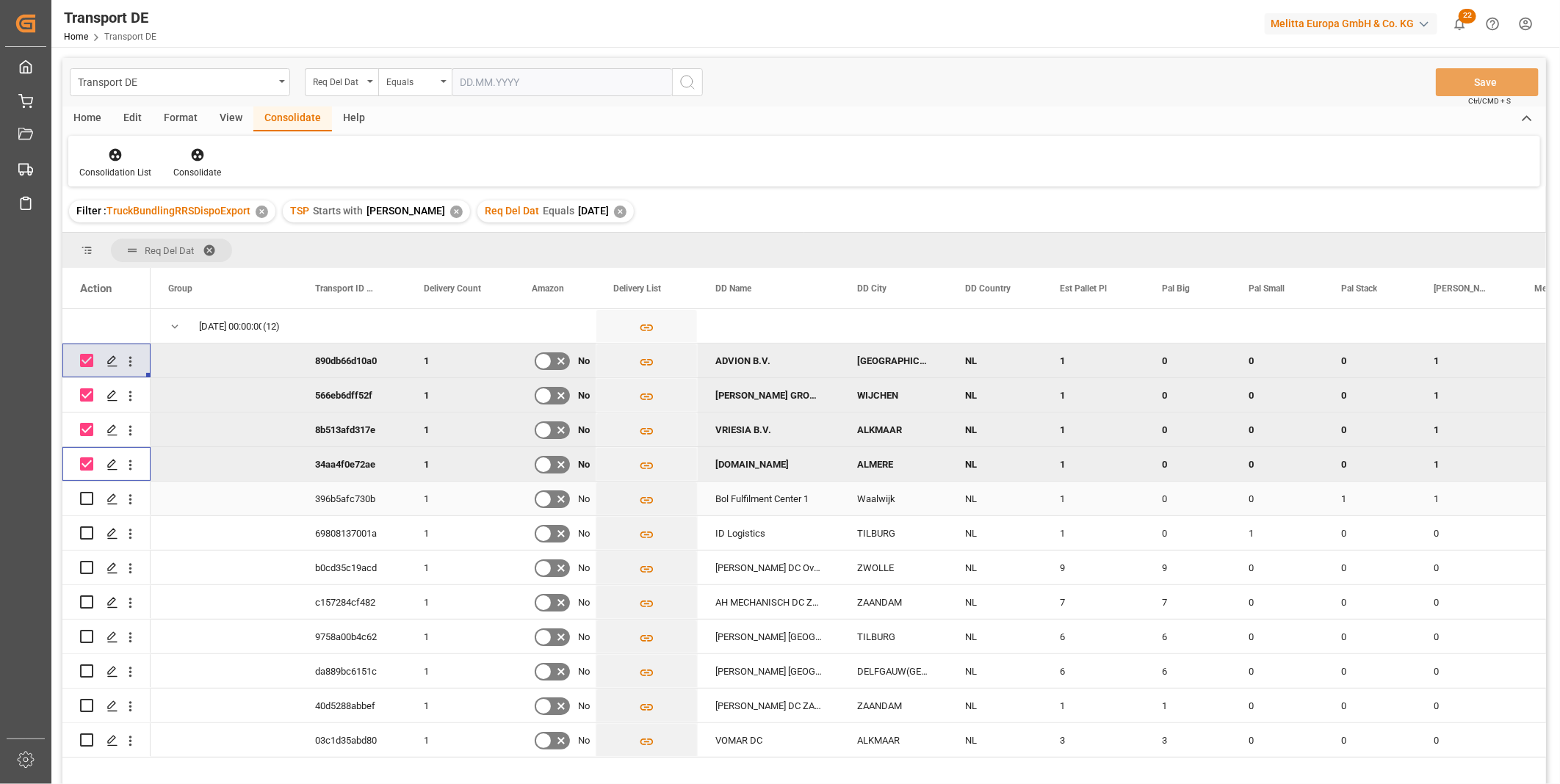
click at [89, 499] on input "Press Space to toggle row selection (unchecked)" at bounding box center [86, 499] width 13 height 13
checkbox input "true"
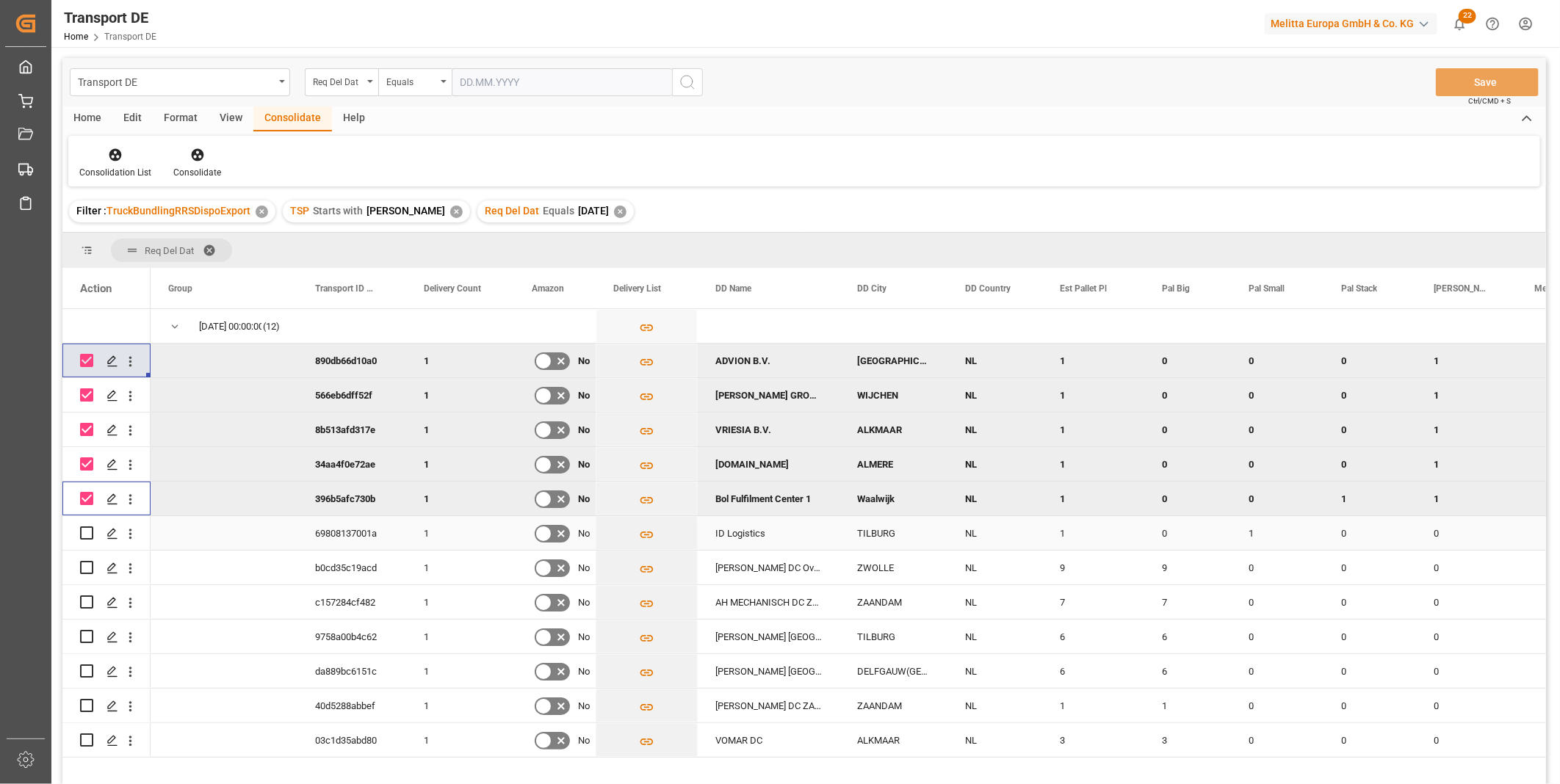
click at [86, 526] on input "Press Space to toggle row selection (unchecked)" at bounding box center [86, 533] width 13 height 13
checkbox input "true"
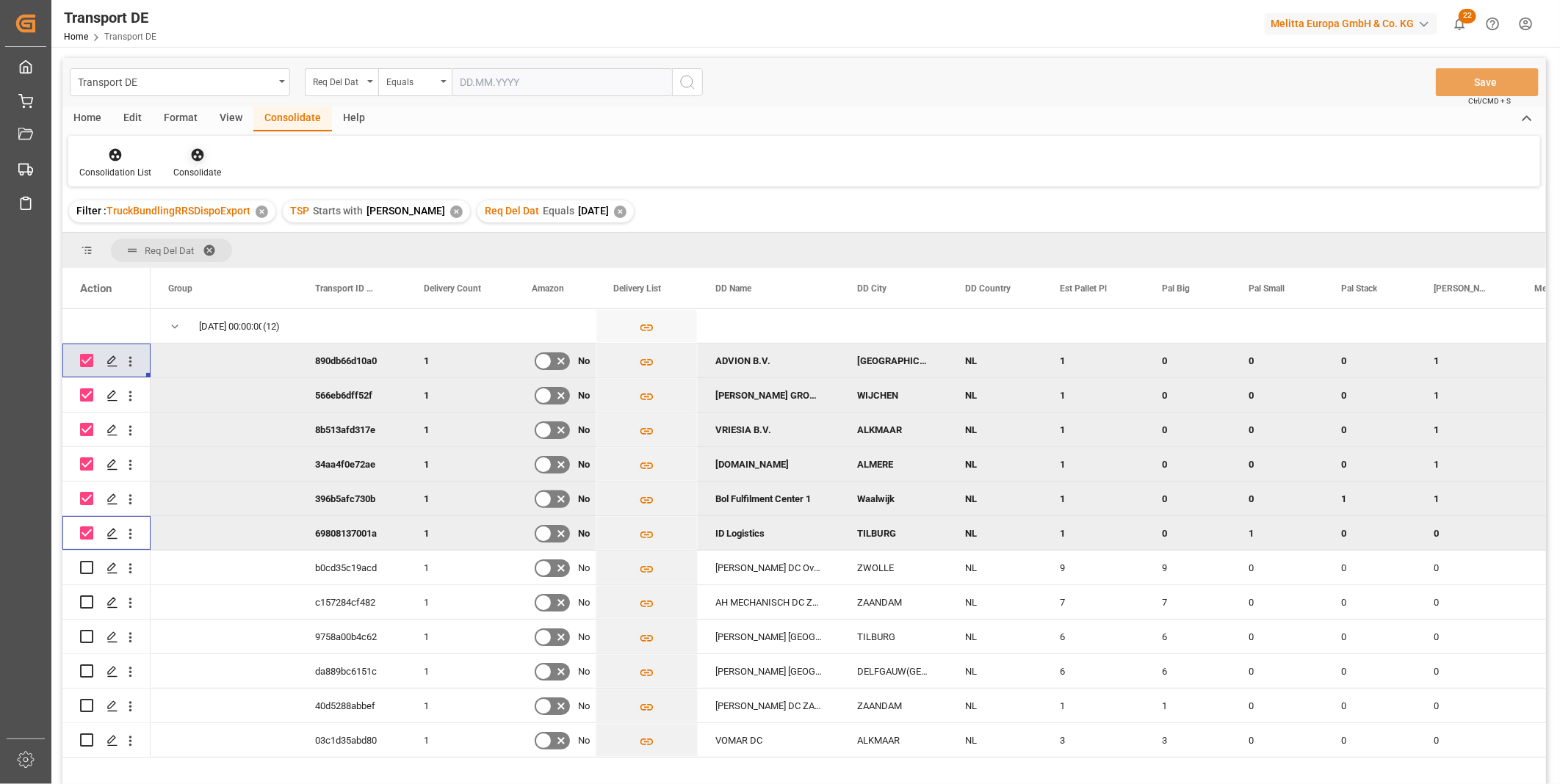
click at [194, 162] on icon at bounding box center [198, 155] width 14 height 14
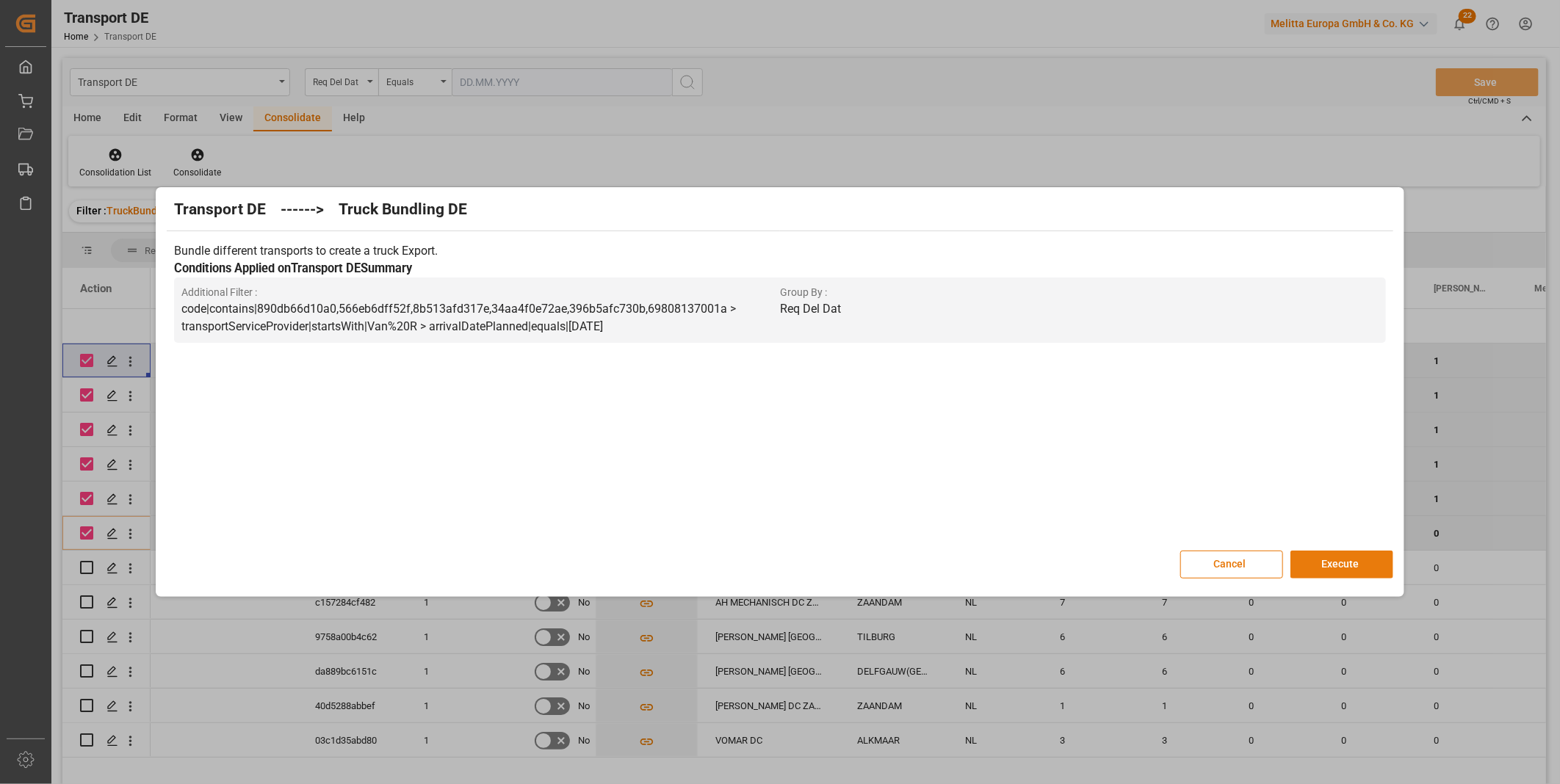
click at [1343, 569] on button "Execute" at bounding box center [1342, 565] width 103 height 28
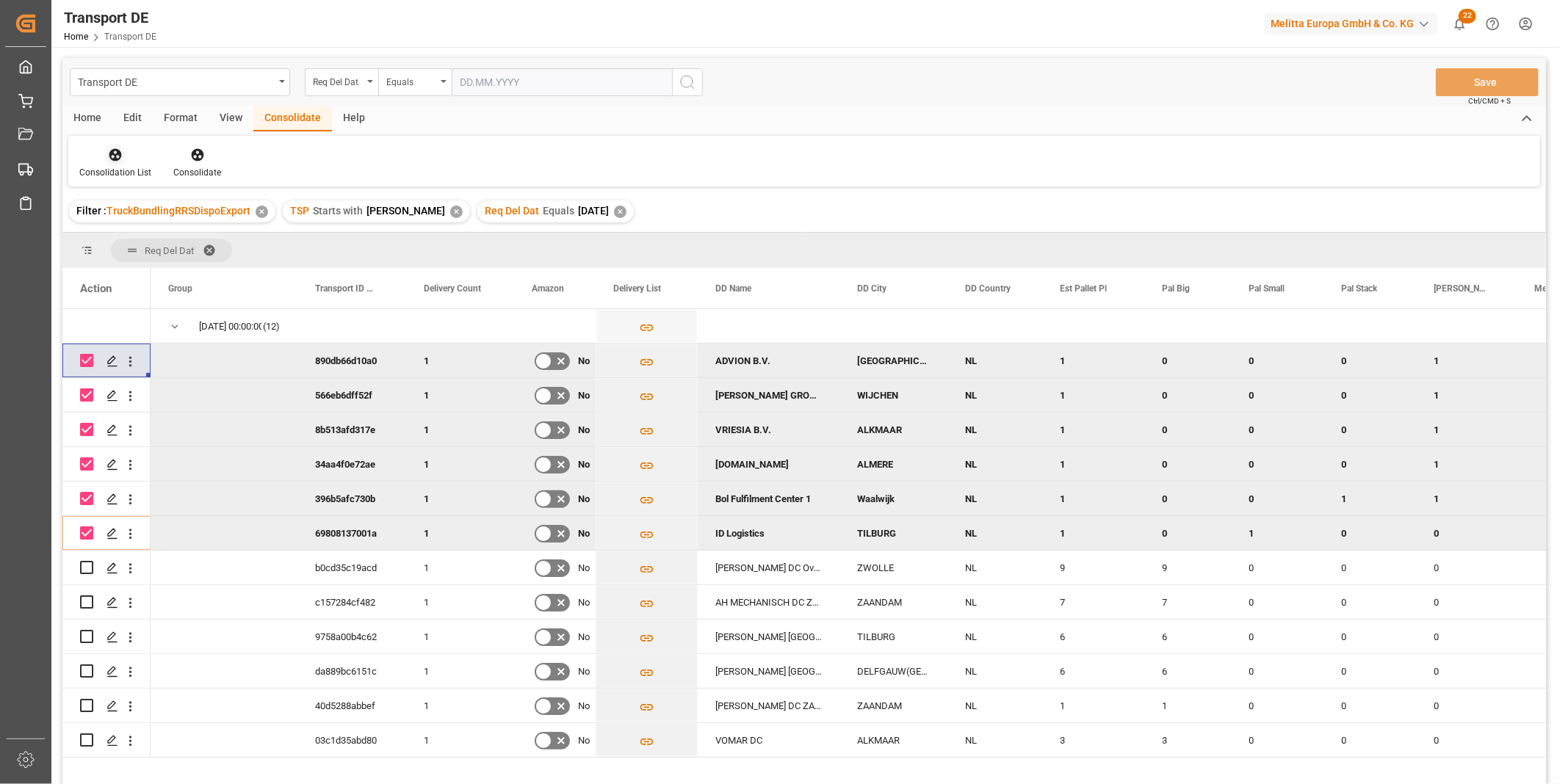
click at [105, 162] on div "Consolidation List" at bounding box center [115, 163] width 94 height 32
click at [166, 281] on div "Transport DE Req Del Dat Equals Save Ctrl/CMD + S Home Edit Format View Consoli…" at bounding box center [805, 440] width 1484 height 765
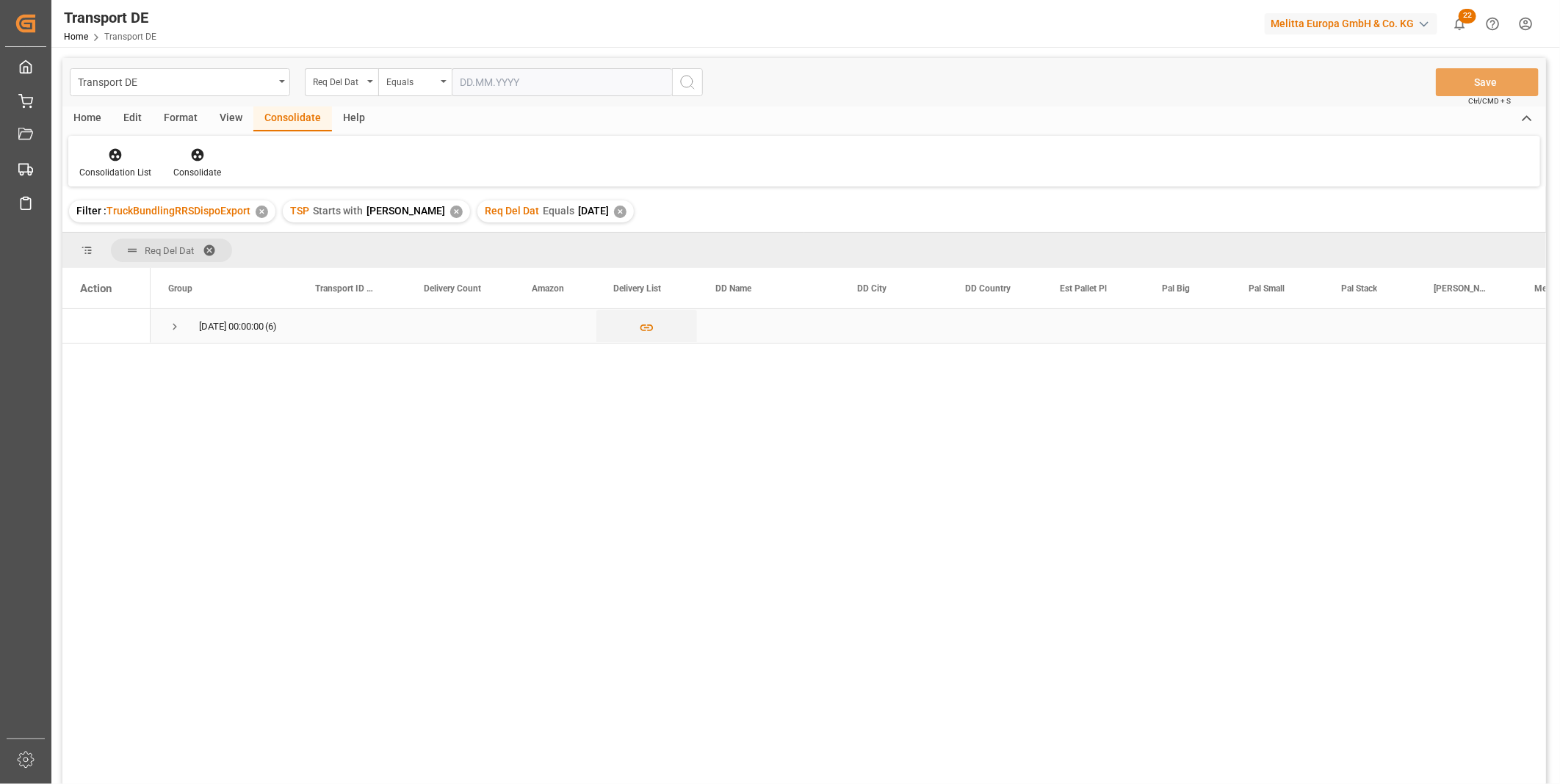
click at [178, 327] on span "Press SPACE to select this row." at bounding box center [175, 327] width 13 height 13
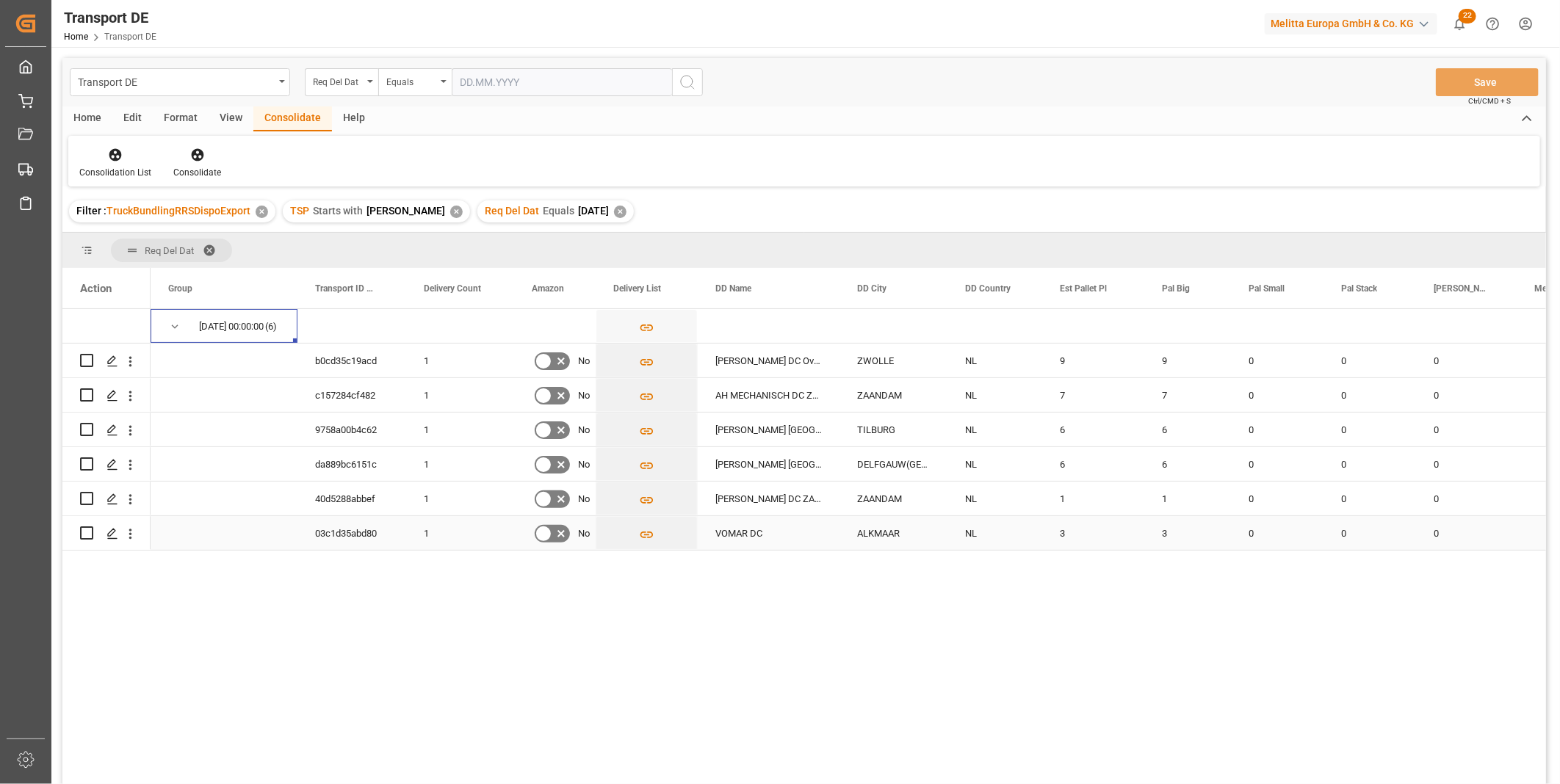
click at [89, 533] on input "Press Space to toggle row selection (unchecked)" at bounding box center [86, 533] width 13 height 13
checkbox input "true"
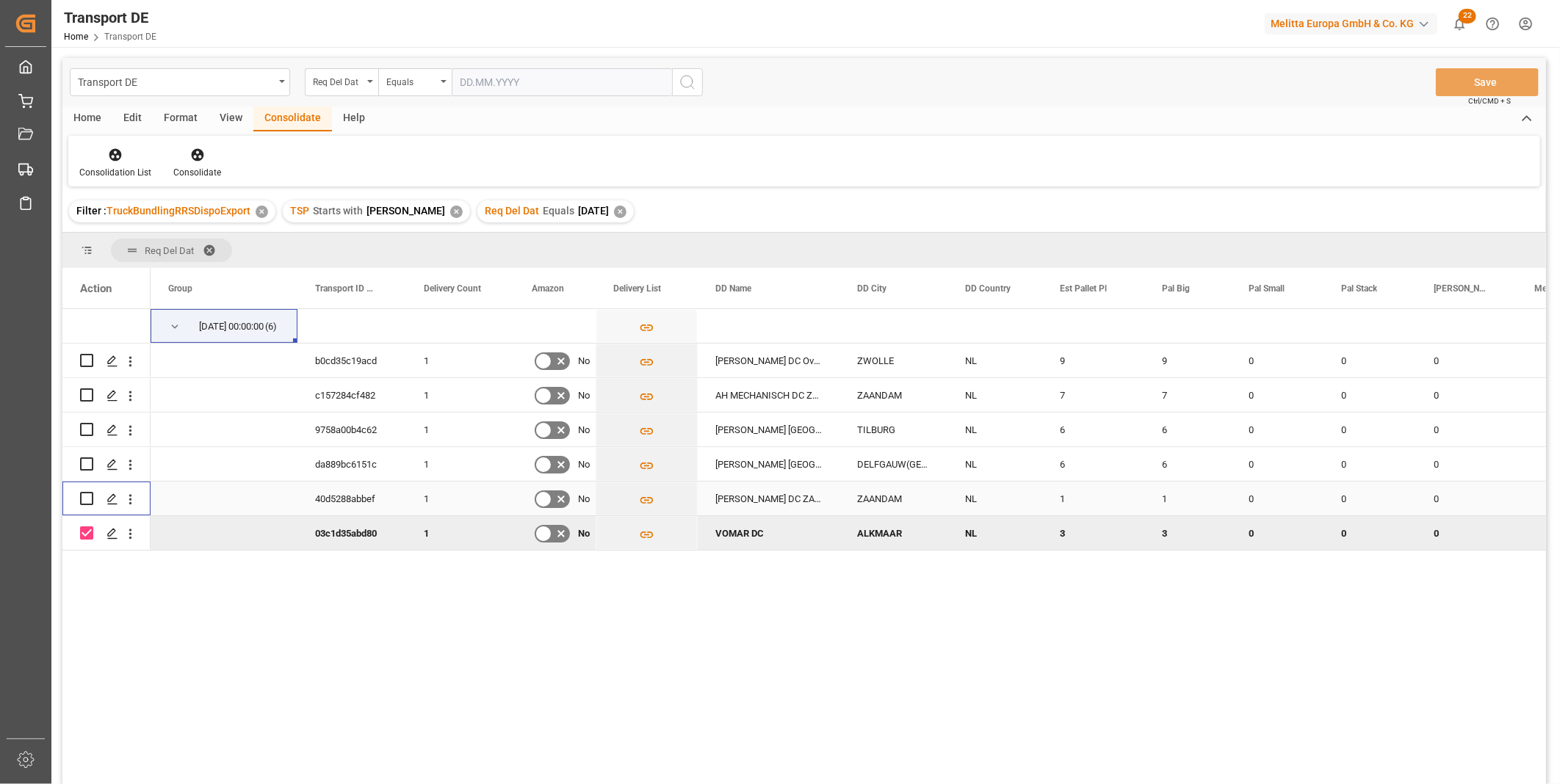
click at [88, 502] on input "Press Space to toggle row selection (unchecked)" at bounding box center [86, 499] width 13 height 13
checkbox input "true"
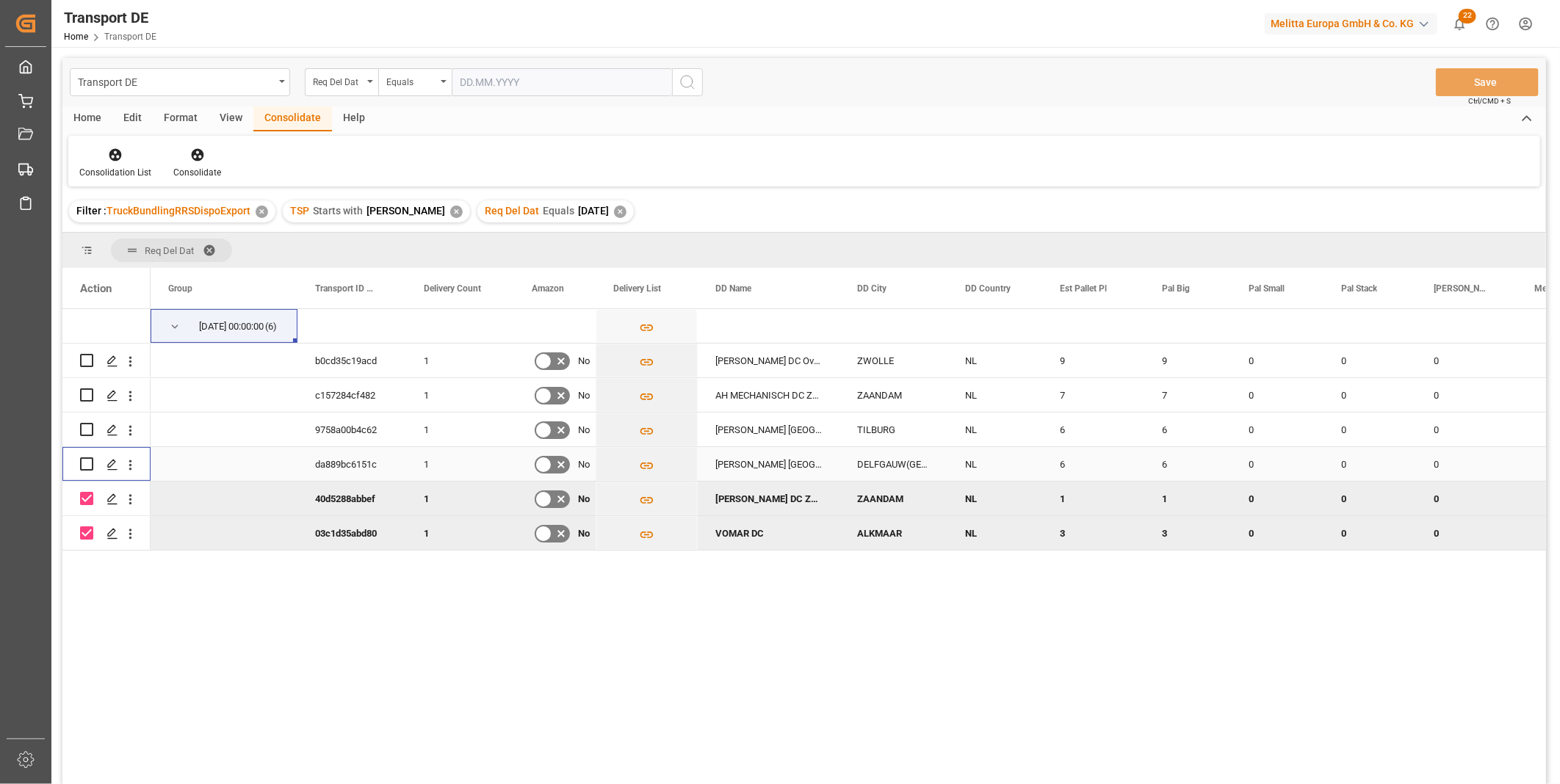
click at [86, 465] on input "Press Space to toggle row selection (unchecked)" at bounding box center [86, 464] width 13 height 13
checkbox input "true"
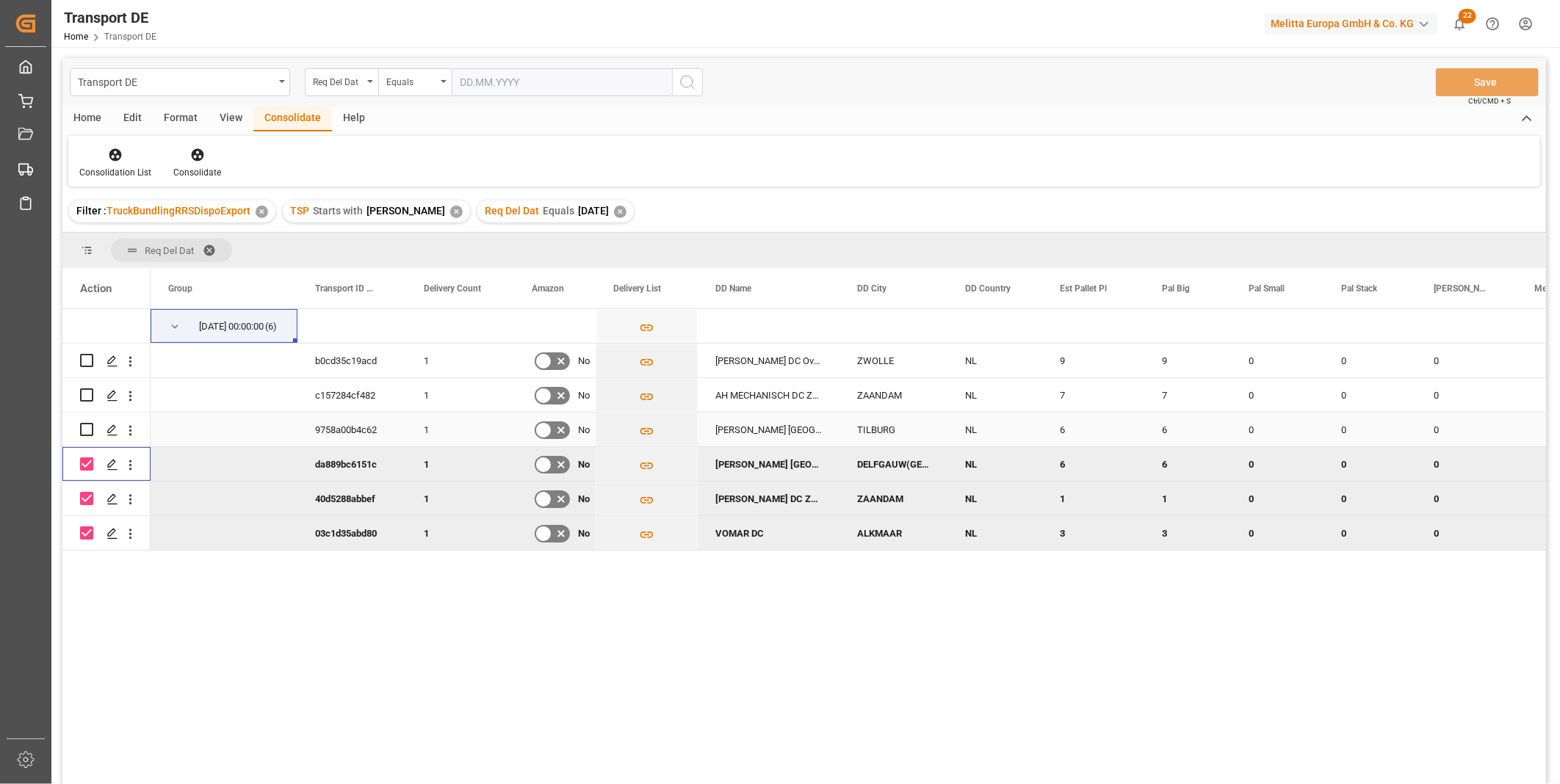
click at [90, 424] on input "Press Space to toggle row selection (unchecked)" at bounding box center [86, 430] width 13 height 13
checkbox input "true"
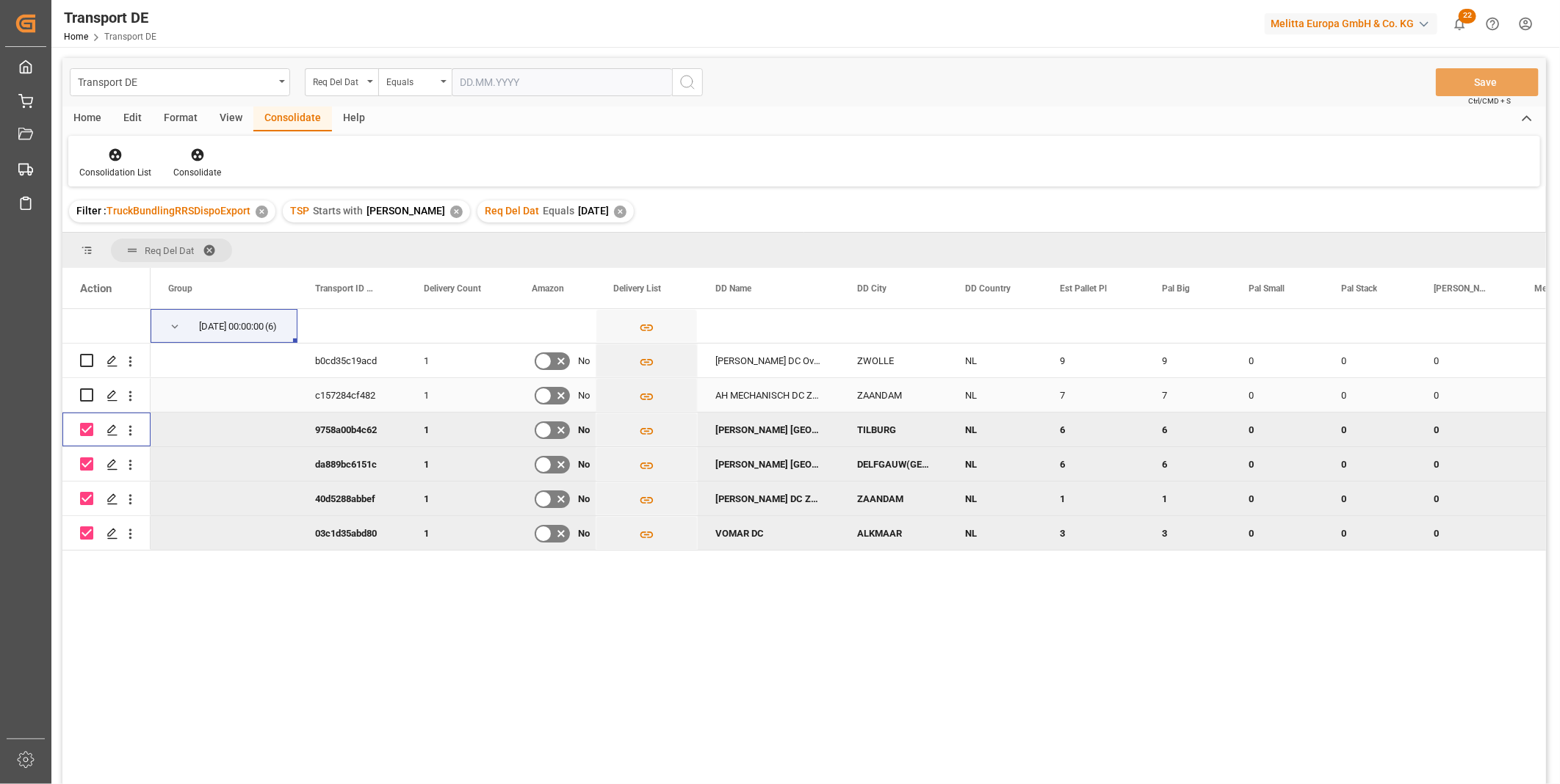
click at [85, 393] on input "Press Space to toggle row selection (unchecked)" at bounding box center [86, 395] width 13 height 13
checkbox input "true"
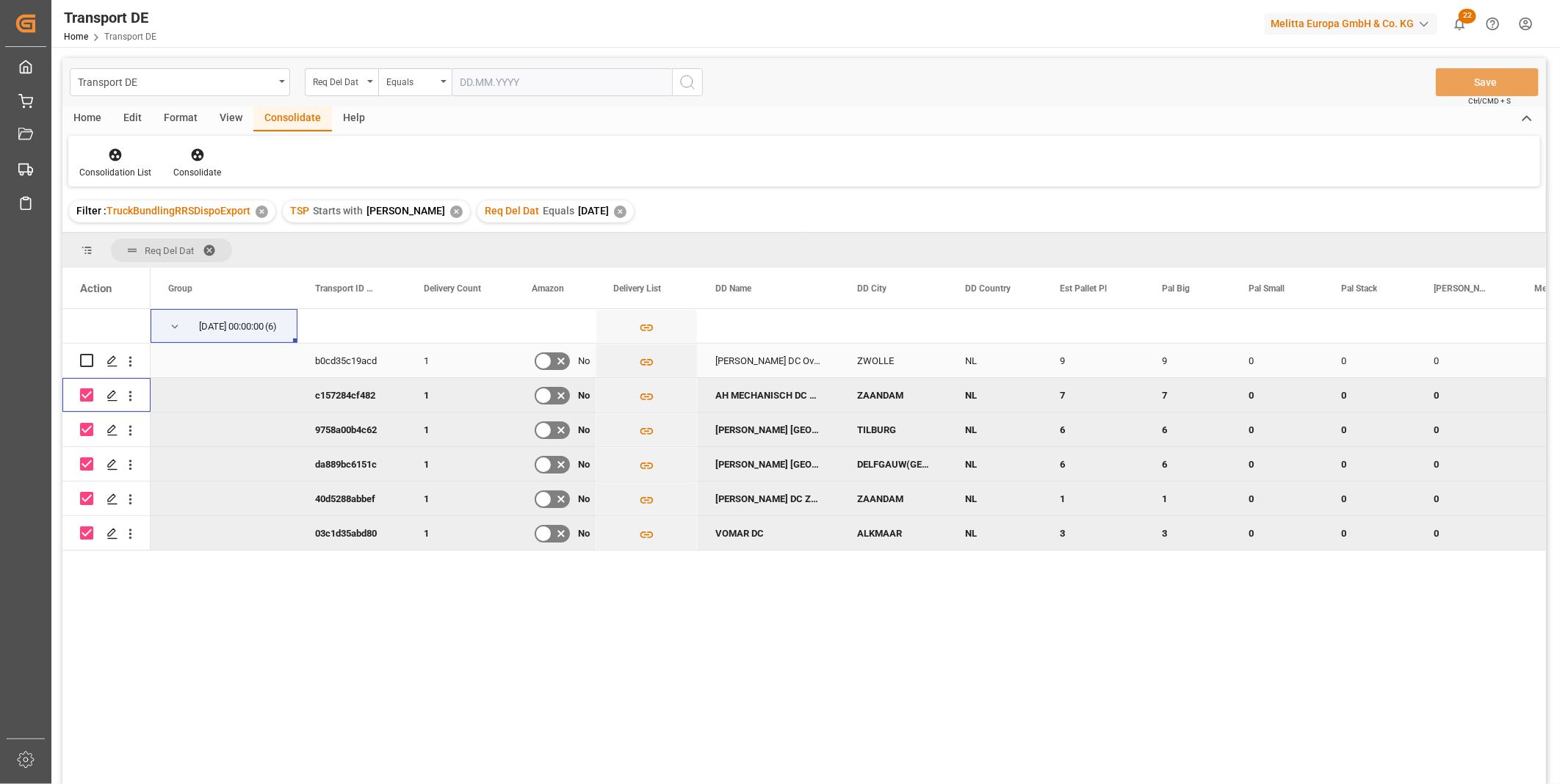
click at [92, 355] on input "Press Space to toggle row selection (unchecked)" at bounding box center [86, 361] width 13 height 13
checkbox input "true"
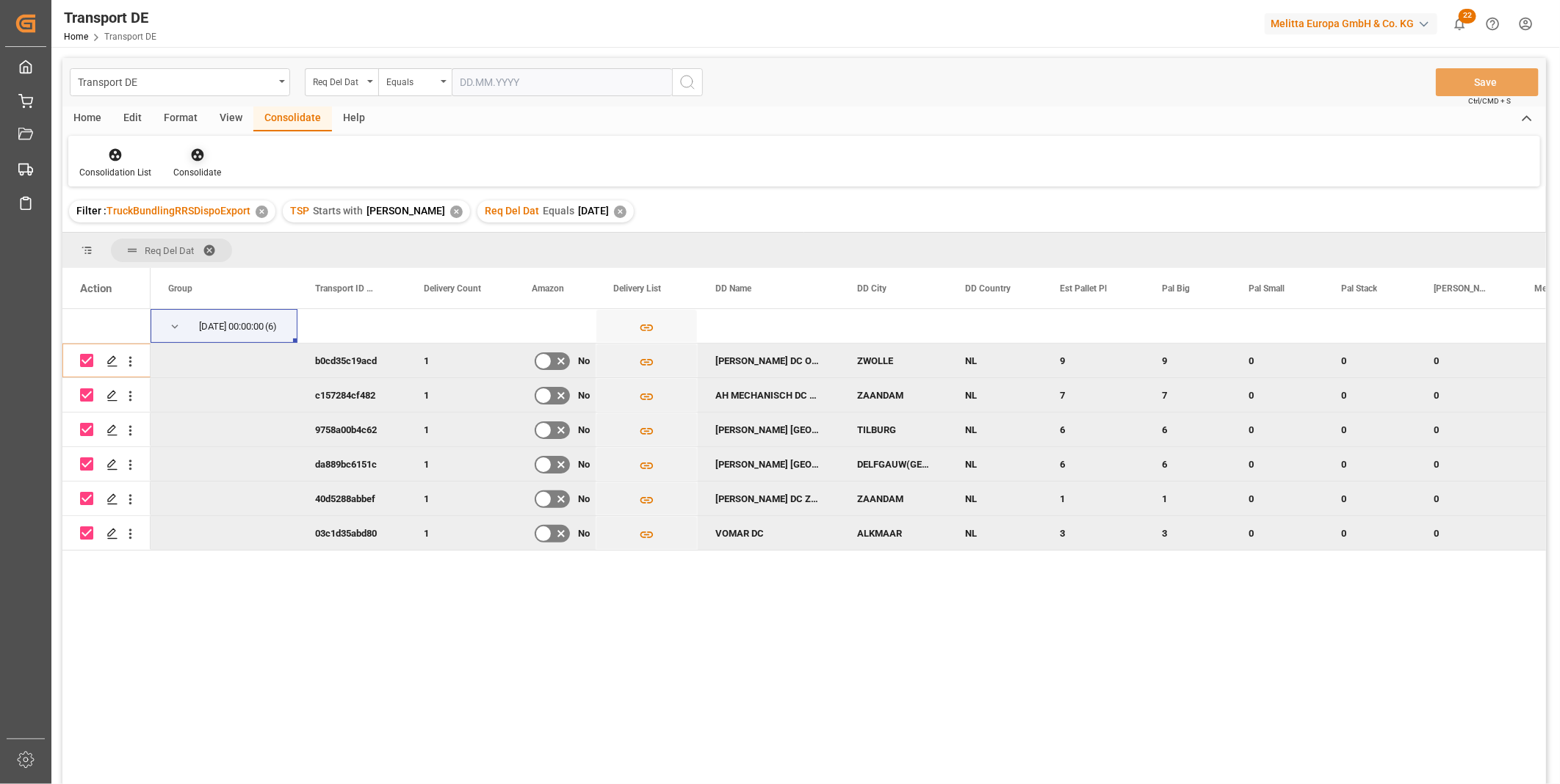
click at [203, 154] on div at bounding box center [197, 154] width 47 height 15
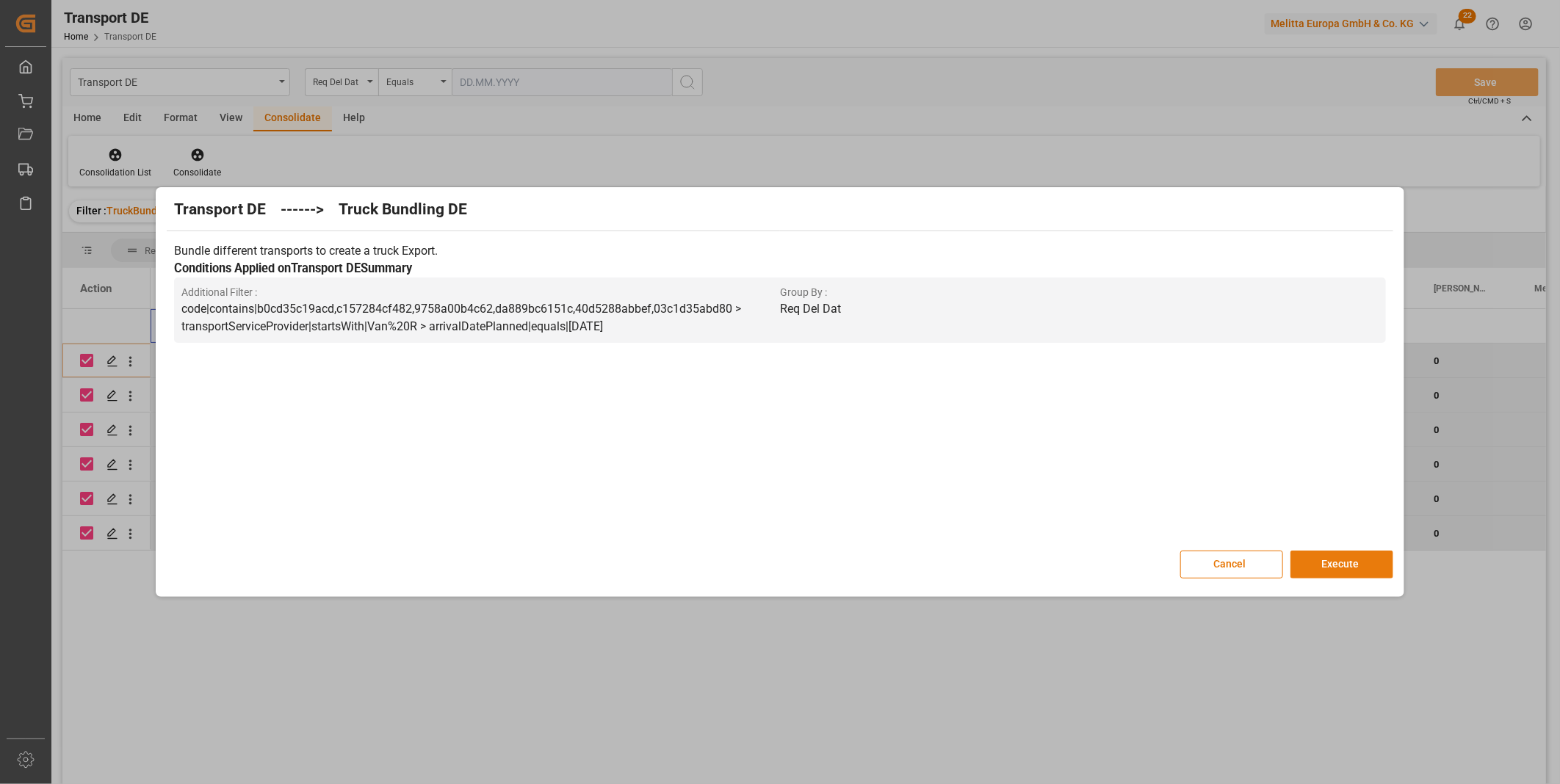
click at [1326, 567] on button "Execute" at bounding box center [1342, 565] width 103 height 28
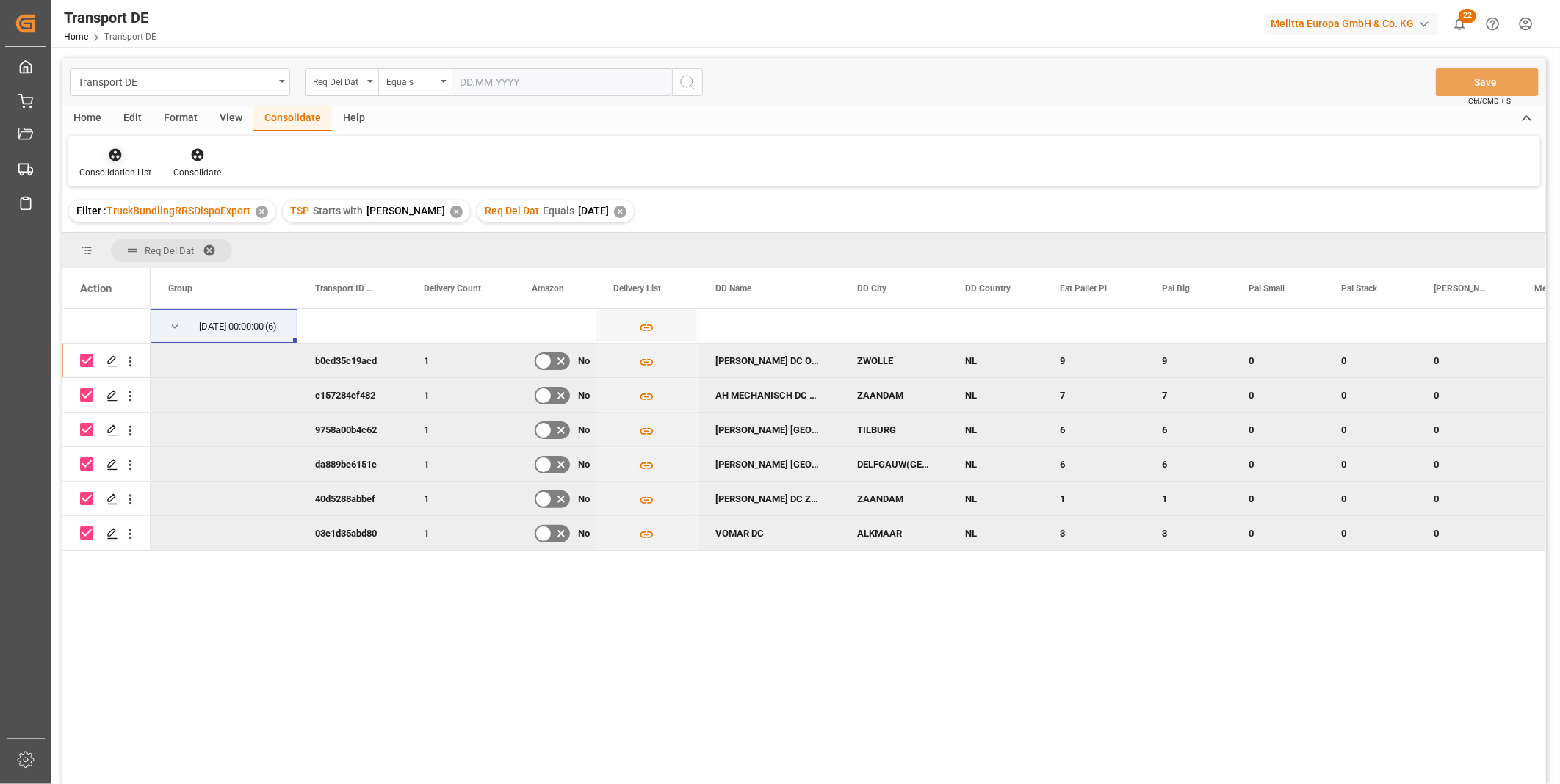
click at [113, 169] on div "Consolidation List" at bounding box center [115, 172] width 72 height 13
click at [232, 276] on div "Transport DE Req Del Dat Equals Save Ctrl/CMD + S Home Edit Format View Consoli…" at bounding box center [805, 440] width 1484 height 765
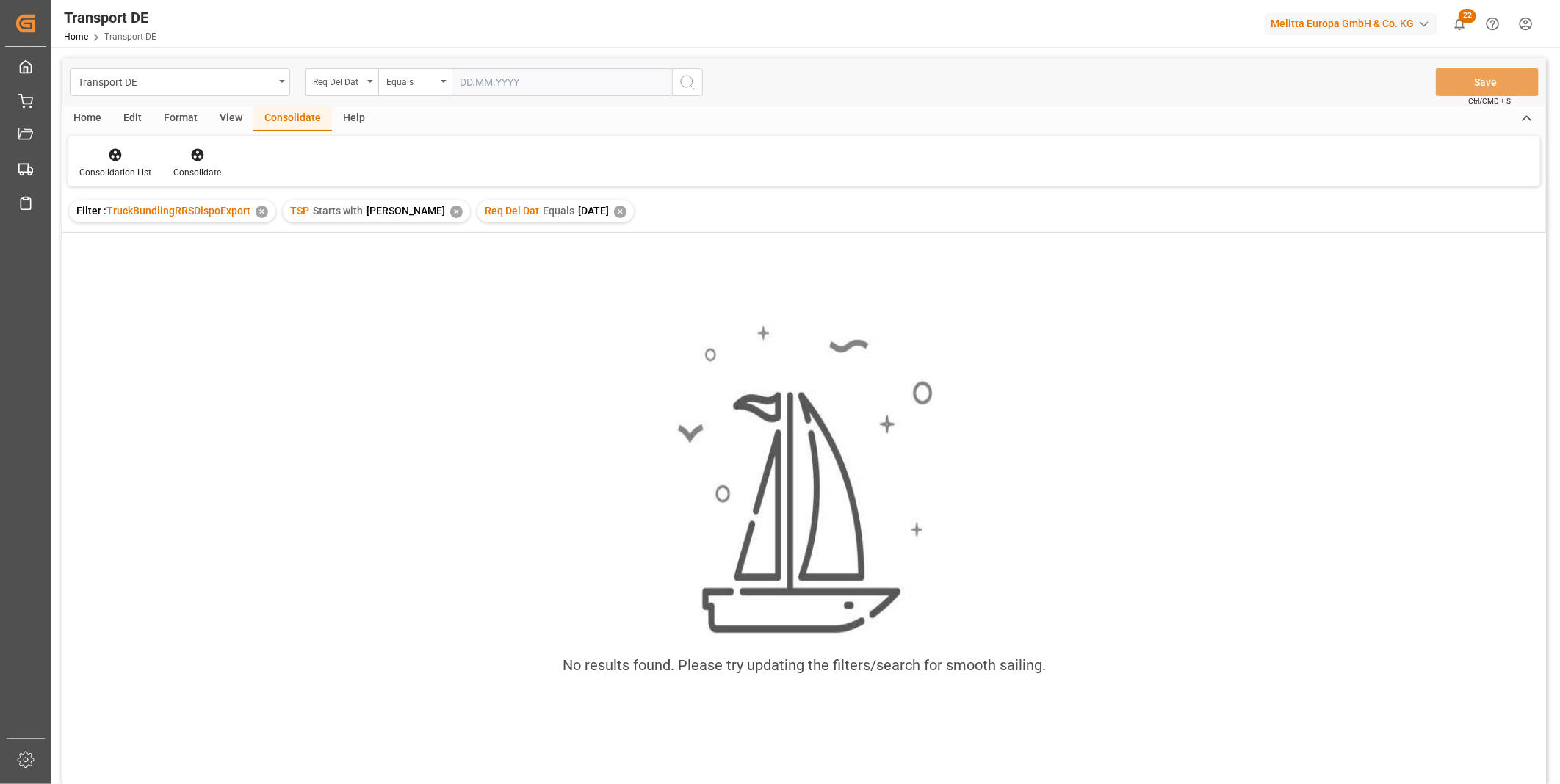
click at [614, 213] on div "✕" at bounding box center [620, 212] width 13 height 13
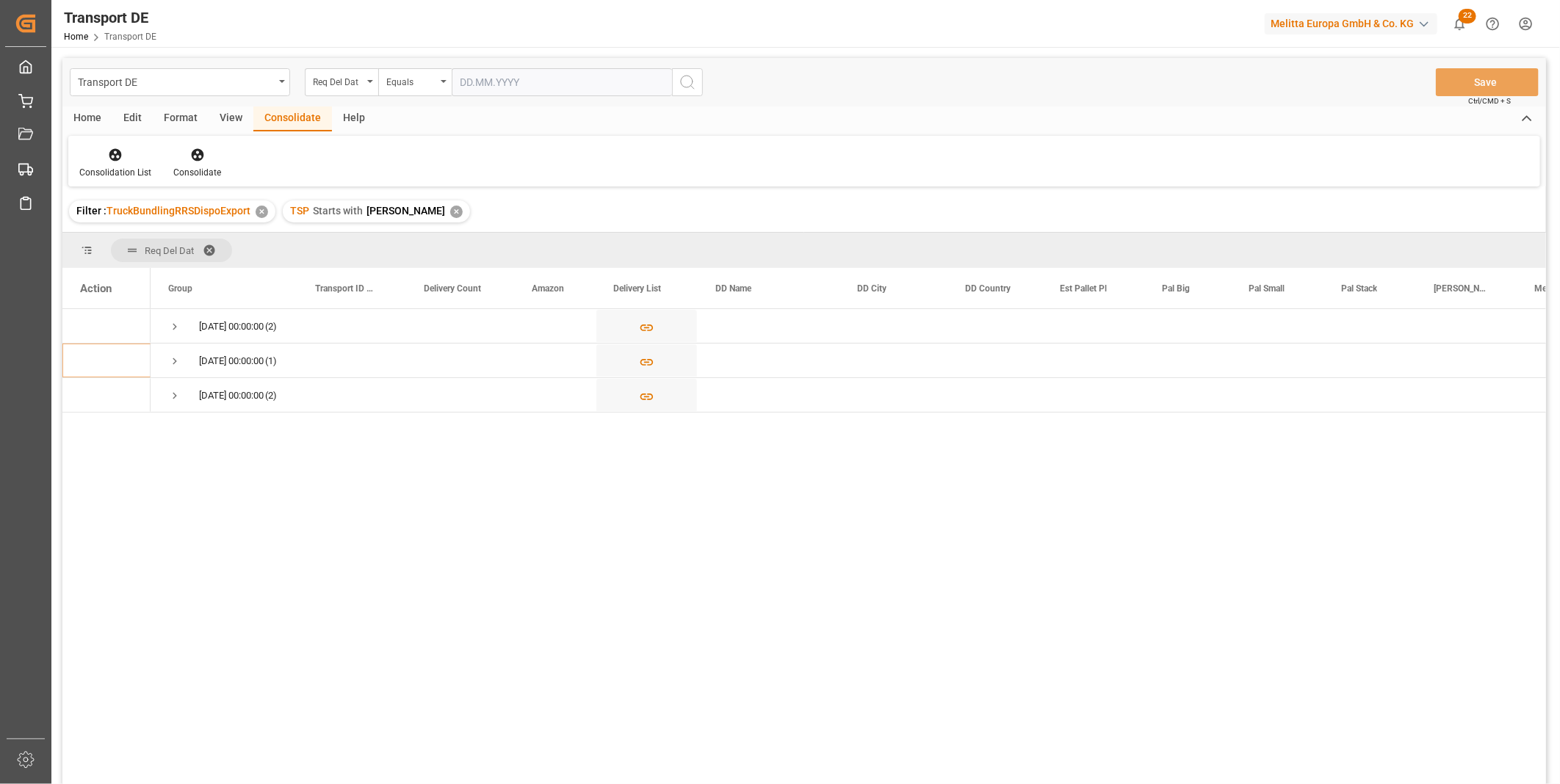
click at [124, 142] on div "Consolidation List Consolidate" at bounding box center [804, 161] width 1472 height 51
click at [122, 142] on div "Consolidation List Consolidate" at bounding box center [804, 161] width 1472 height 51
drag, startPoint x: 122, startPoint y: 142, endPoint x: 113, endPoint y: 153, distance: 14.2
click at [113, 153] on icon at bounding box center [115, 156] width 13 height 13
click at [167, 267] on div "Transport DE Req Del Dat Equals Save Ctrl/CMD + S Home Edit Format View Consoli…" at bounding box center [805, 440] width 1484 height 765
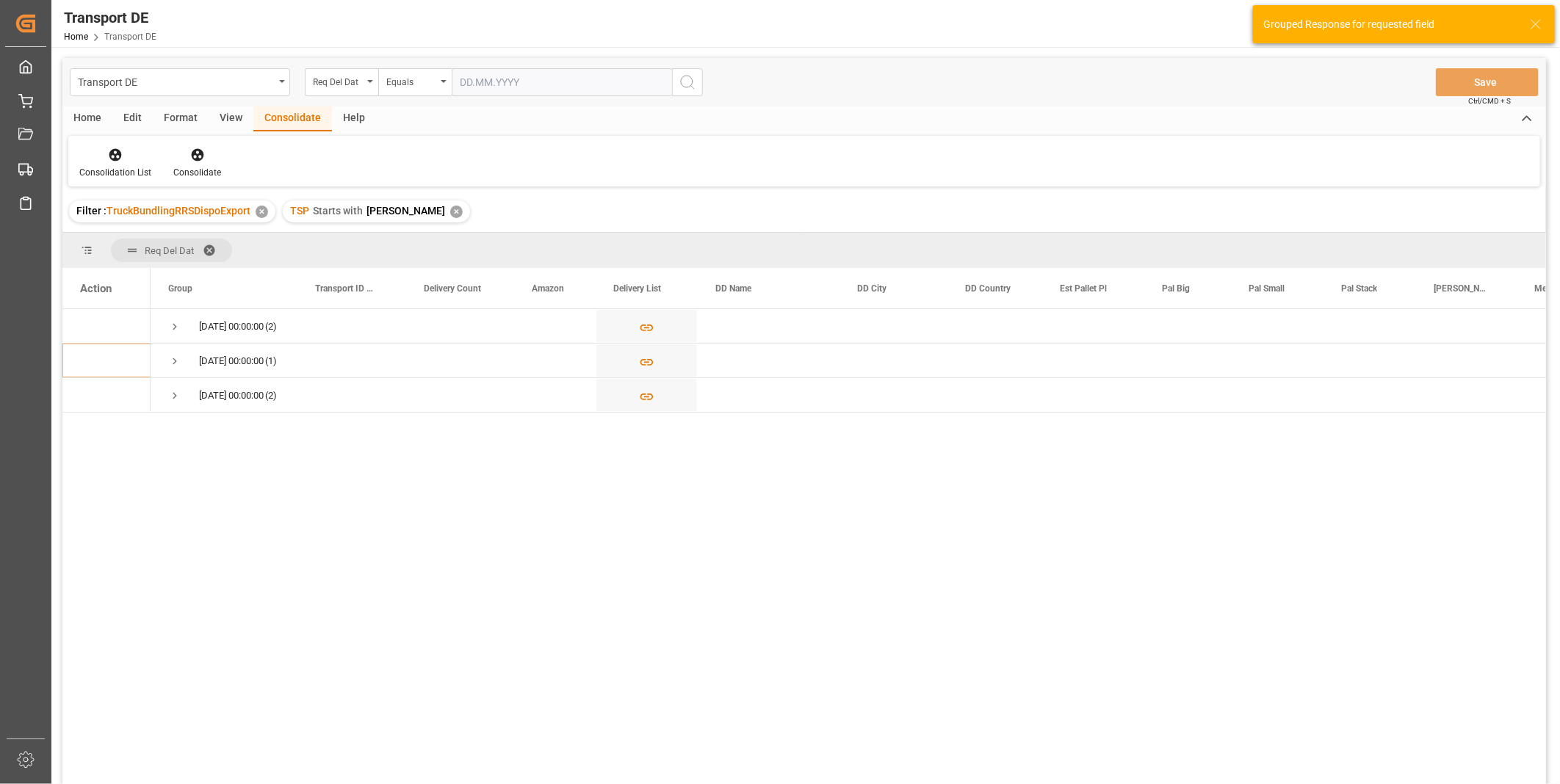
click at [480, 170] on div "Consolidation List Consolidate" at bounding box center [804, 161] width 1472 height 51
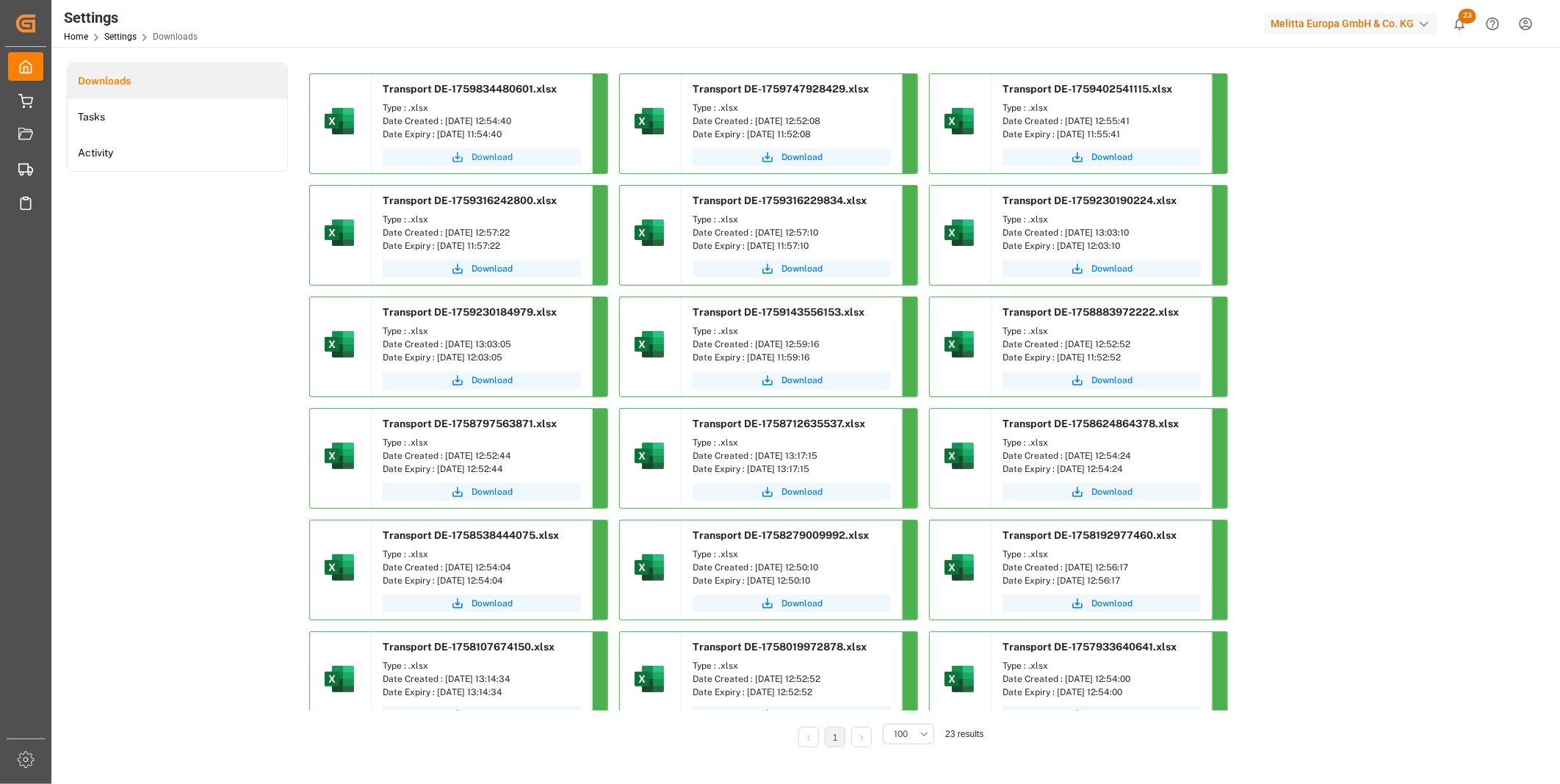
click at [494, 162] on span "Download" at bounding box center [492, 157] width 41 height 13
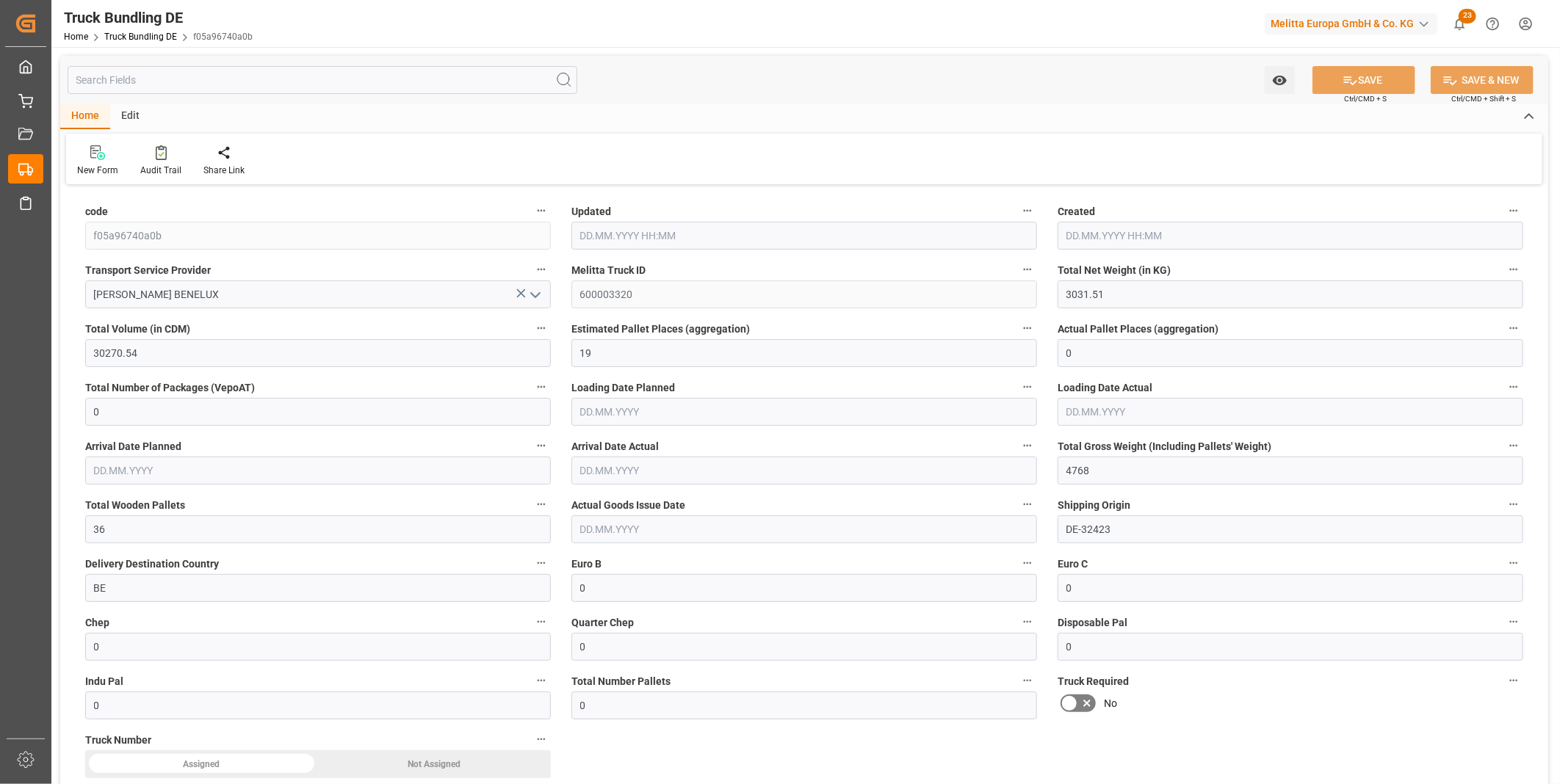
type input "07.10.2025 13:06"
type input "08.10.2025"
type input "[DATE]"
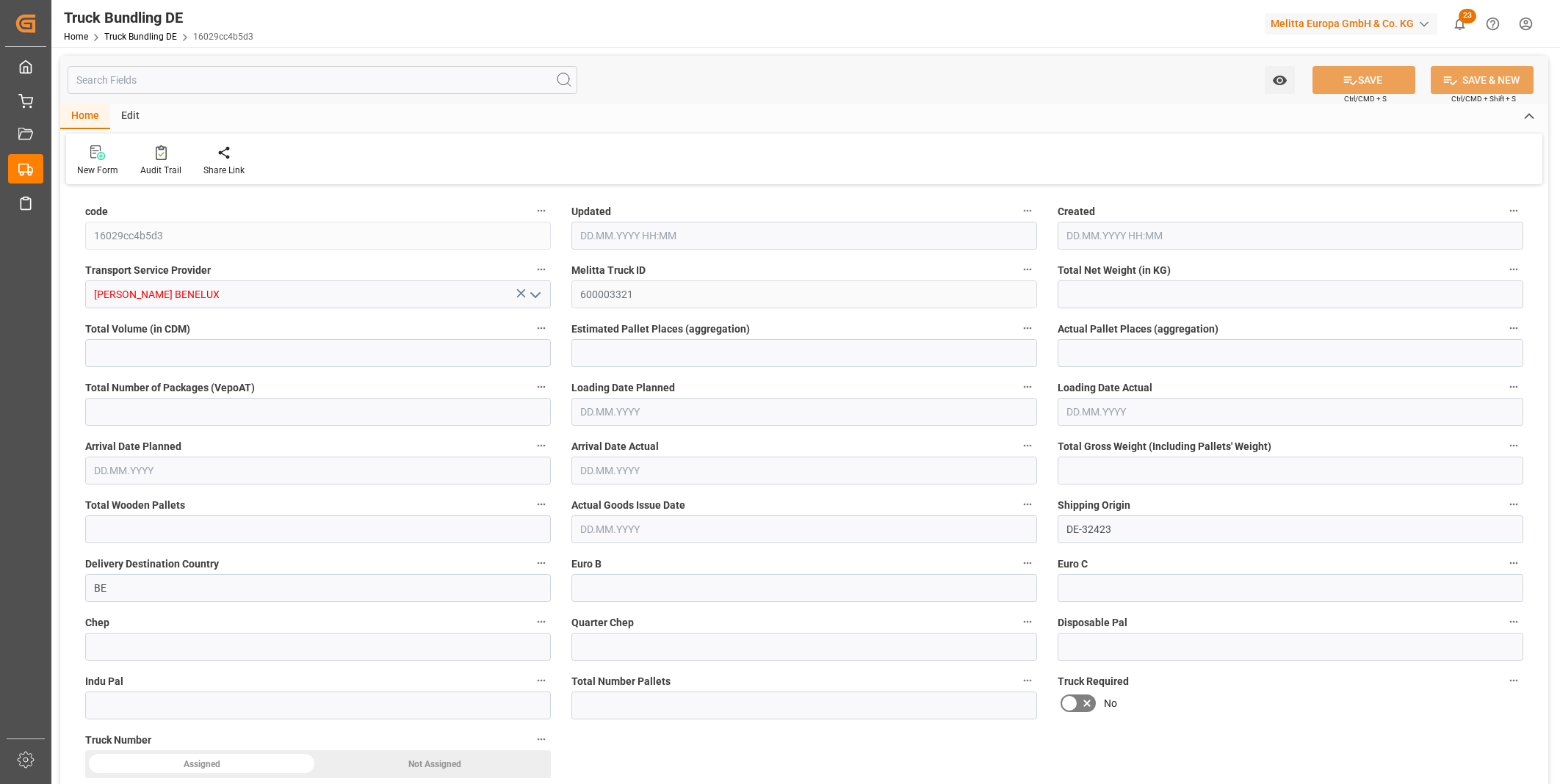
type input "3036.558"
type input "24603.588"
type input "15"
type input "0"
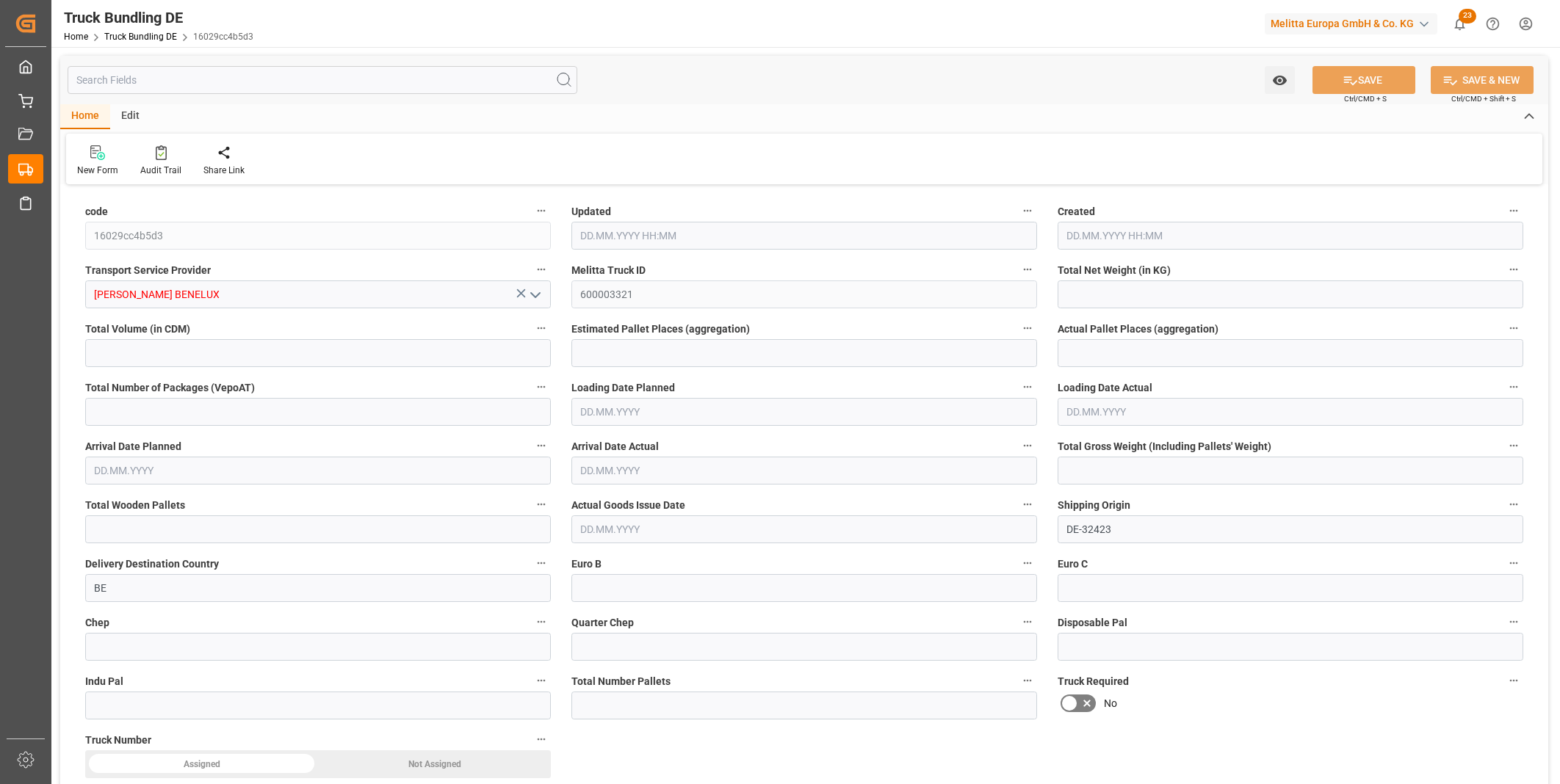
type input "4702"
type input "29"
type input "0"
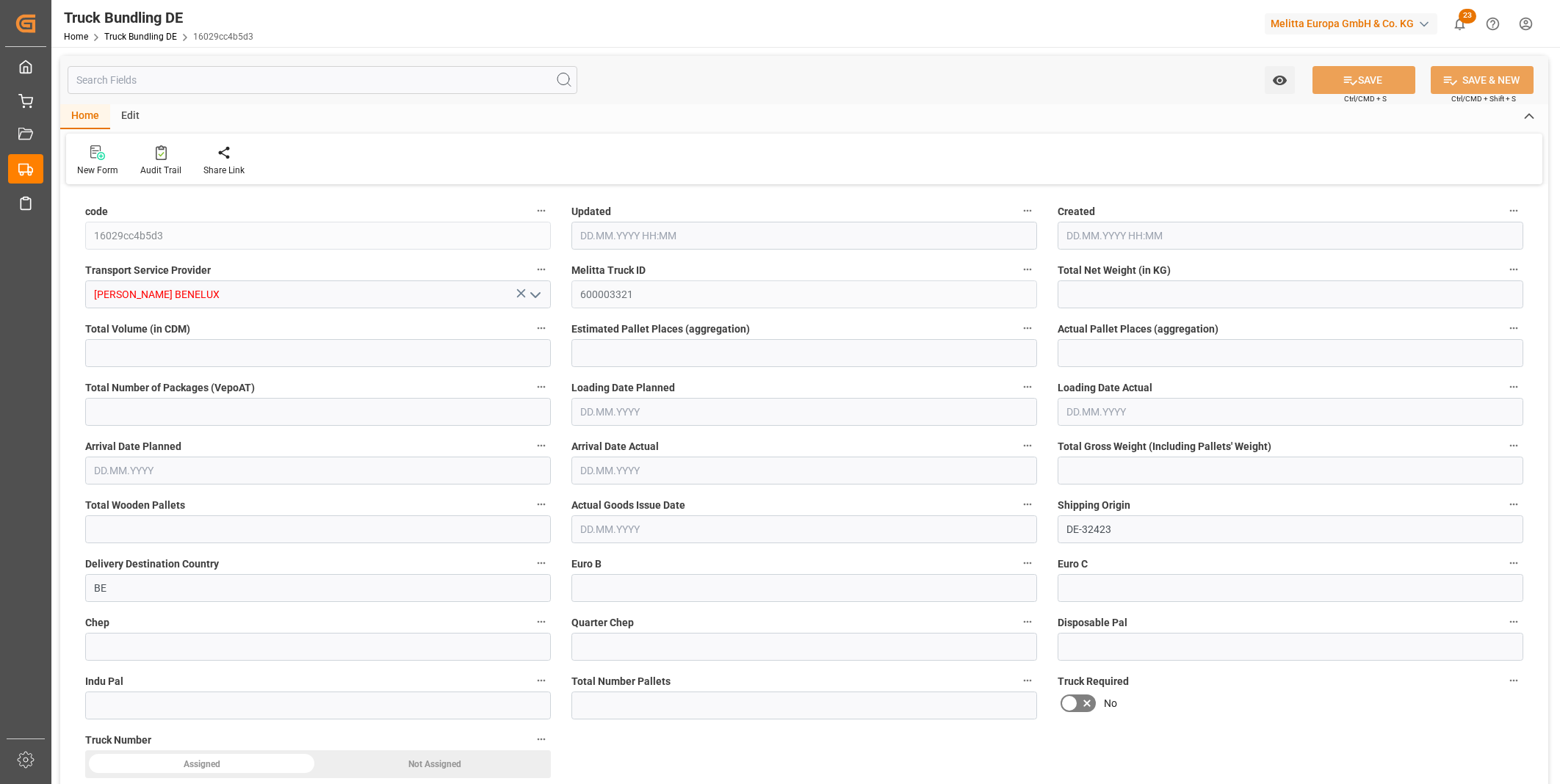
type input "0"
type input "07.10.2025 13:07"
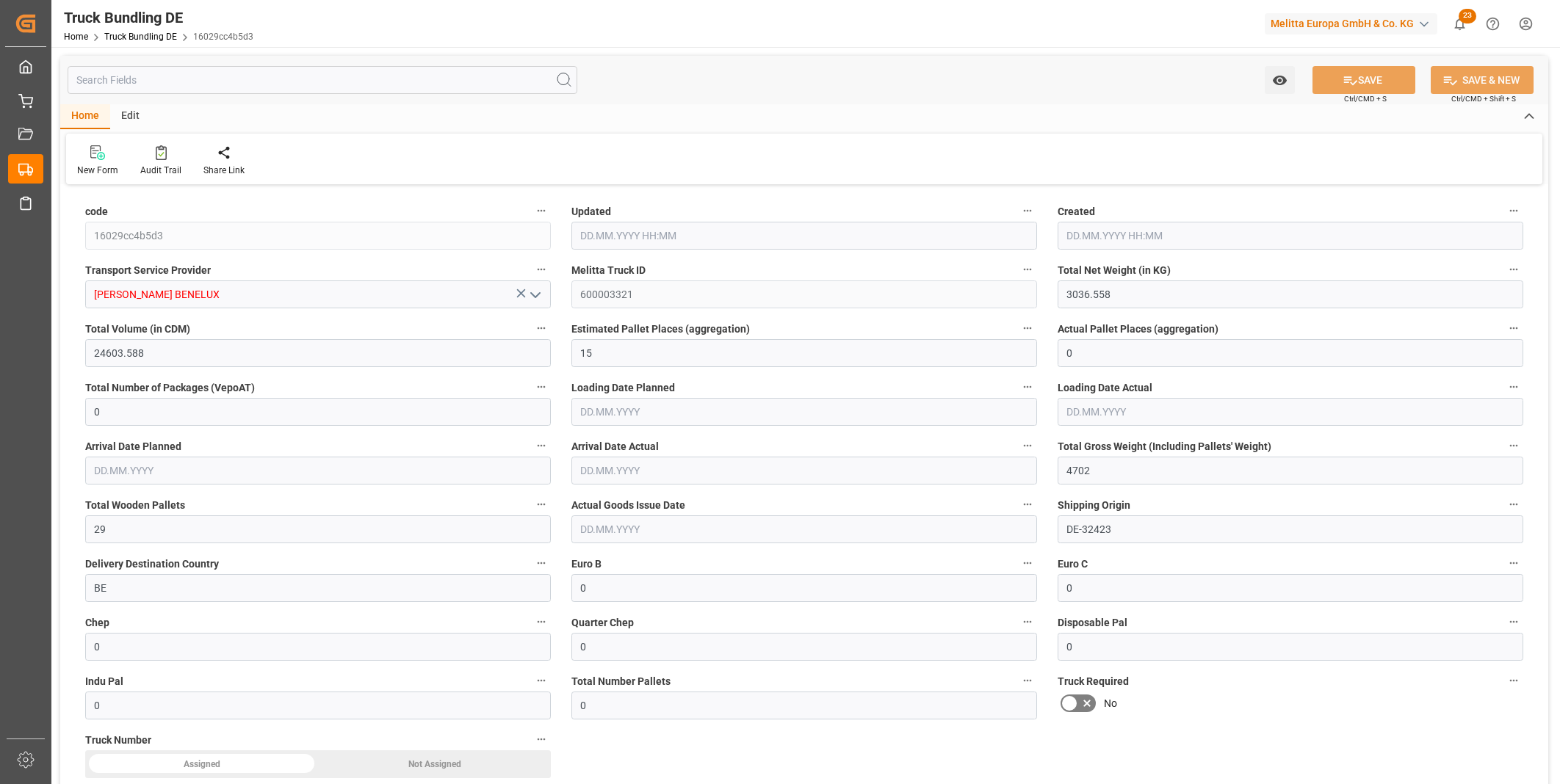
type input "07.10.2025 13:07"
type input "[DATE]"
type input "534.958"
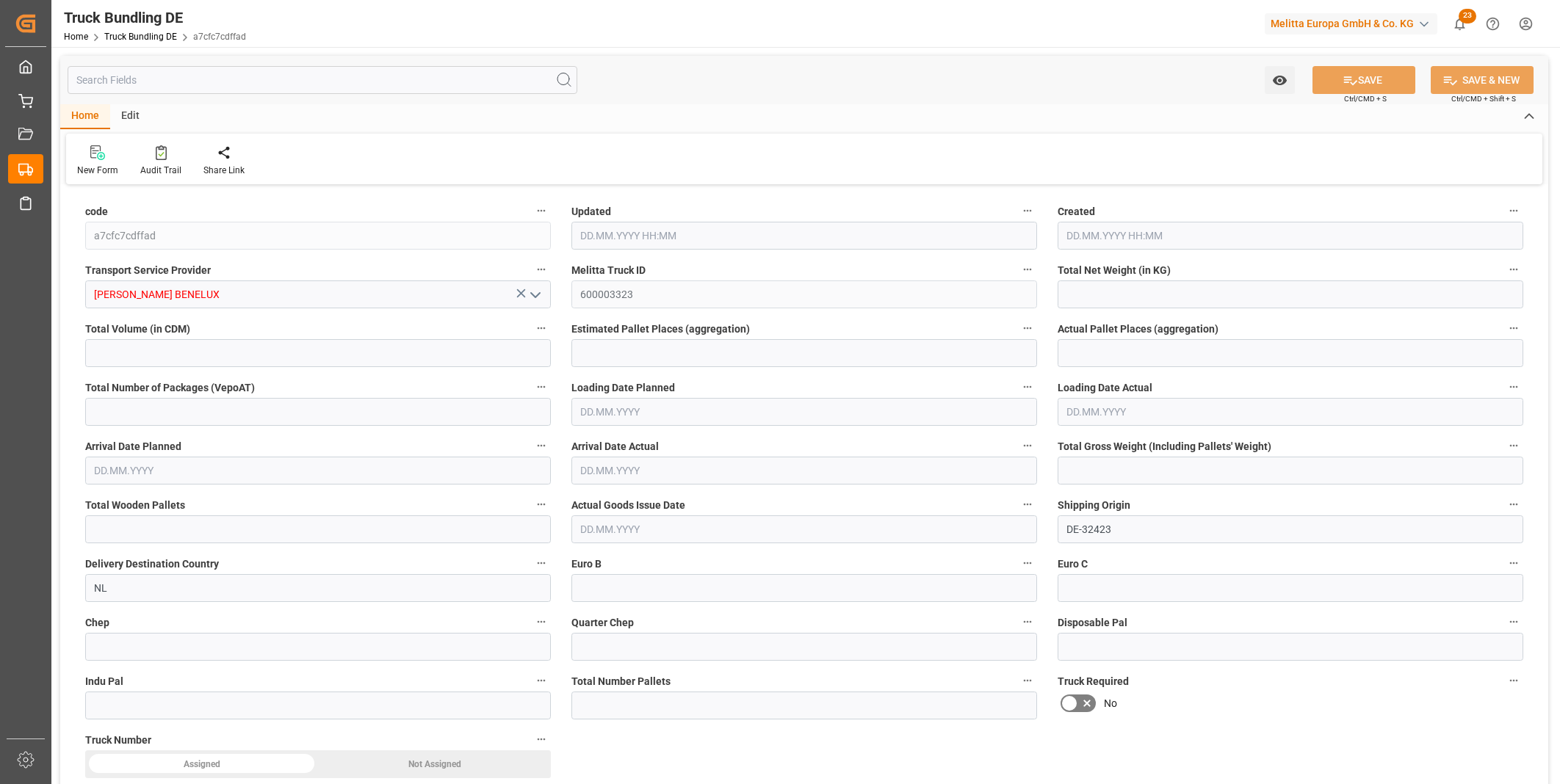
type input "4261.745"
type input "6"
type input "0"
type input "874.94"
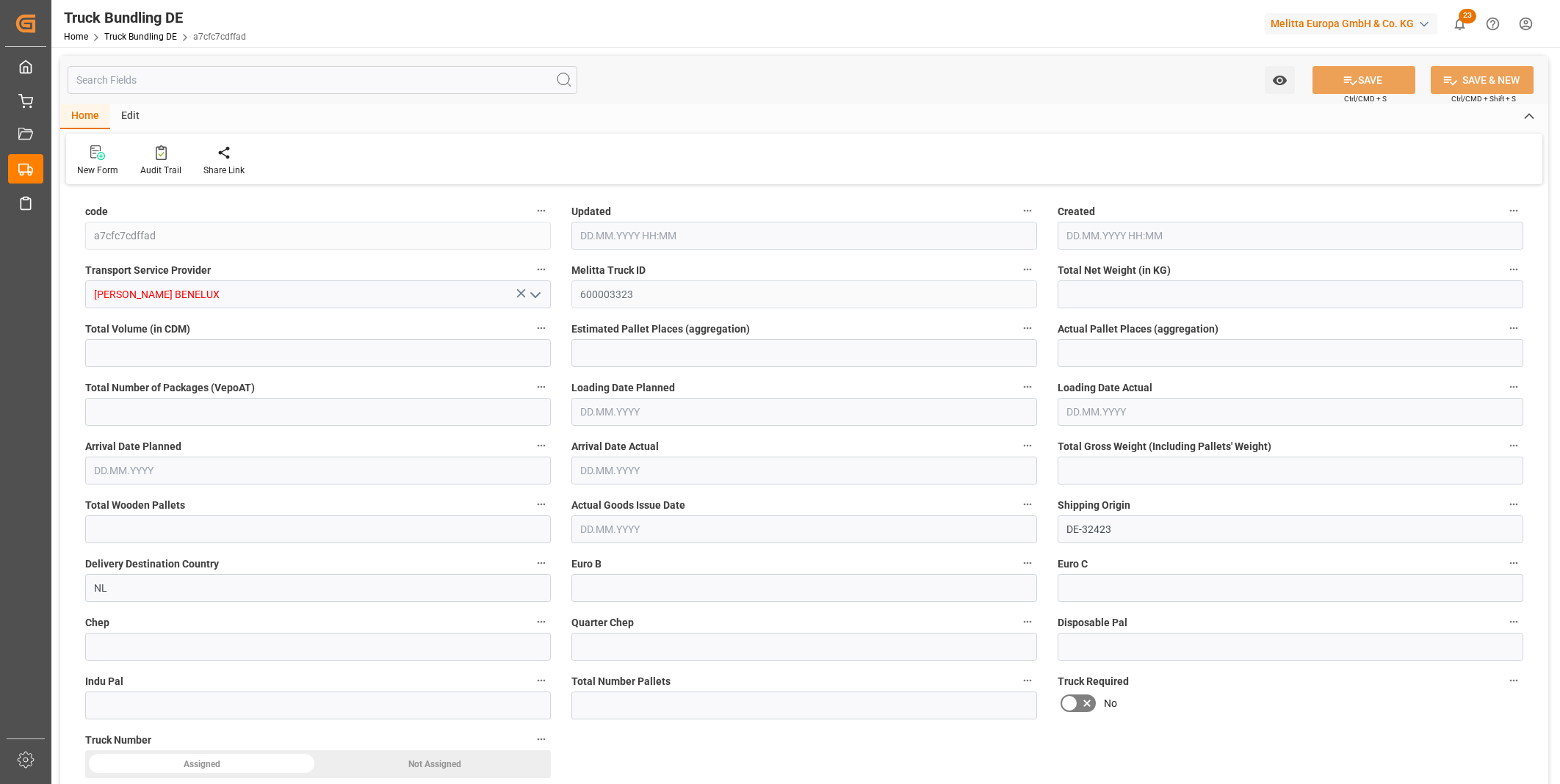
type input "10"
type input "0"
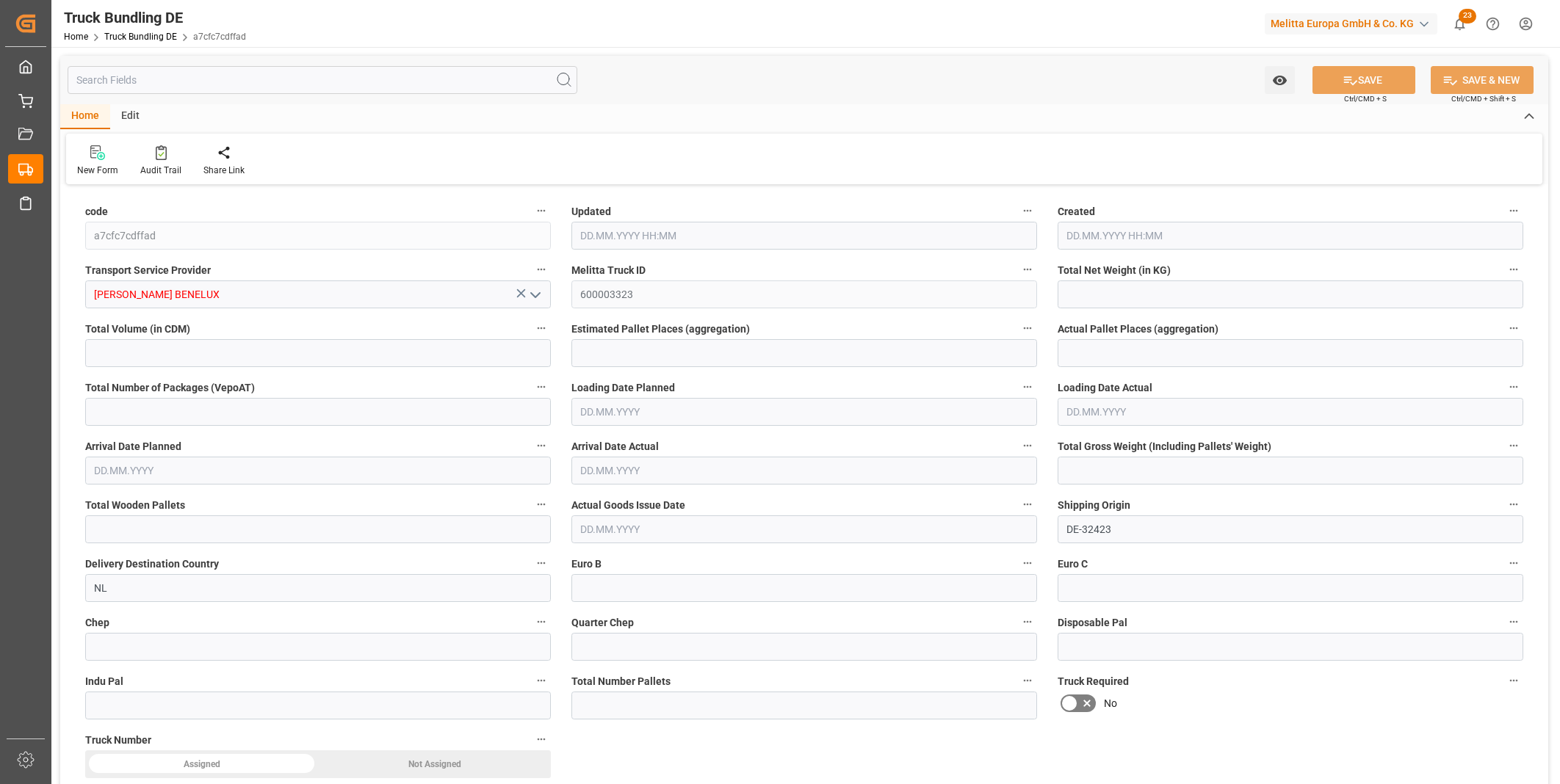
type input "0"
type input "[DATE] 13:08"
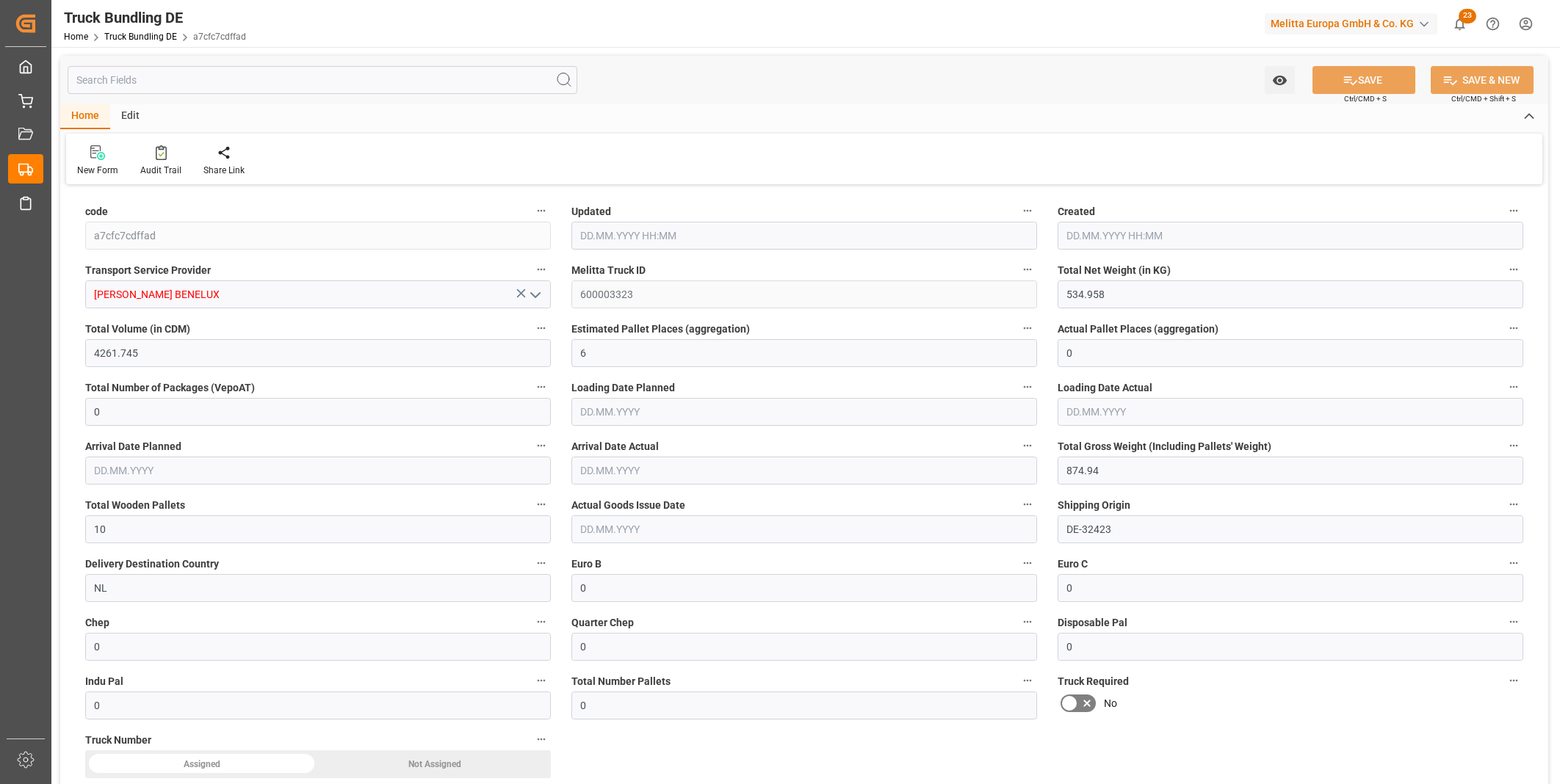
type input "[DATE]"
